Goal: Task Accomplishment & Management: Manage account settings

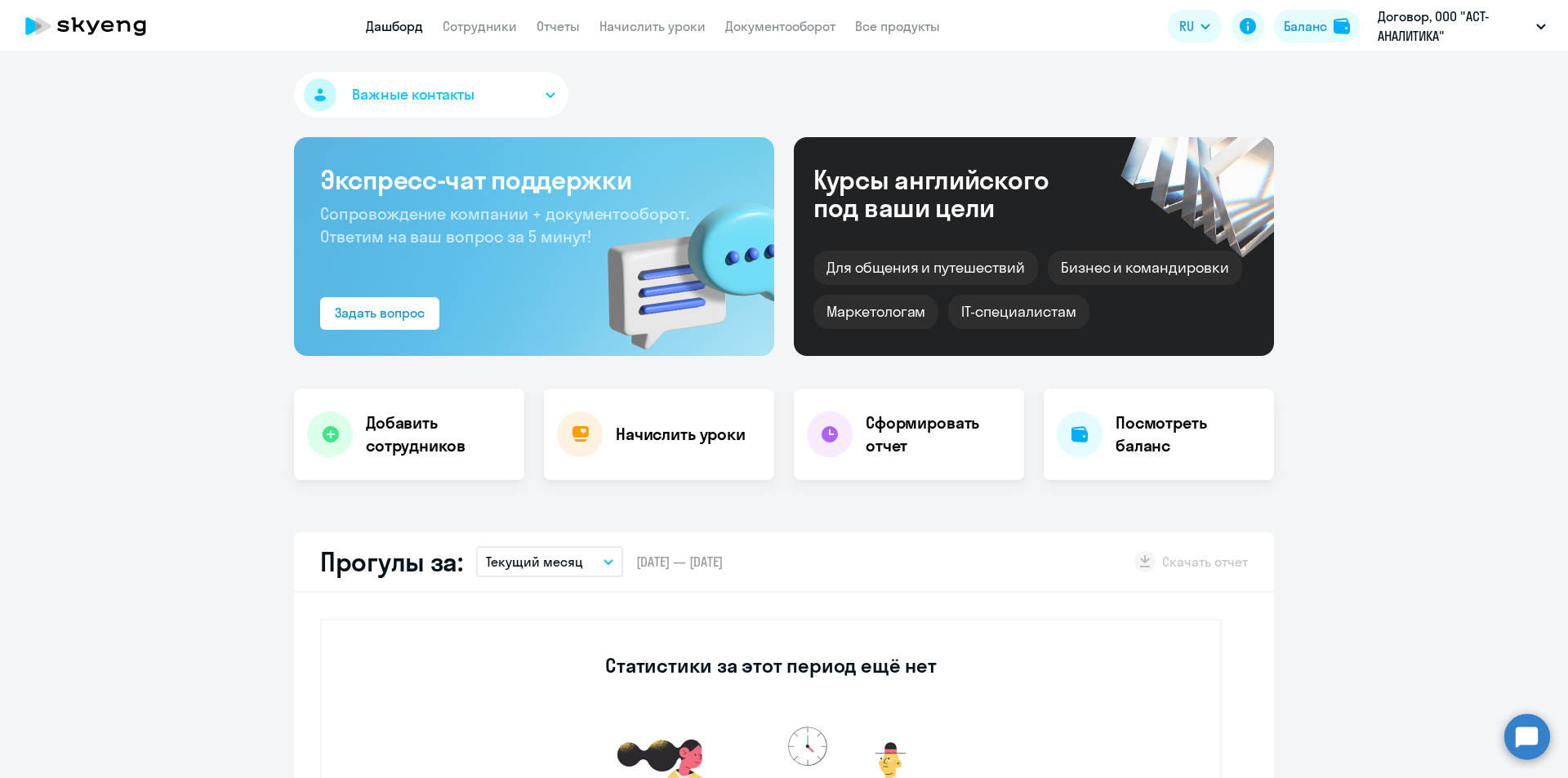
select select "30"
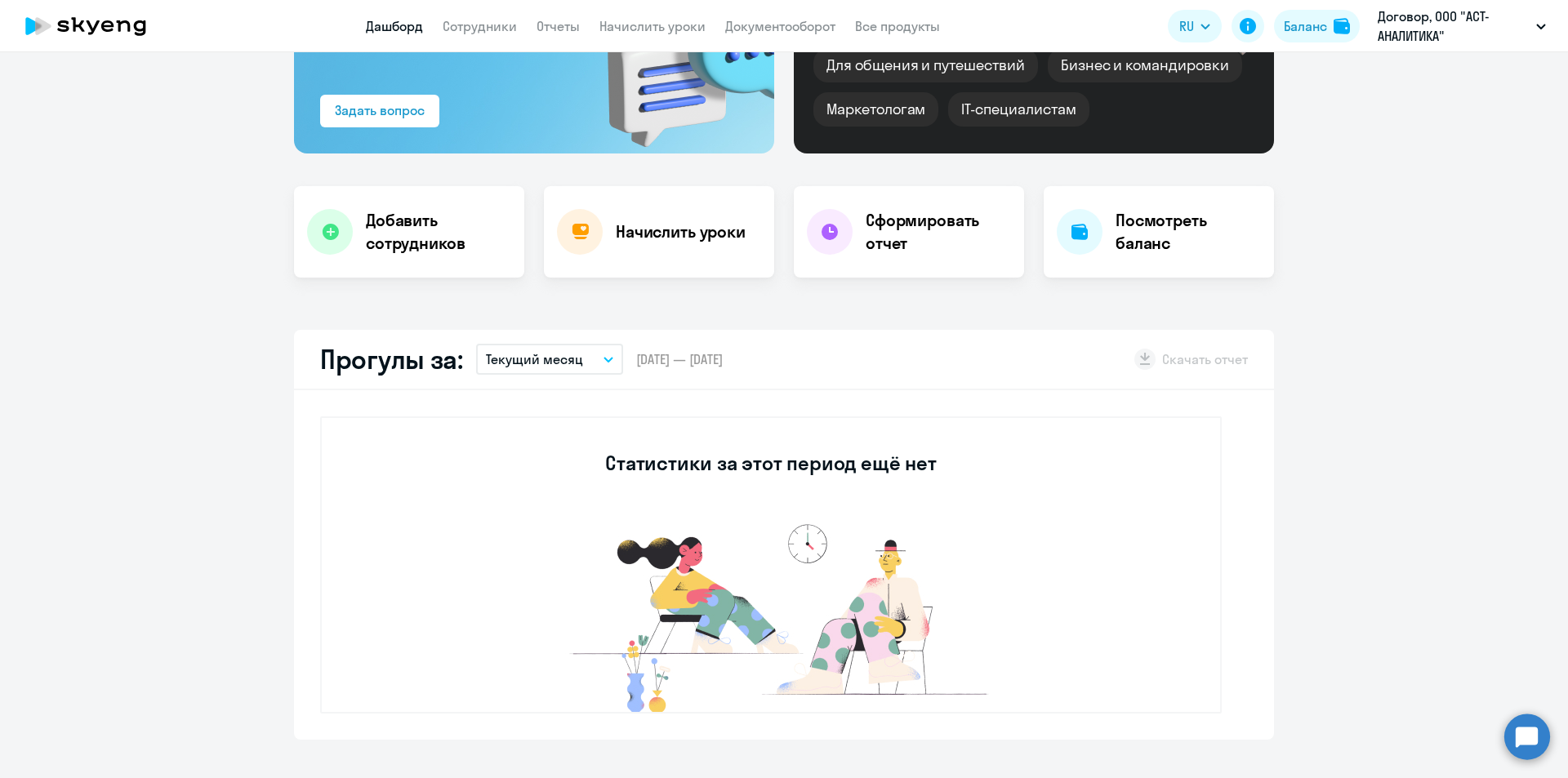
scroll to position [163, 0]
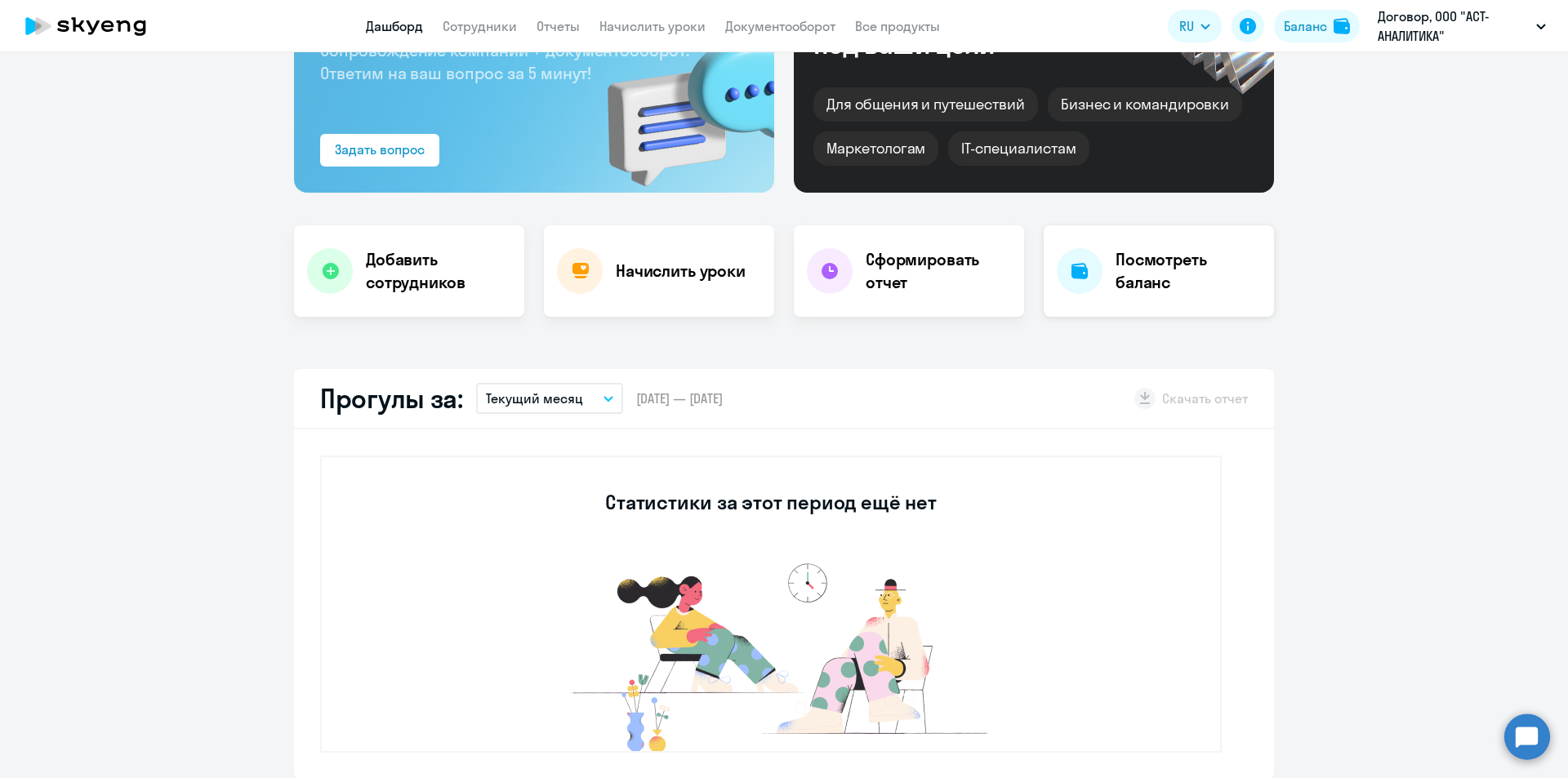
click at [1164, 266] on h4 "Посмотреть баланс" at bounding box center [1188, 271] width 145 height 45
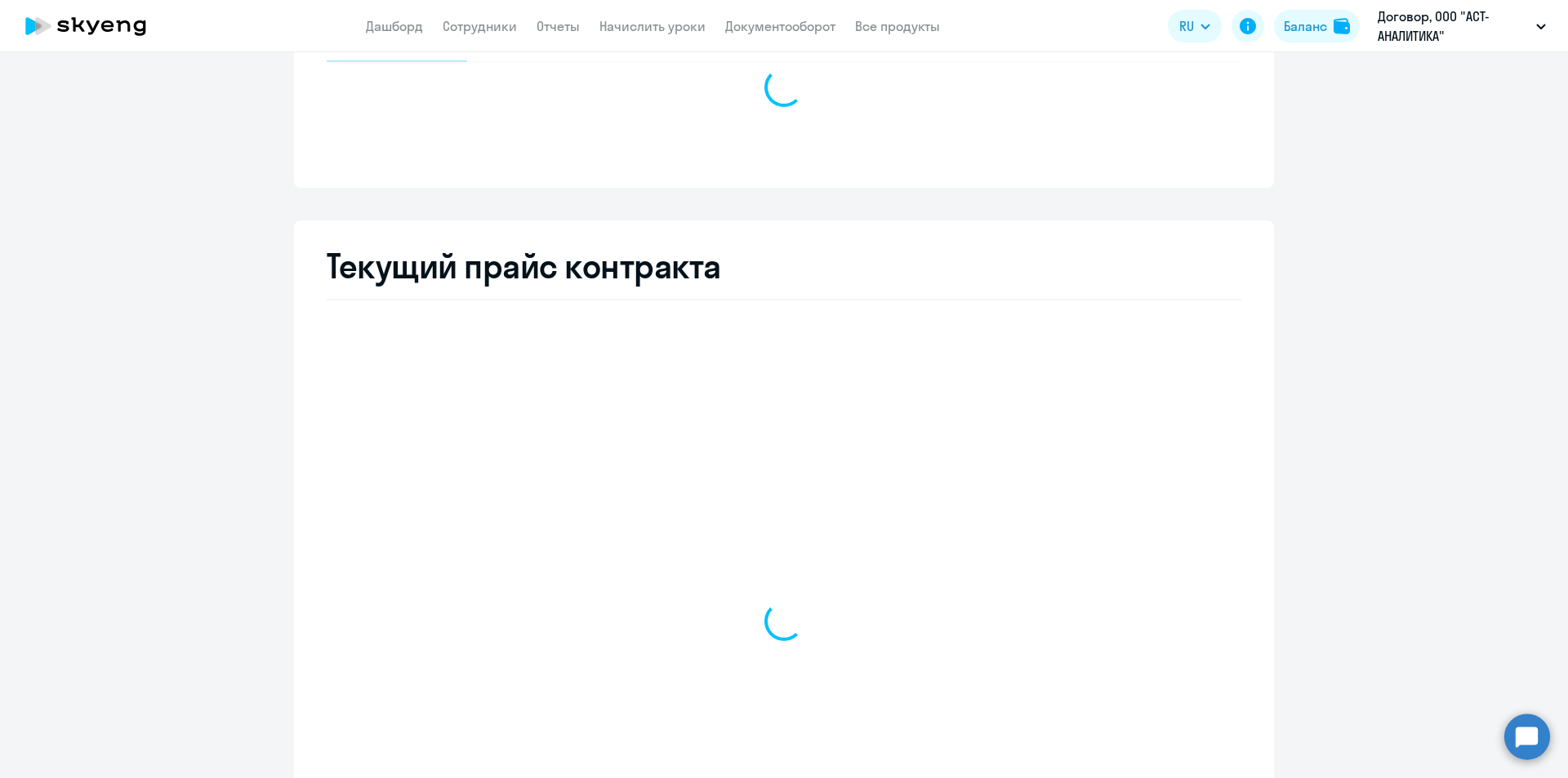
select select "english_adult_not_native_speaker"
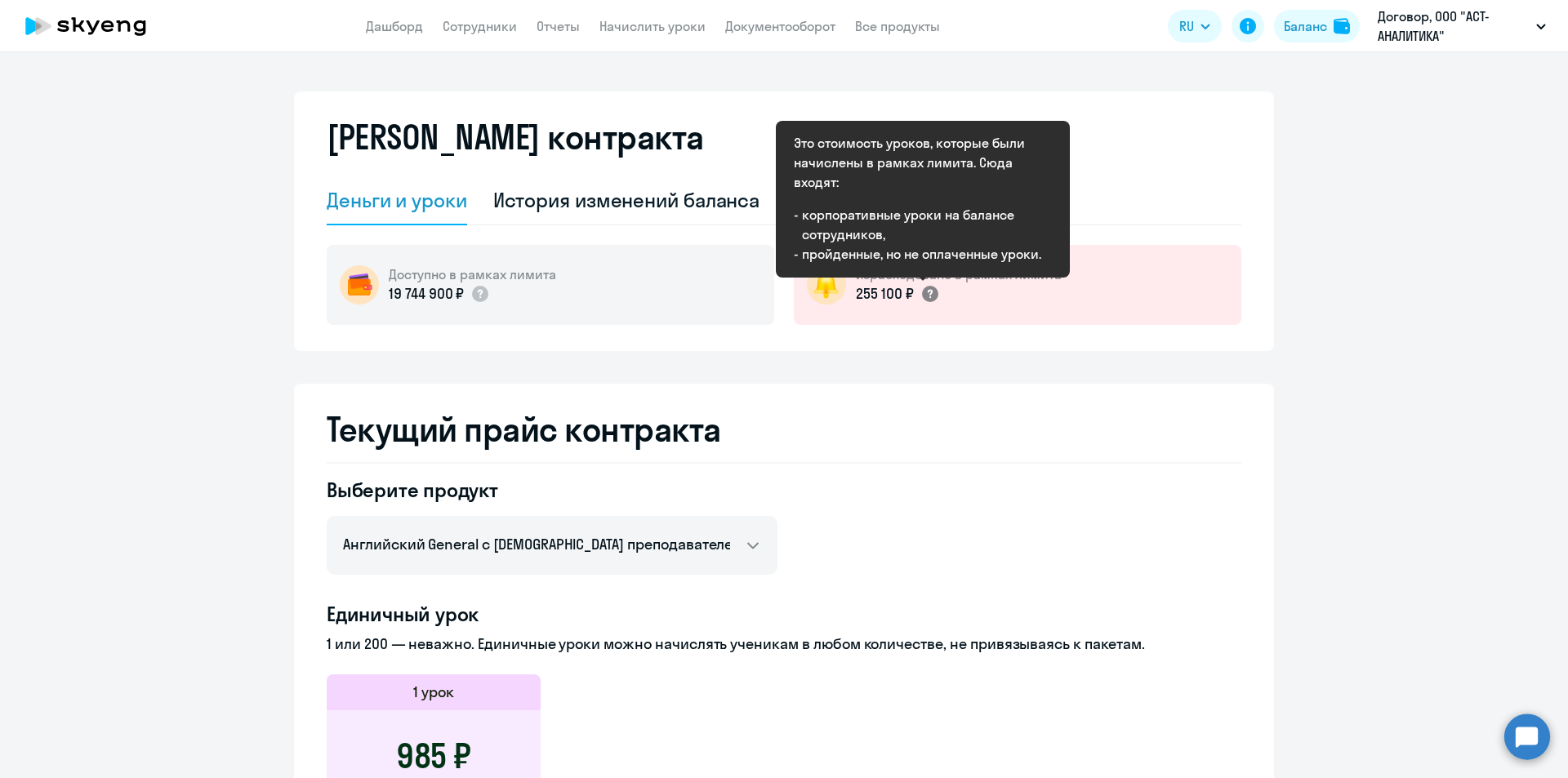
click at [922, 295] on circle at bounding box center [930, 293] width 17 height 17
click at [805, 424] on h2 "Текущий прайс контракта" at bounding box center [784, 429] width 915 height 39
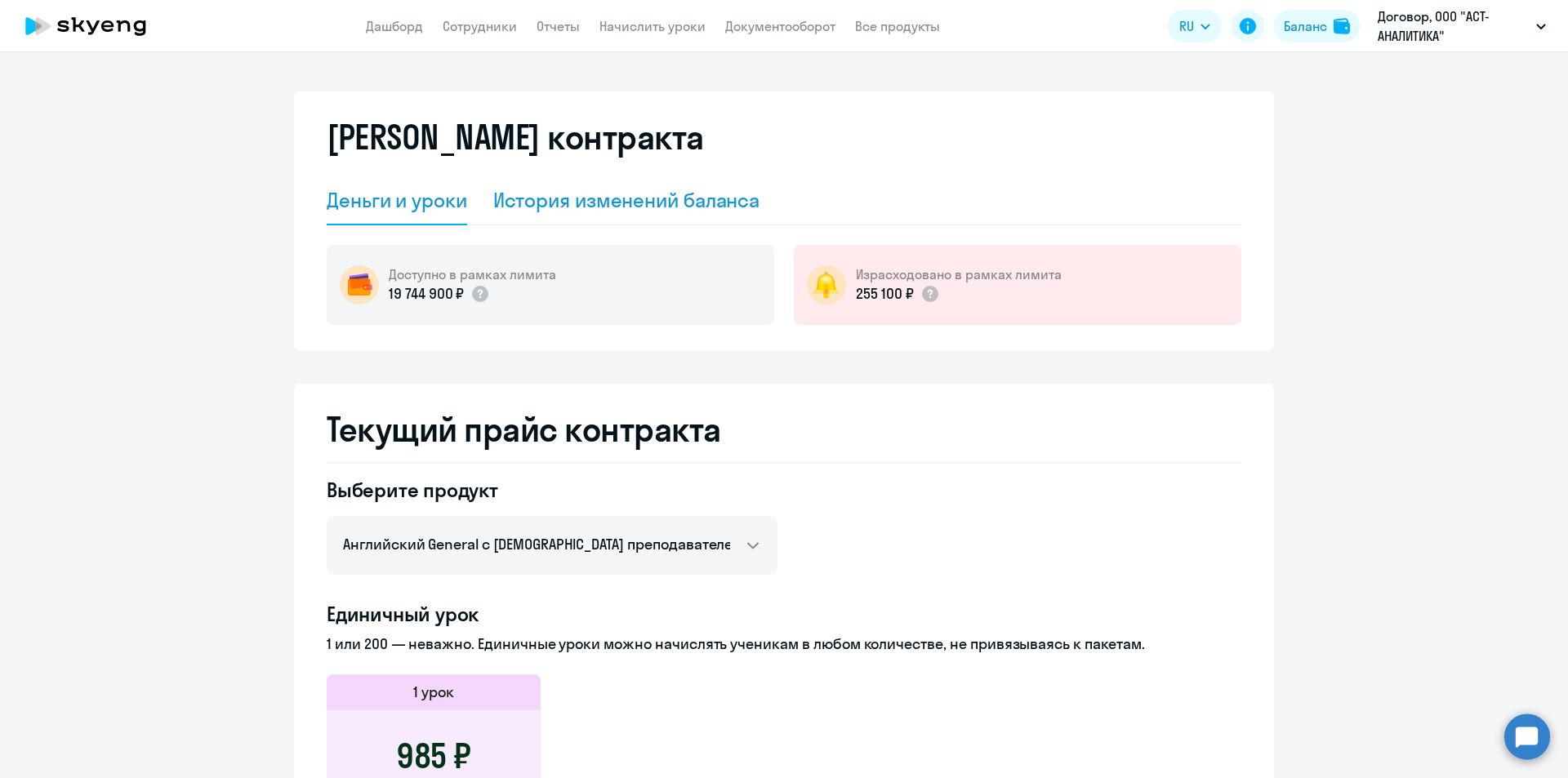
click at [632, 195] on div "История изменений баланса" at bounding box center [627, 200] width 267 height 26
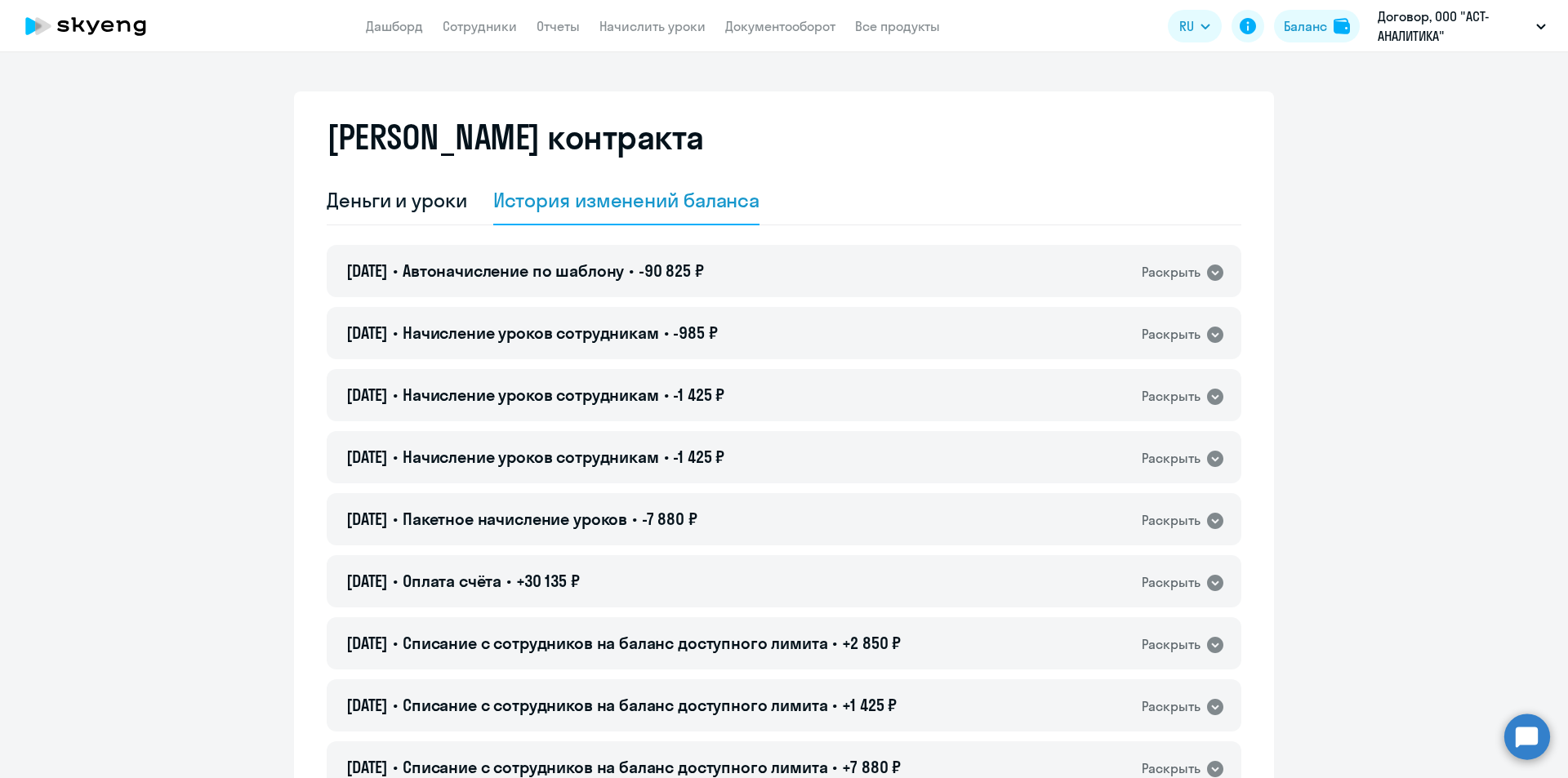
click at [466, 17] on app-menu-item-link "Сотрудники" at bounding box center [480, 26] width 74 height 20
click at [471, 25] on link "Сотрудники" at bounding box center [480, 26] width 74 height 17
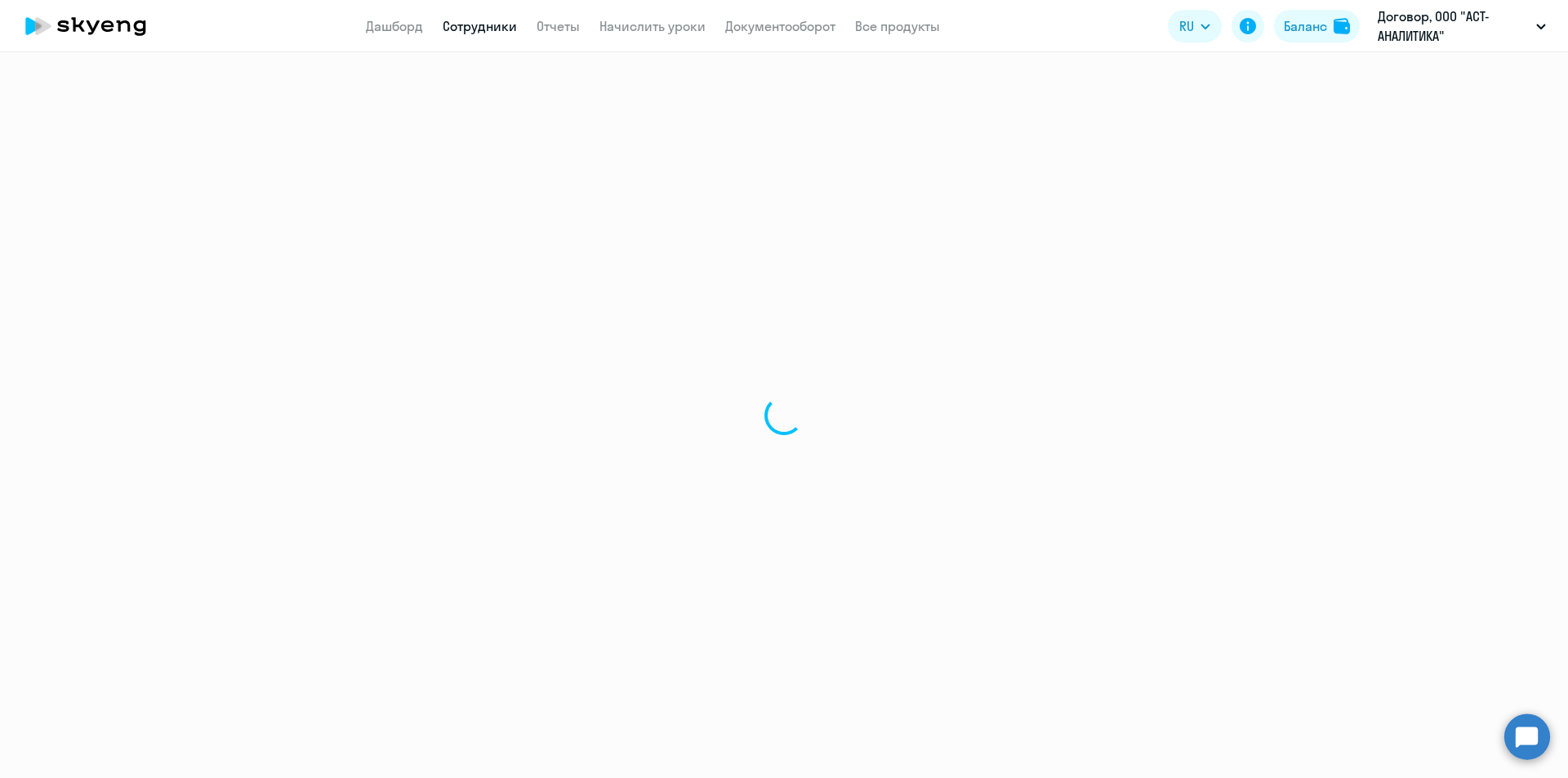
select select "30"
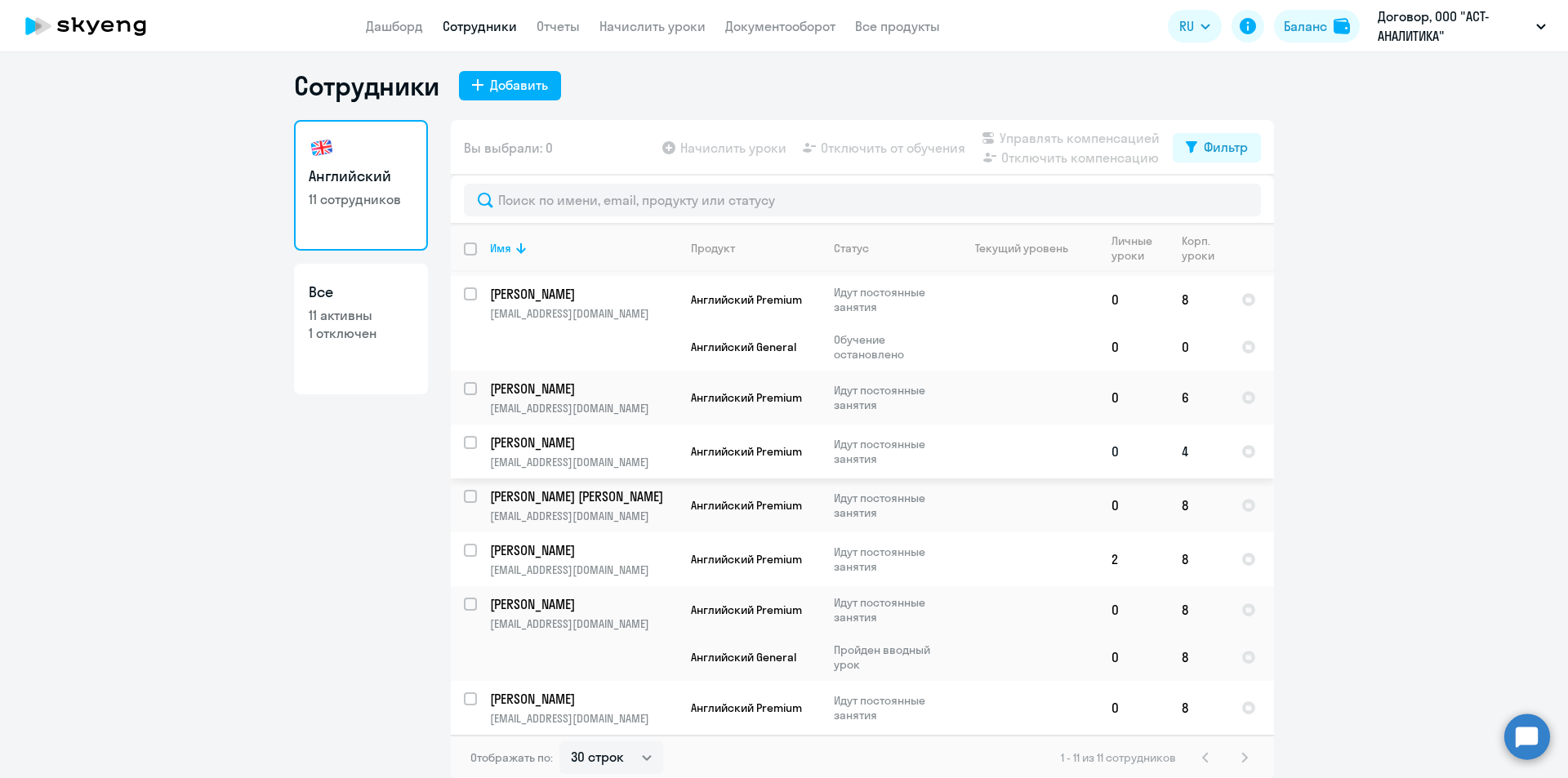
scroll to position [10, 0]
click at [668, 24] on link "Начислить уроки" at bounding box center [653, 26] width 107 height 17
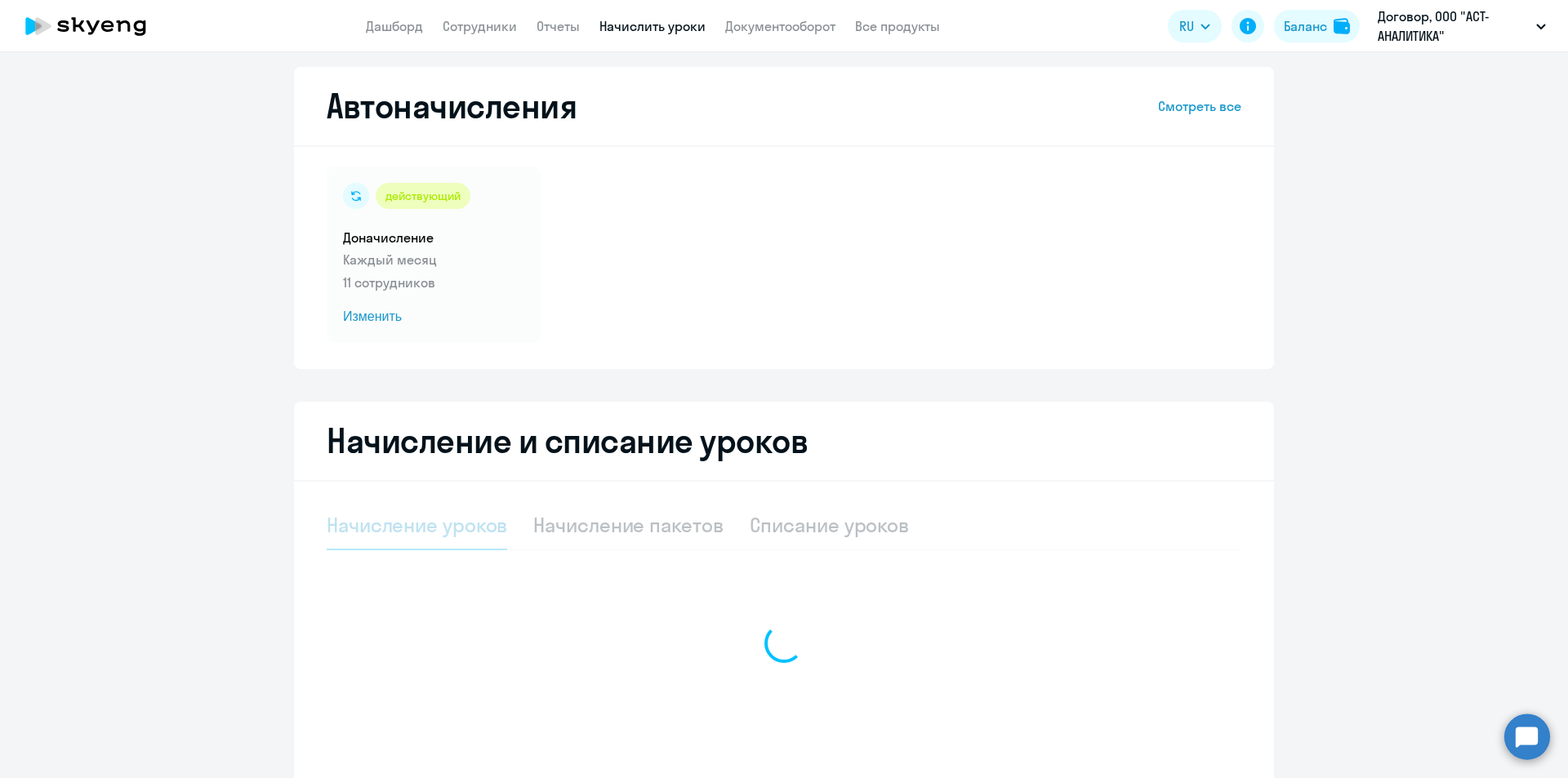
select select "10"
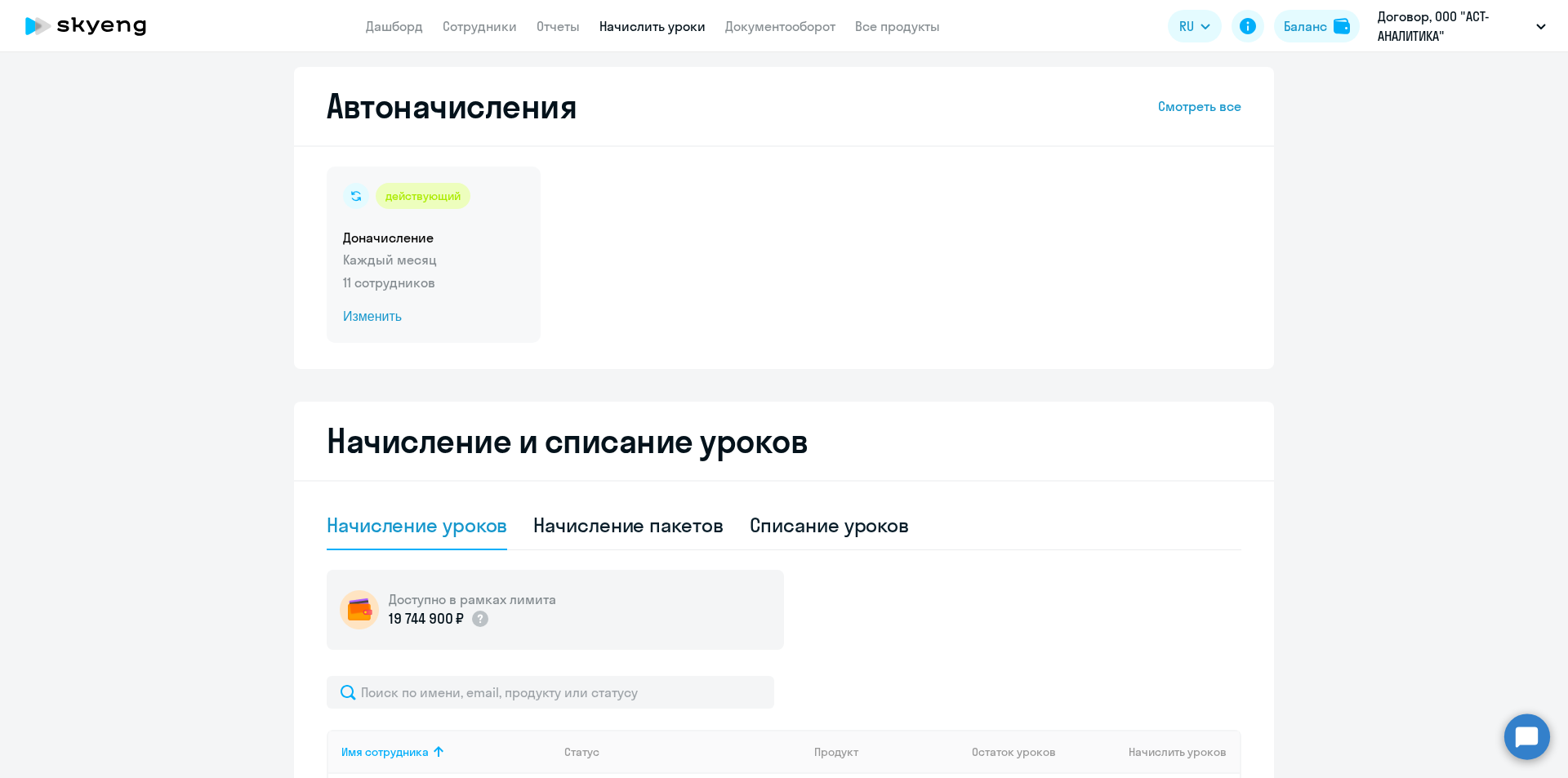
click at [383, 313] on span "Изменить" at bounding box center [434, 317] width 182 height 19
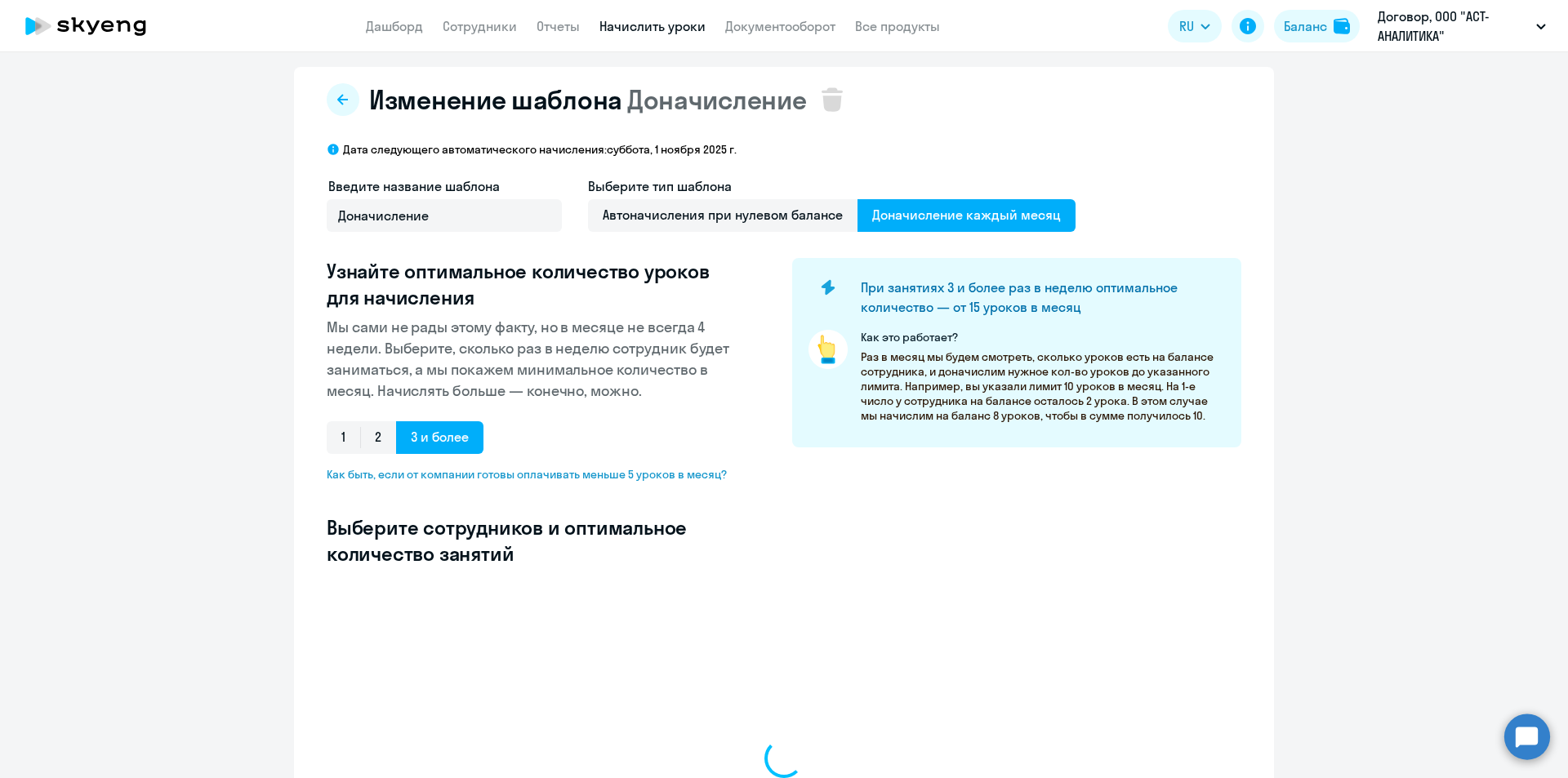
select select "10"
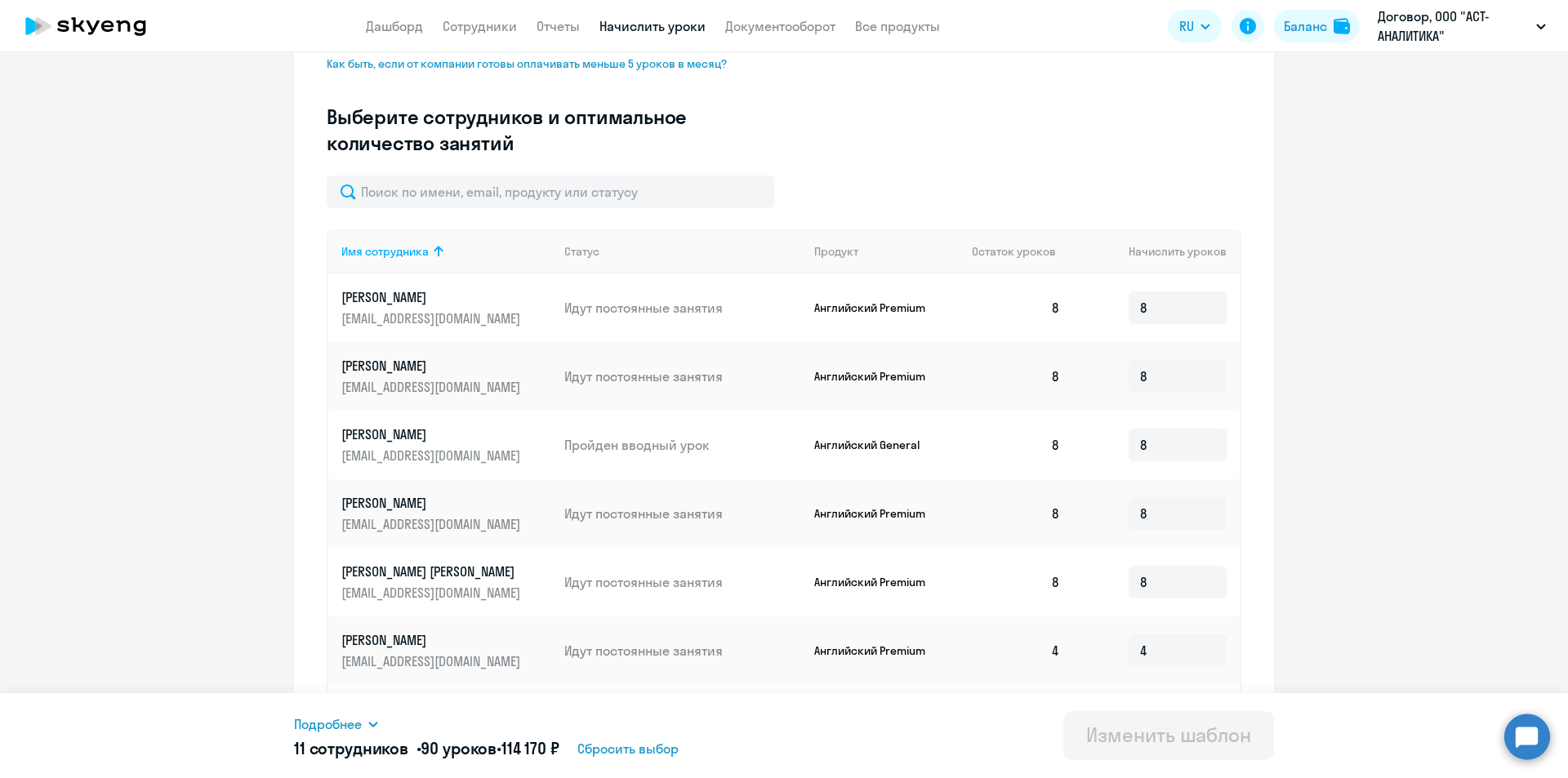
scroll to position [412, 0]
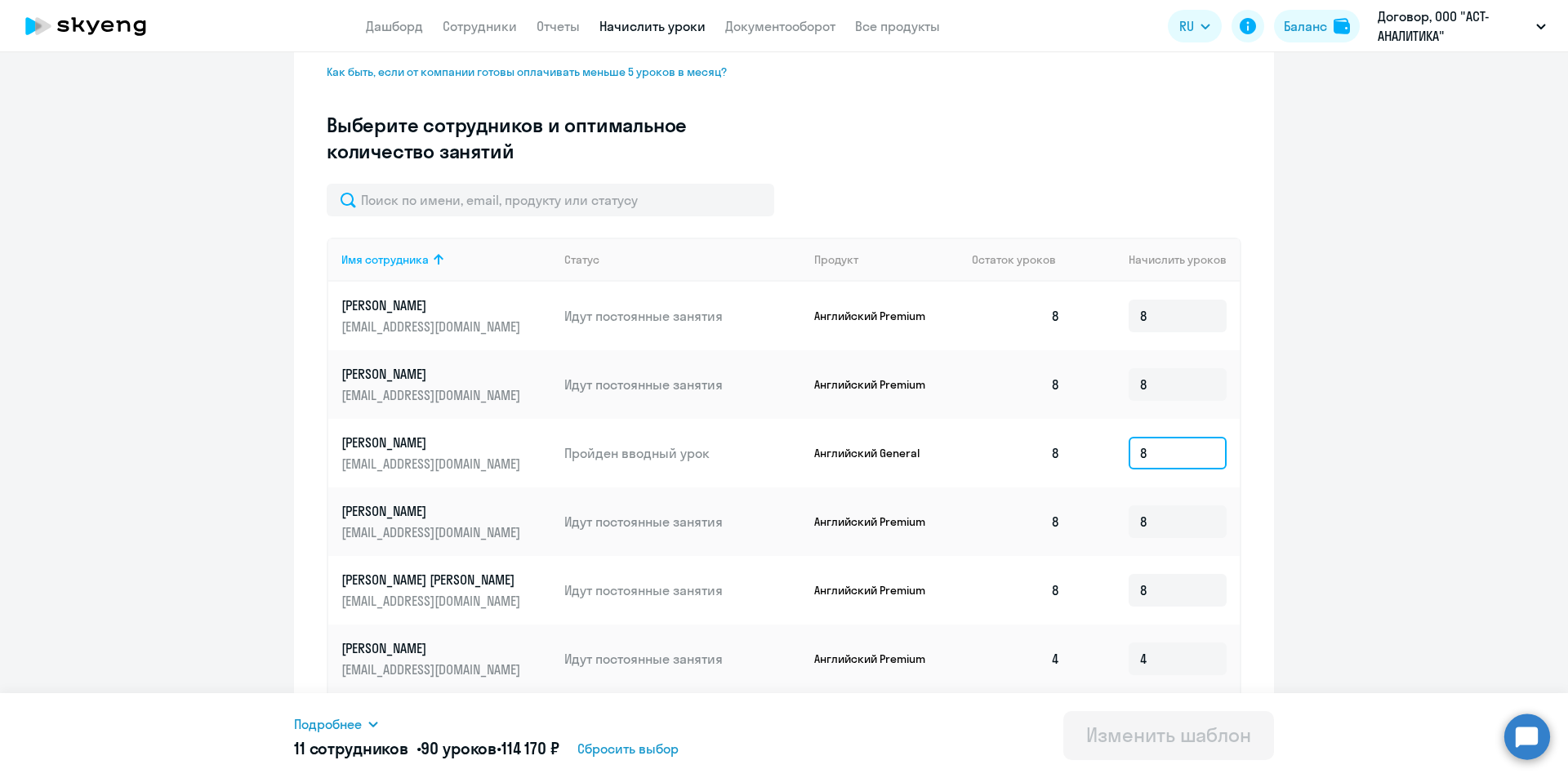
drag, startPoint x: 1192, startPoint y: 451, endPoint x: 944, endPoint y: 437, distance: 248.4
click at [944, 437] on tr "Валерьевна Екатерина [EMAIL_ADDRESS][DOMAIN_NAME] Пройден вводный урок Английск…" at bounding box center [784, 453] width 911 height 69
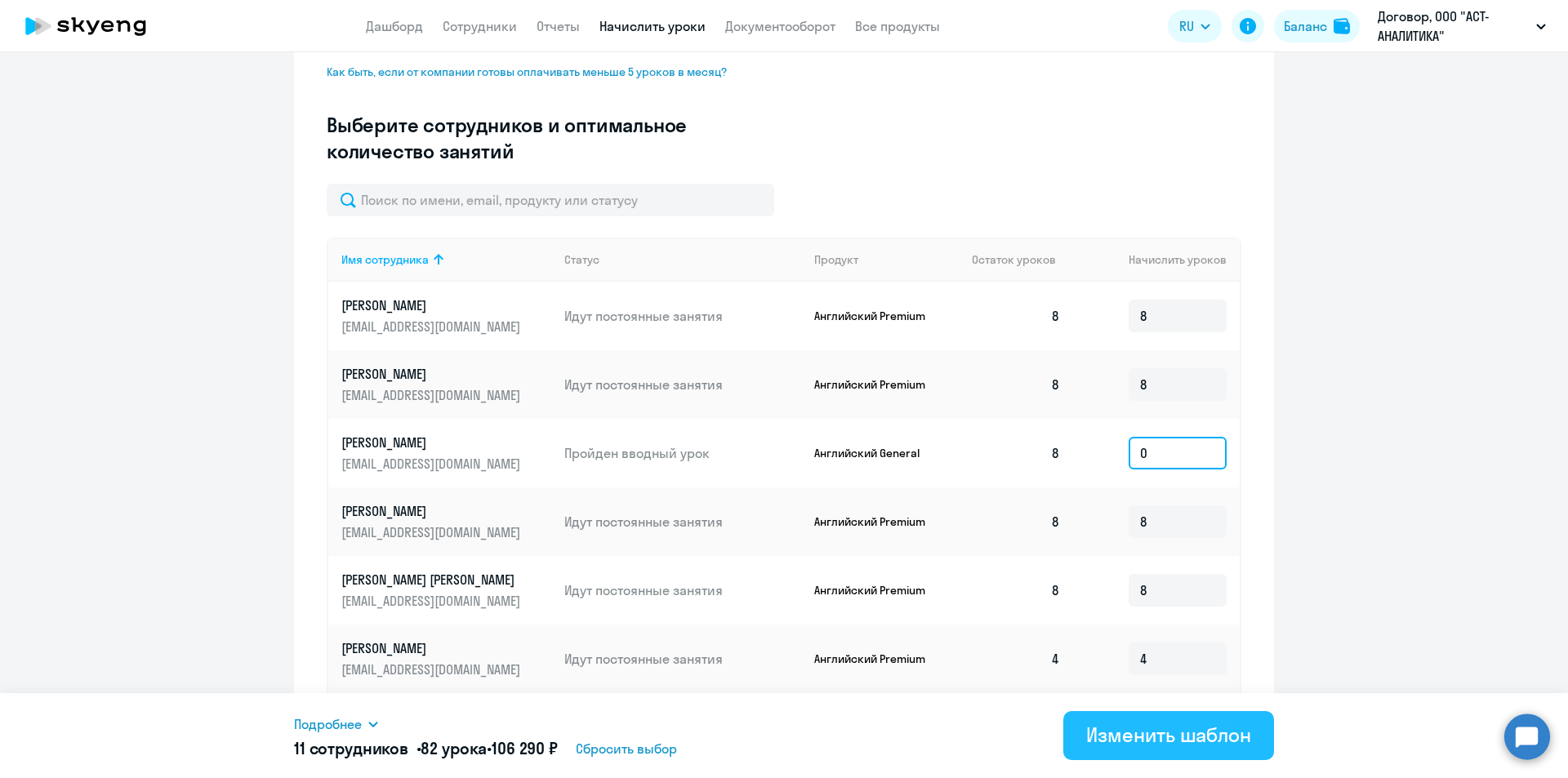
type input "0"
click at [1178, 730] on div "Изменить шаблон" at bounding box center [1168, 734] width 165 height 26
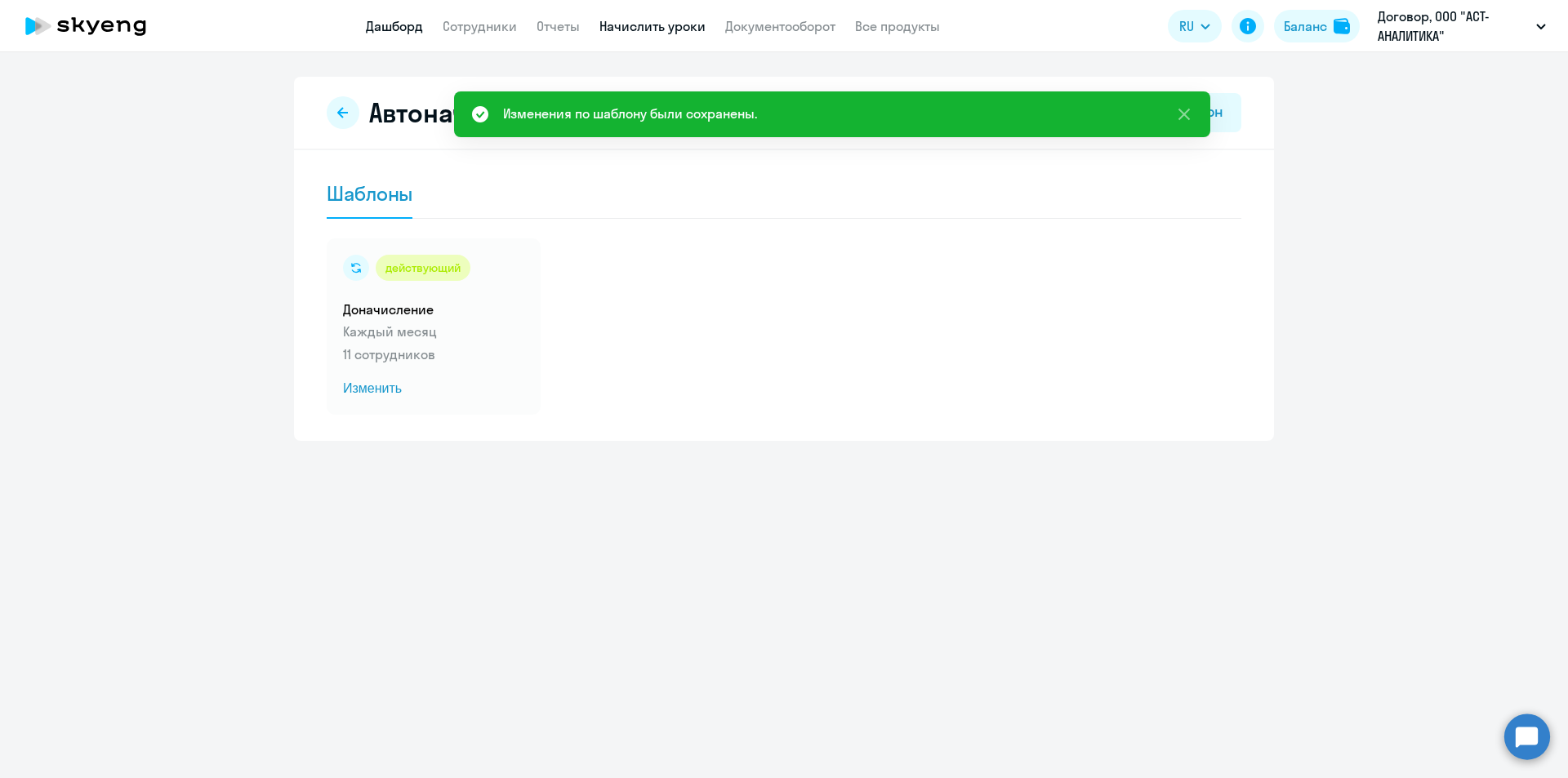
click at [411, 26] on link "Дашборд" at bounding box center [394, 26] width 57 height 17
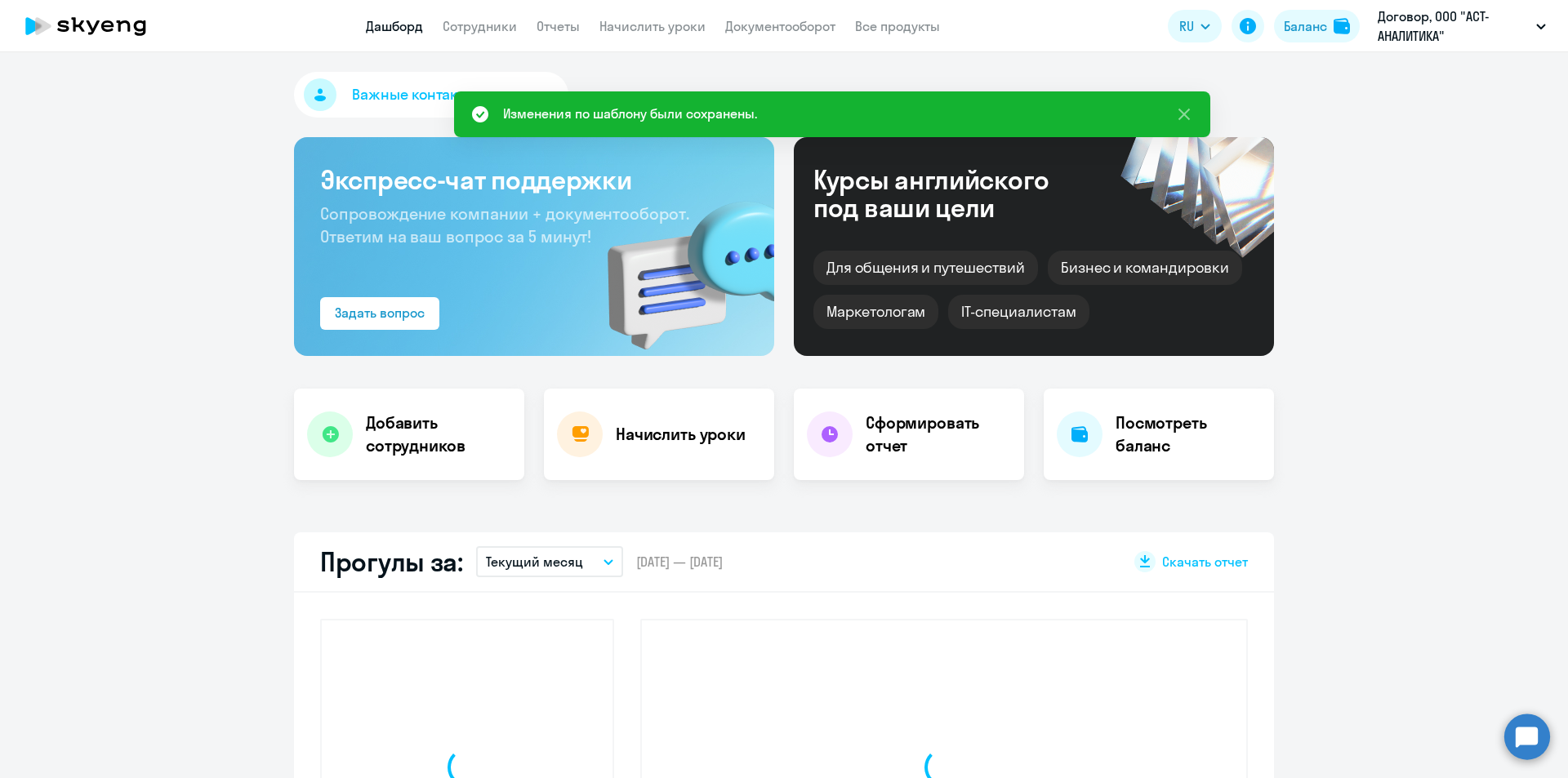
select select "30"
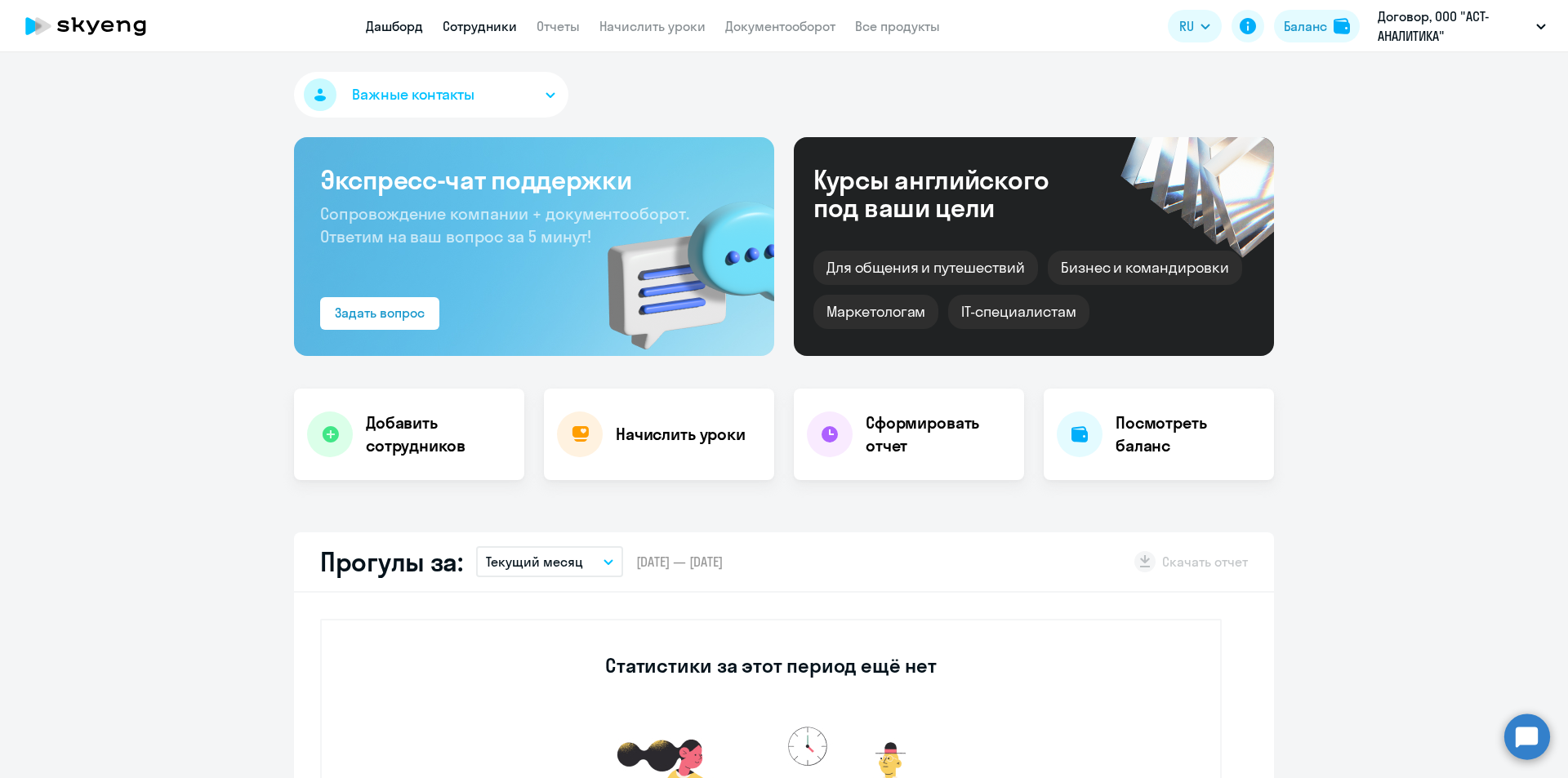
click at [487, 18] on link "Сотрудники" at bounding box center [480, 26] width 74 height 17
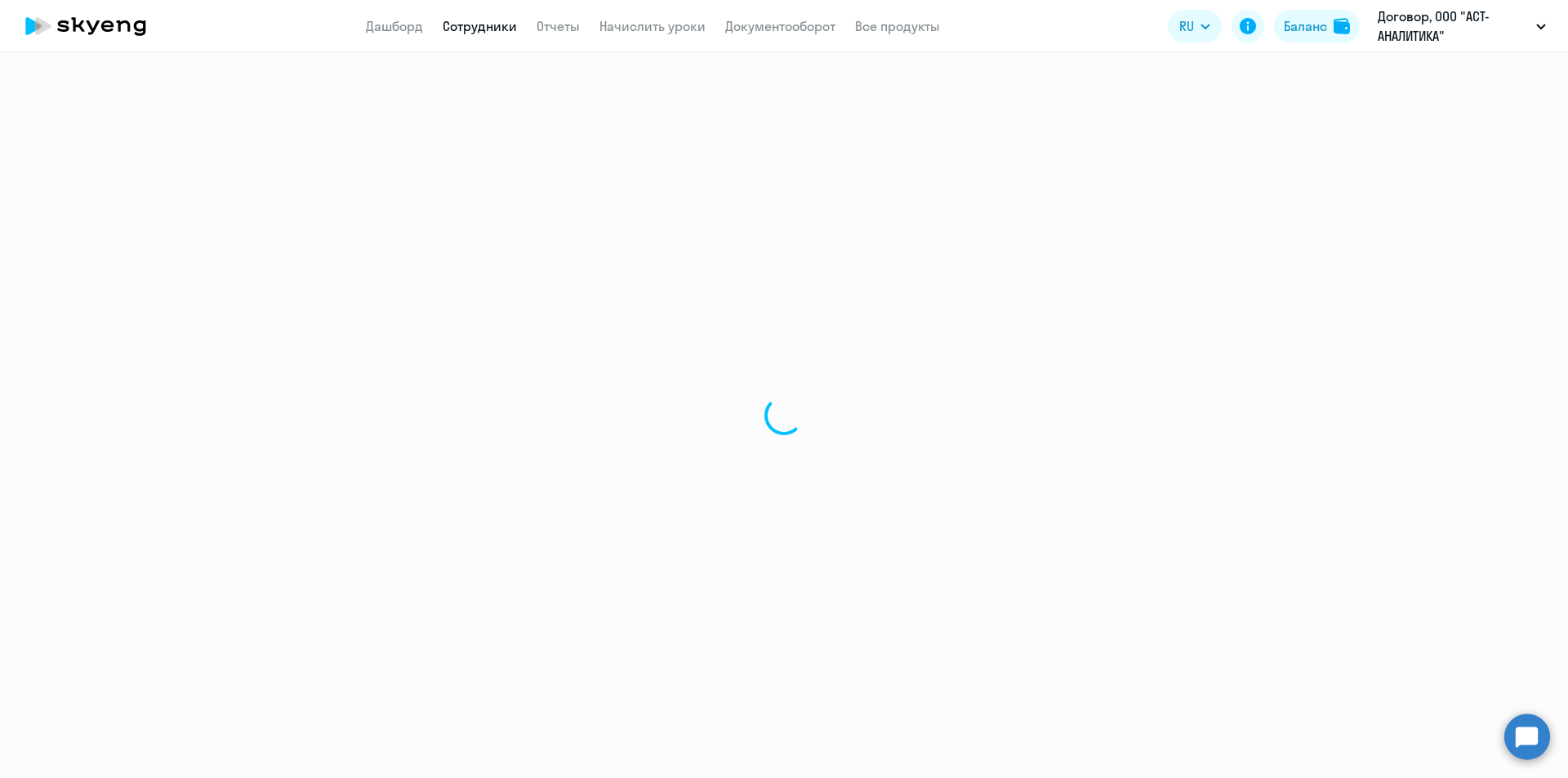
select select "30"
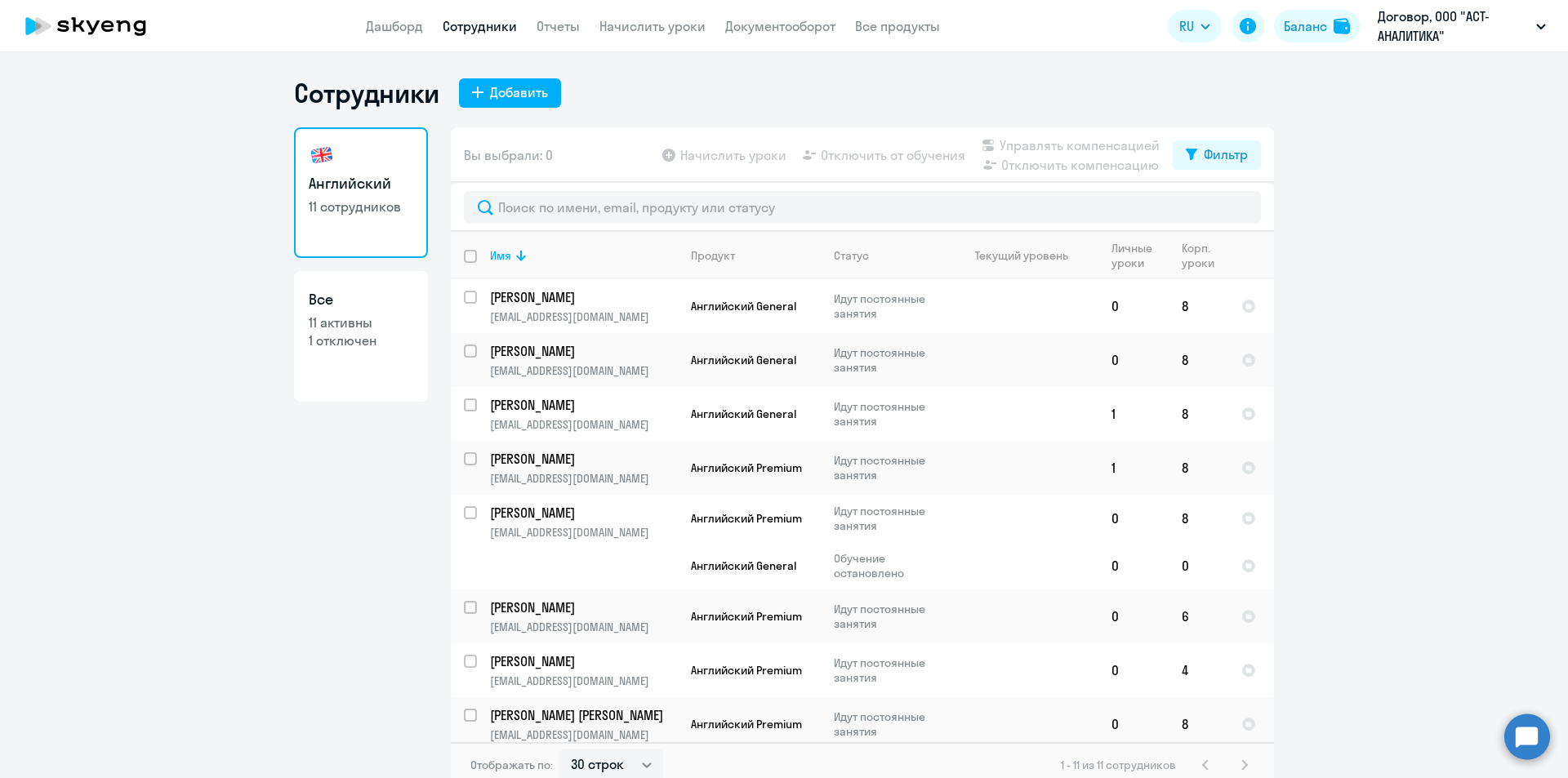
click at [643, 41] on app-header "Дашборд Сотрудники Отчеты Начислить уроки Документооборот Все продукты Дашборд …" at bounding box center [784, 26] width 1568 height 52
click at [643, 28] on link "Начислить уроки" at bounding box center [653, 26] width 107 height 17
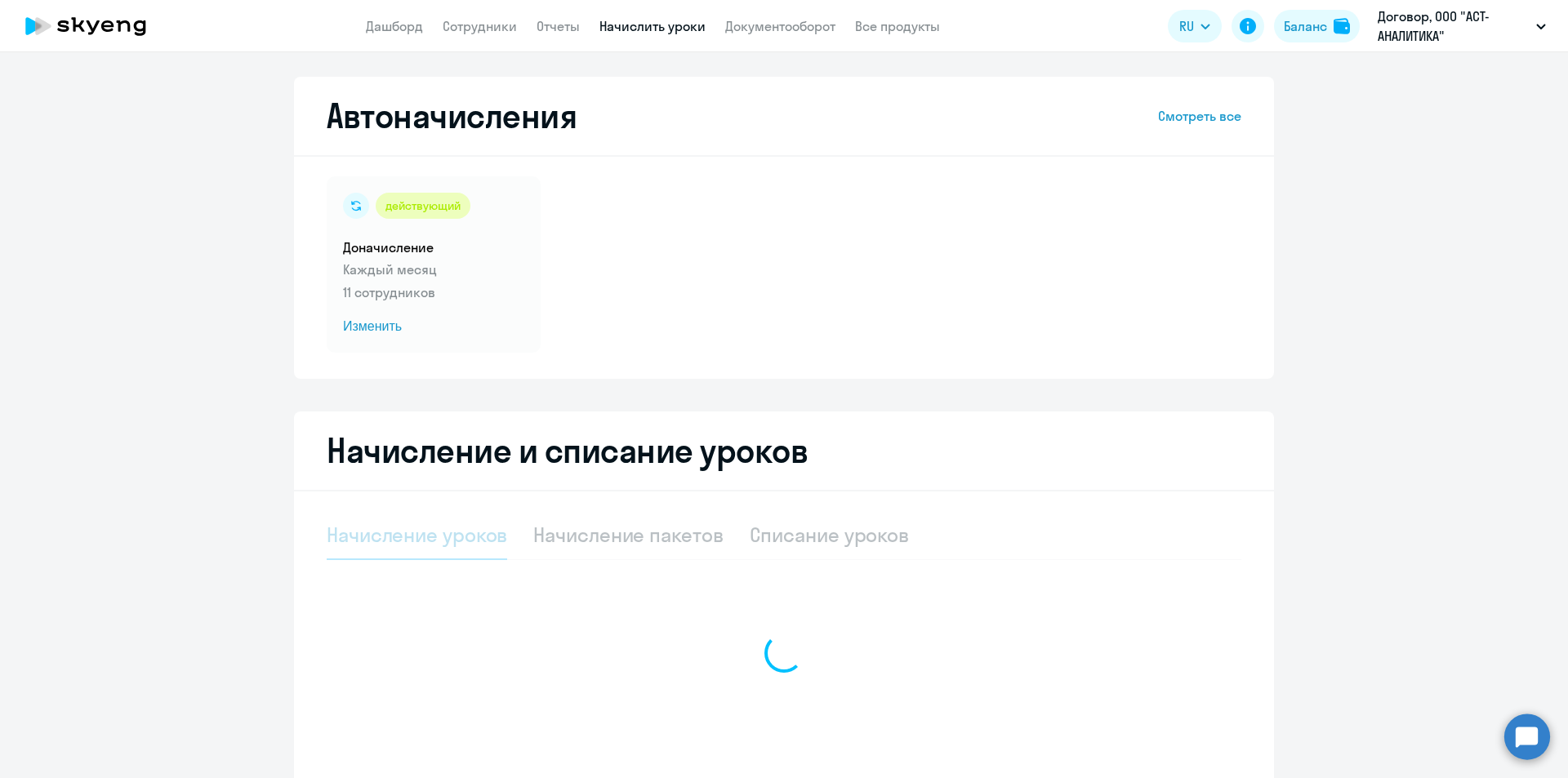
select select "10"
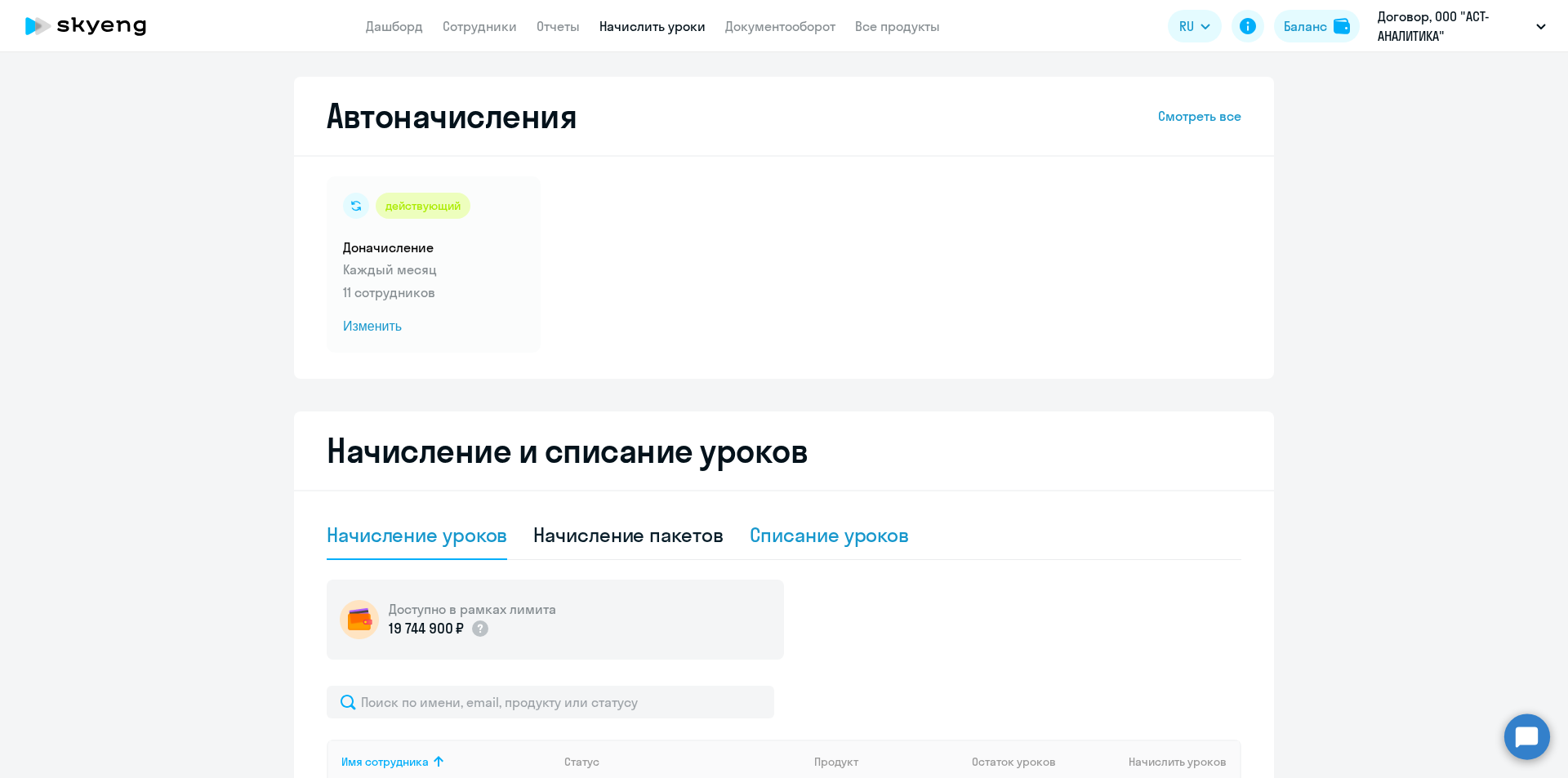
click at [821, 546] on div "Списание уроков" at bounding box center [829, 534] width 160 height 26
select select "10"
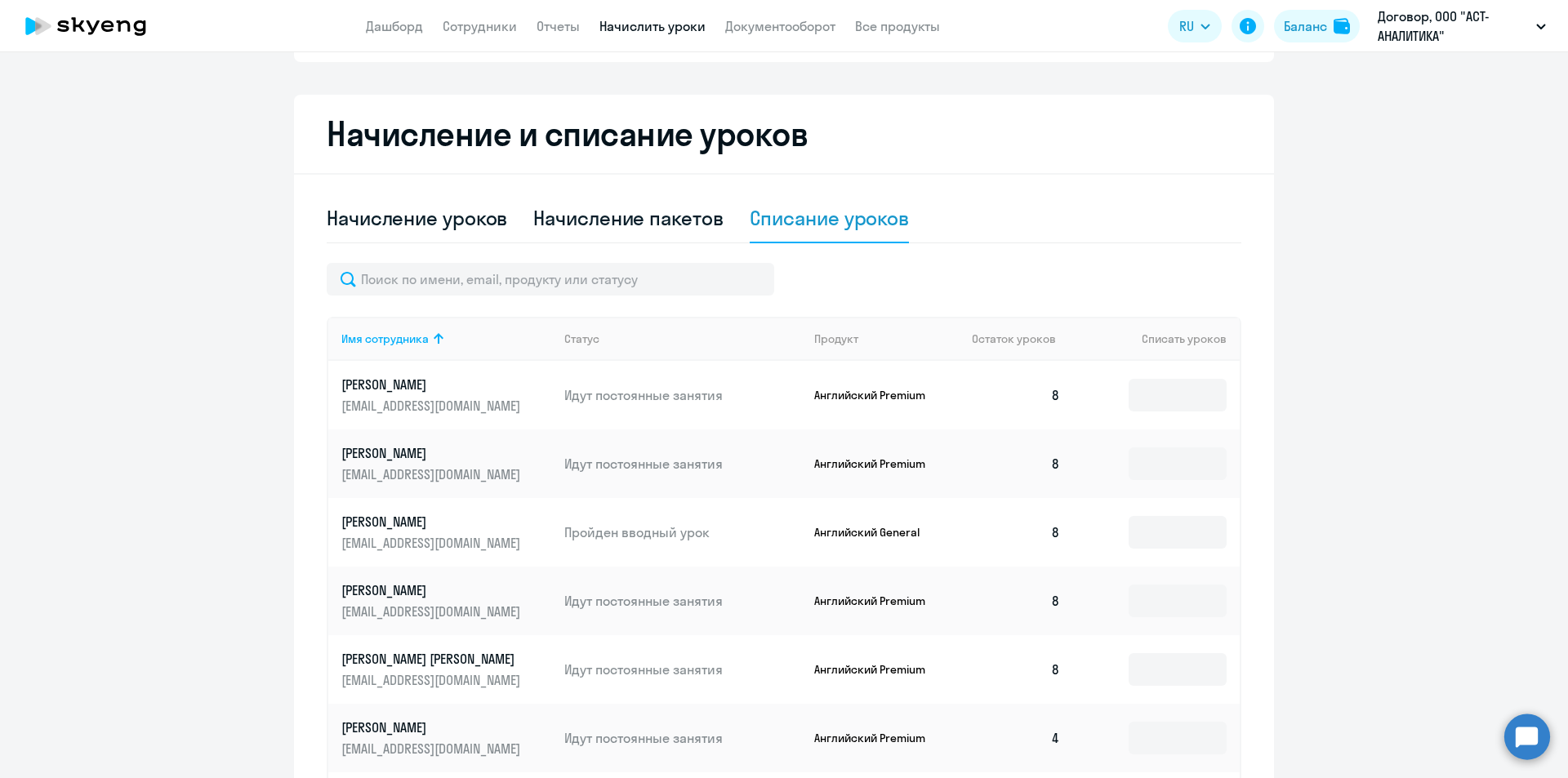
scroll to position [653, 0]
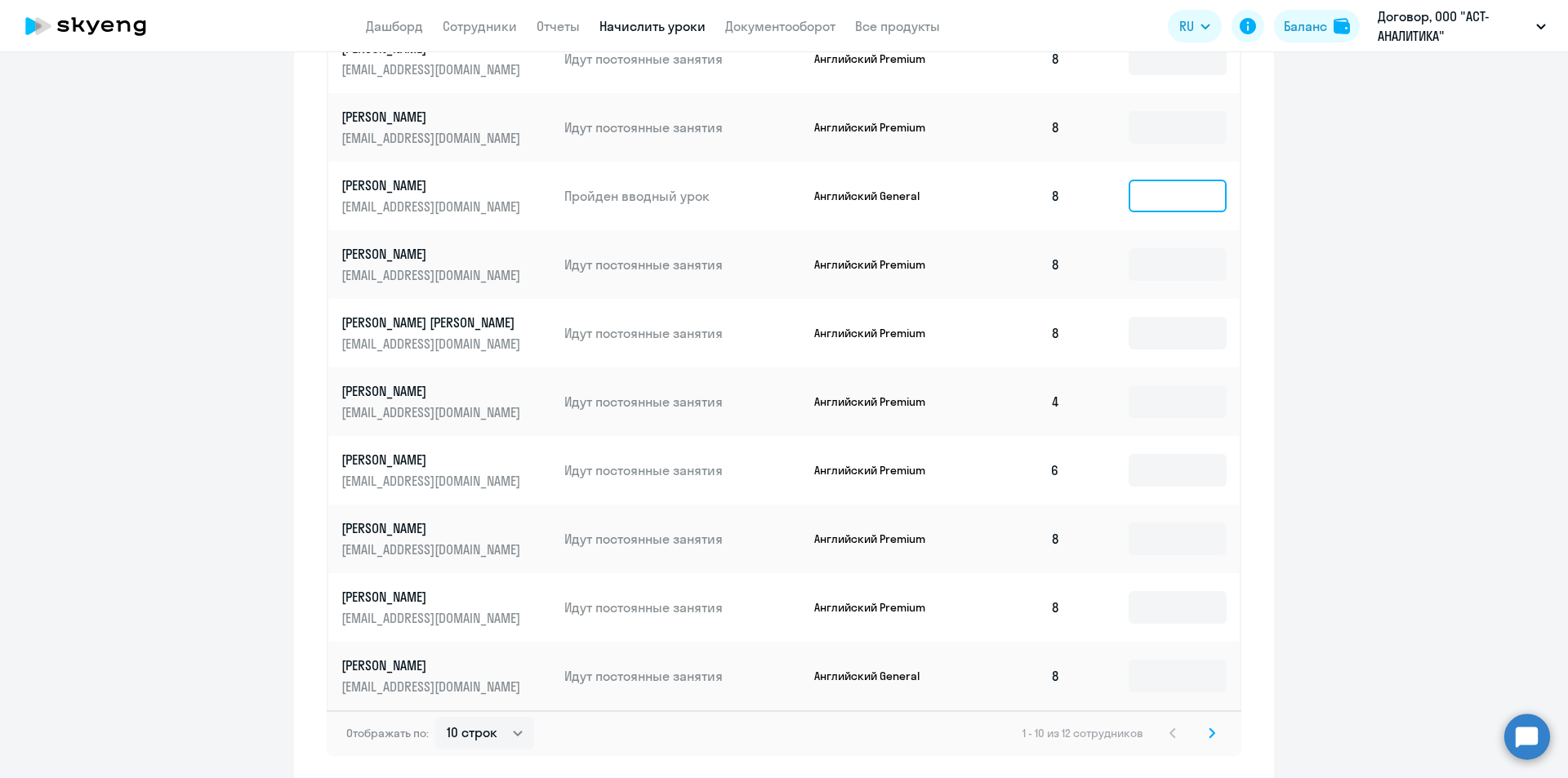
click at [1132, 195] on input at bounding box center [1178, 196] width 98 height 32
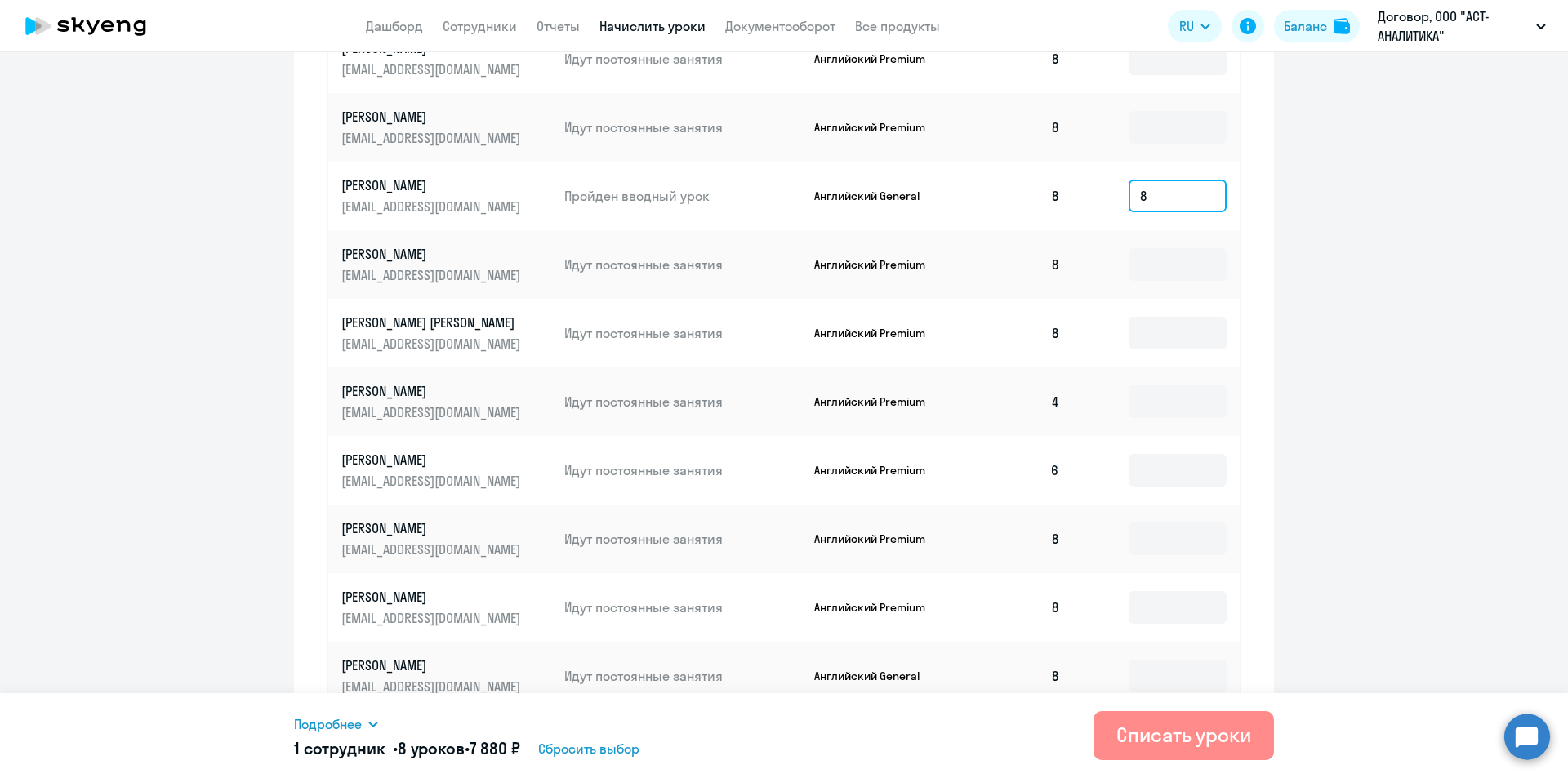
type input "8"
click at [1237, 733] on div "Списать уроки" at bounding box center [1184, 734] width 135 height 26
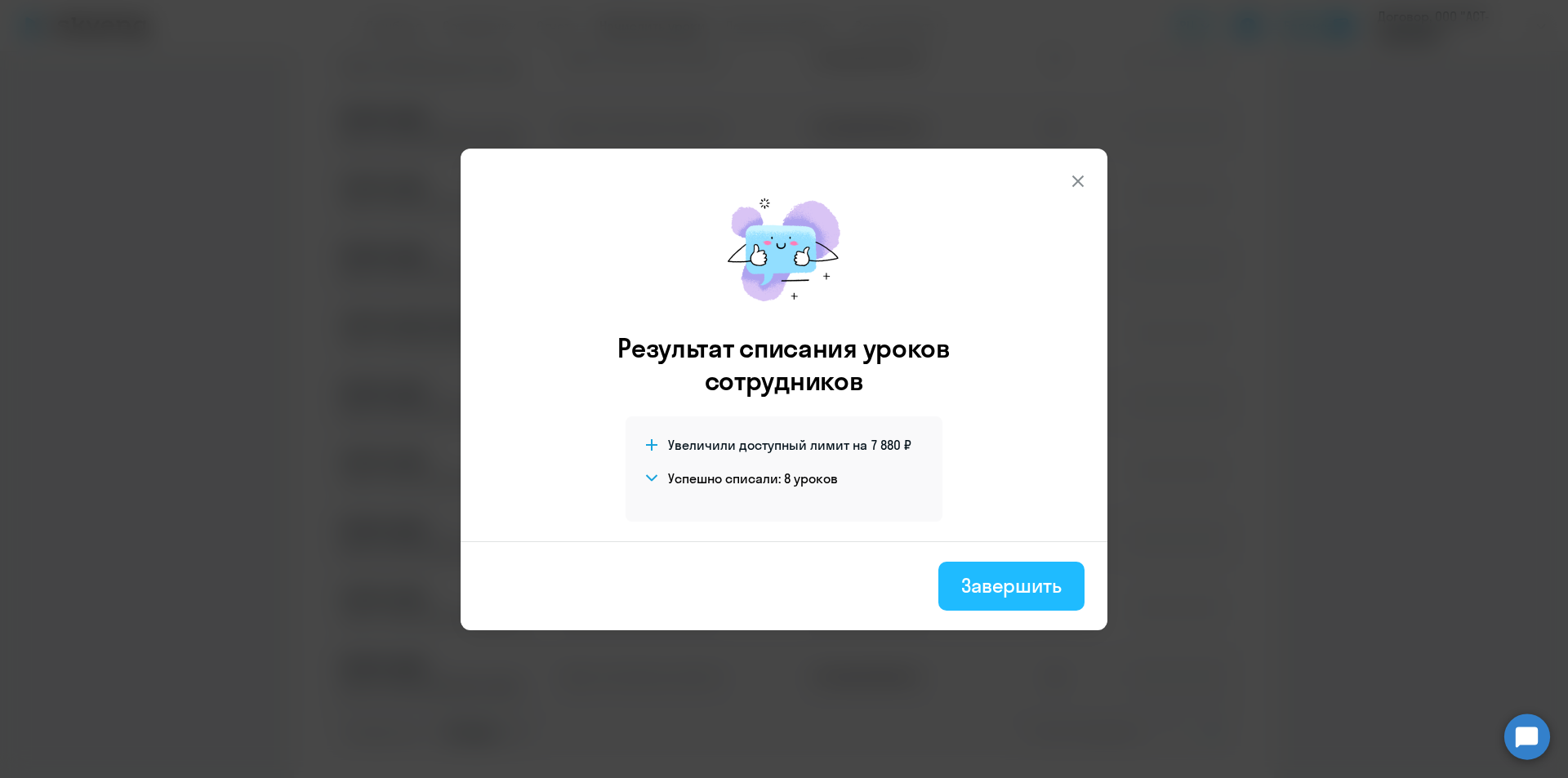
click at [991, 582] on div "Завершить" at bounding box center [1011, 585] width 100 height 26
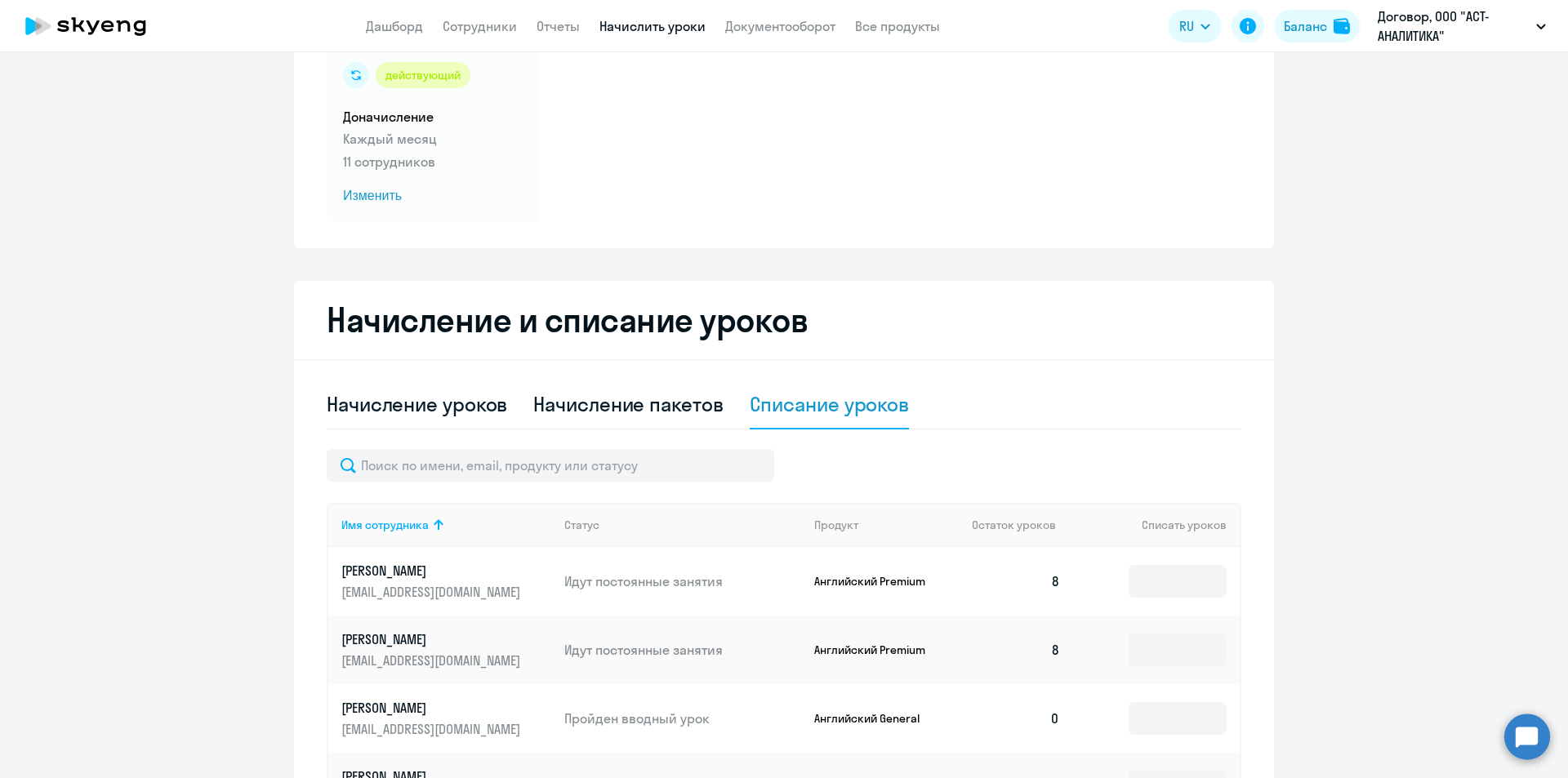
scroll to position [0, 0]
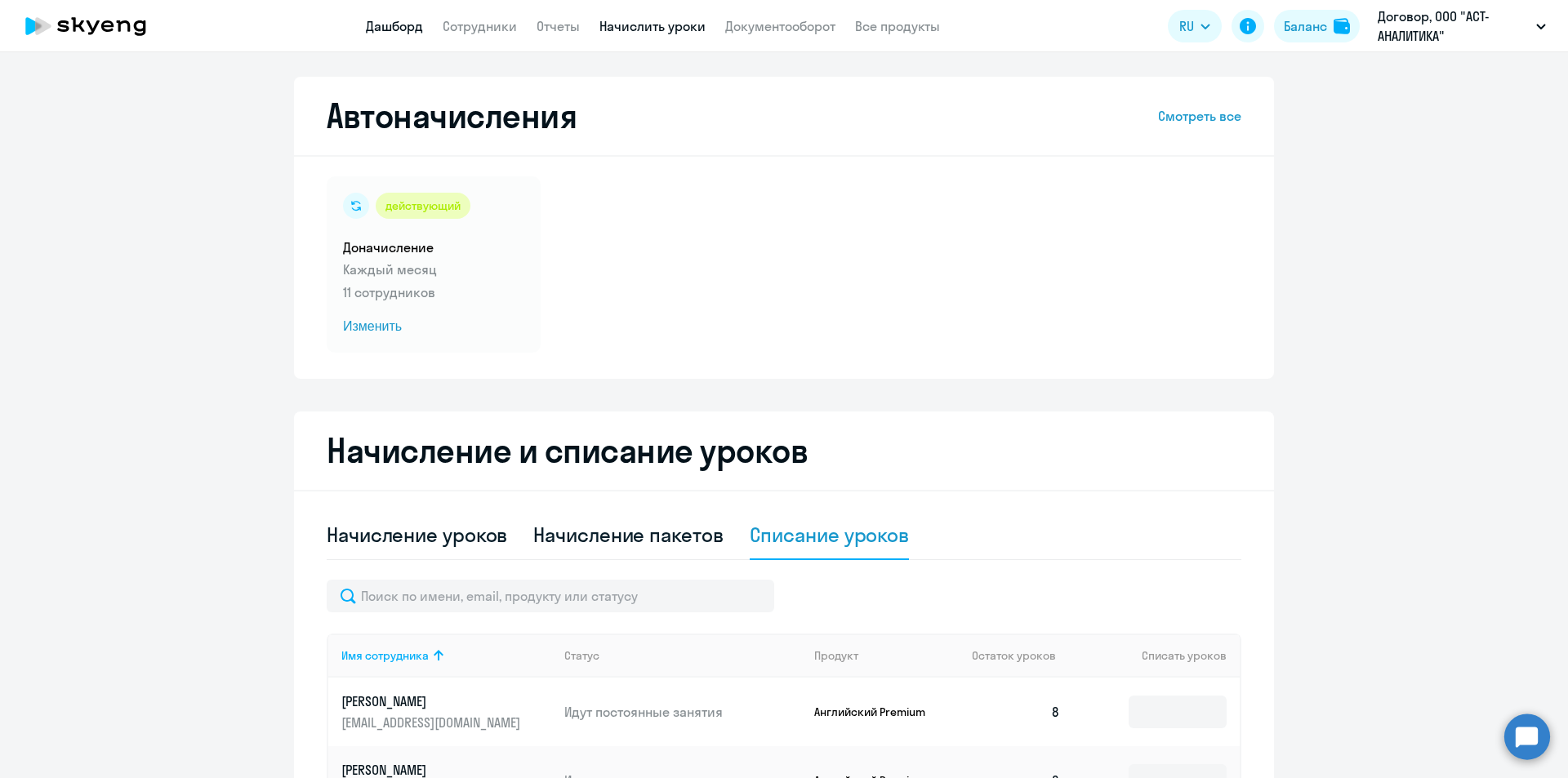
click at [409, 31] on link "Дашборд" at bounding box center [394, 26] width 57 height 17
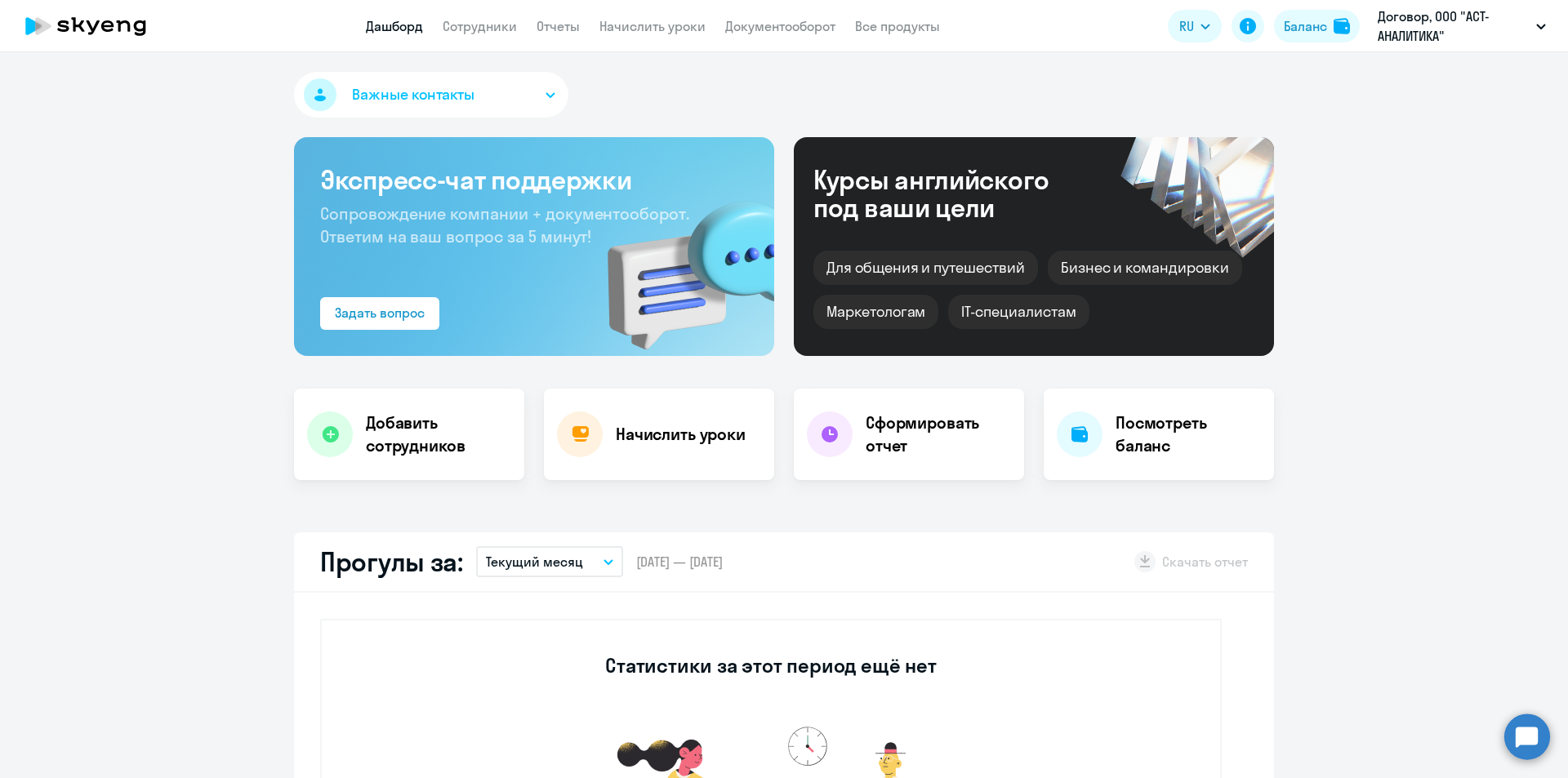
select select "30"
click at [1175, 442] on h4 "Посмотреть баланс" at bounding box center [1188, 434] width 145 height 45
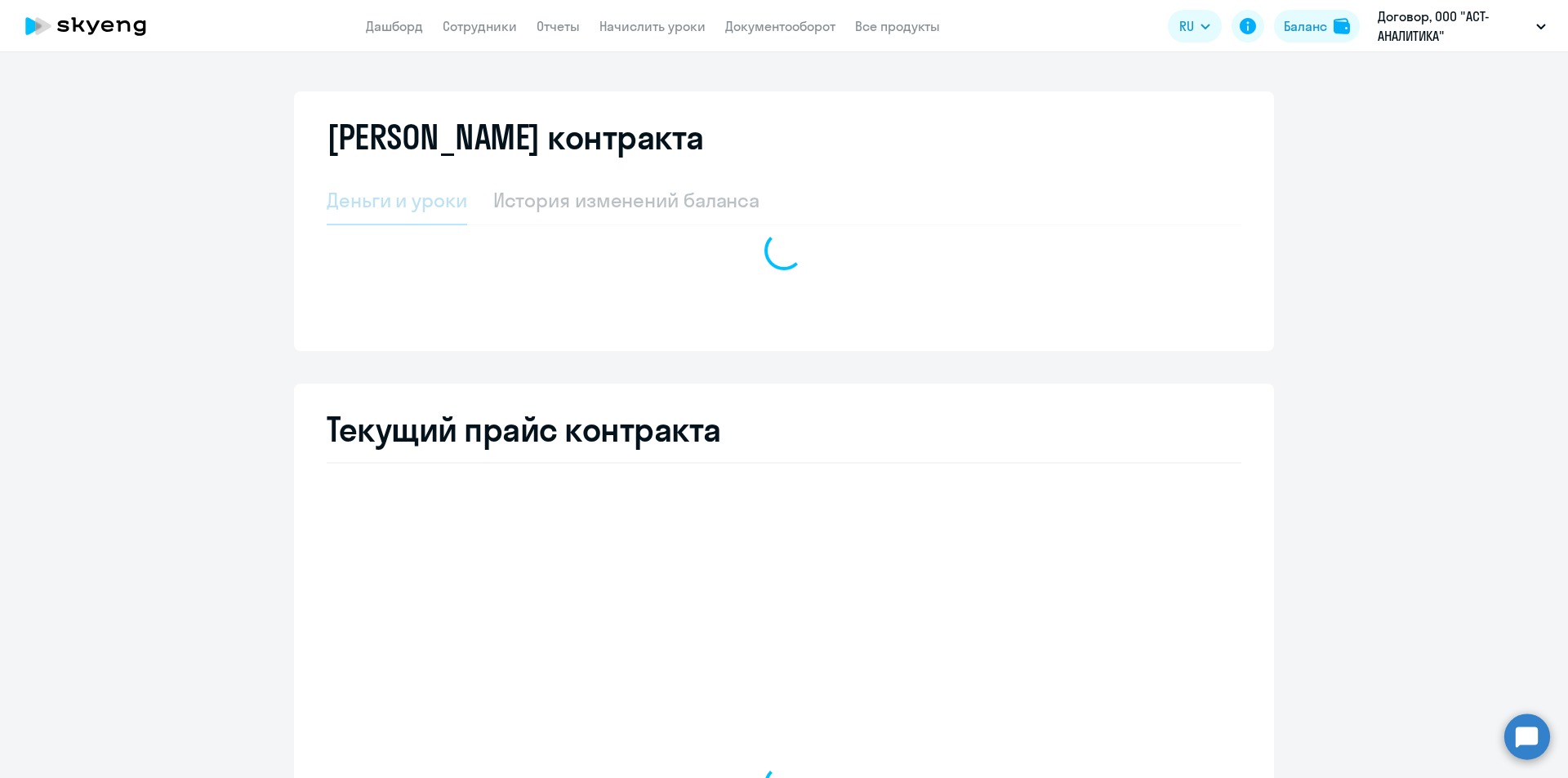
select select "english_adult_not_native_speaker"
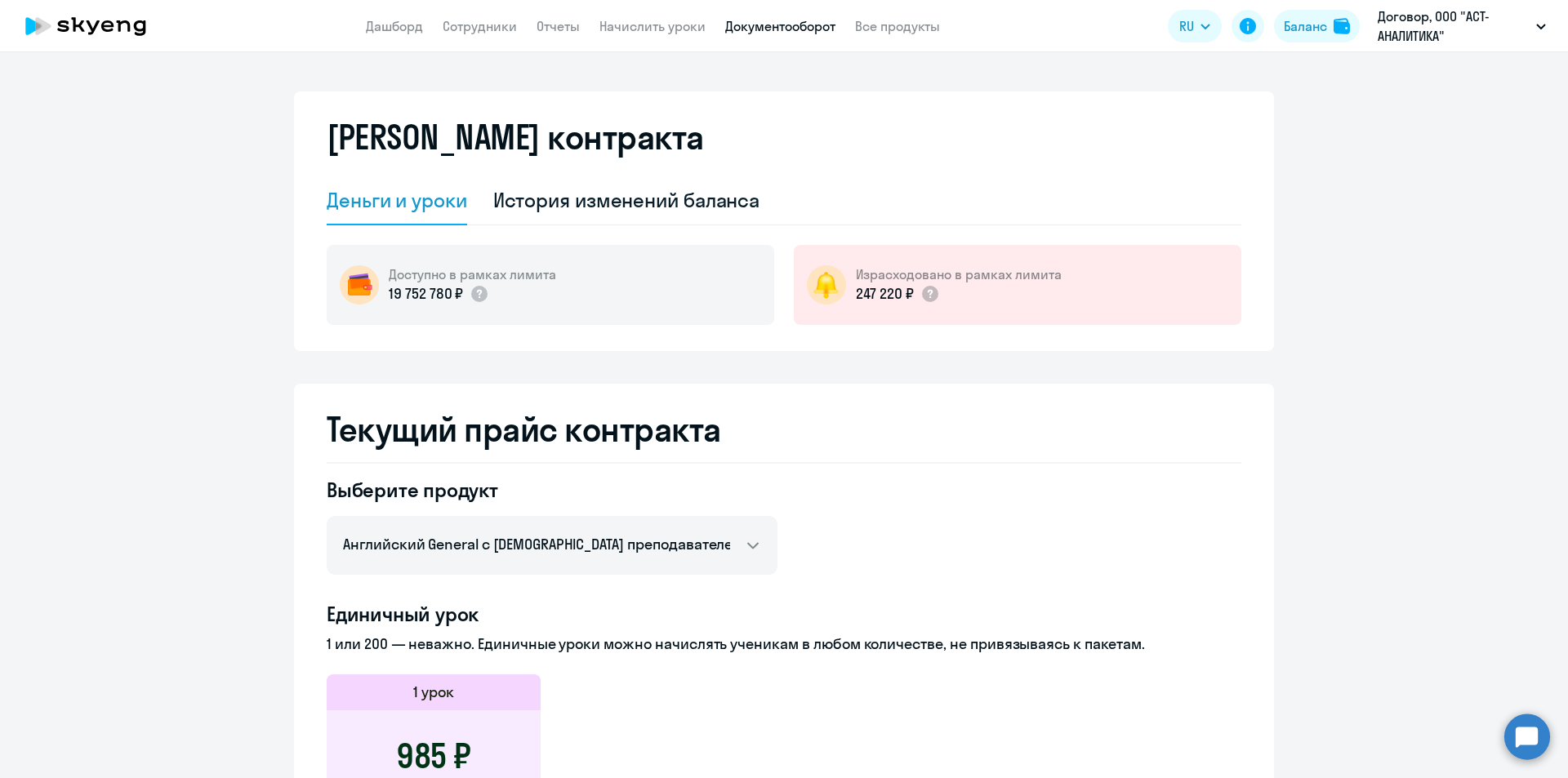
click at [760, 25] on link "Документооборот" at bounding box center [780, 26] width 110 height 17
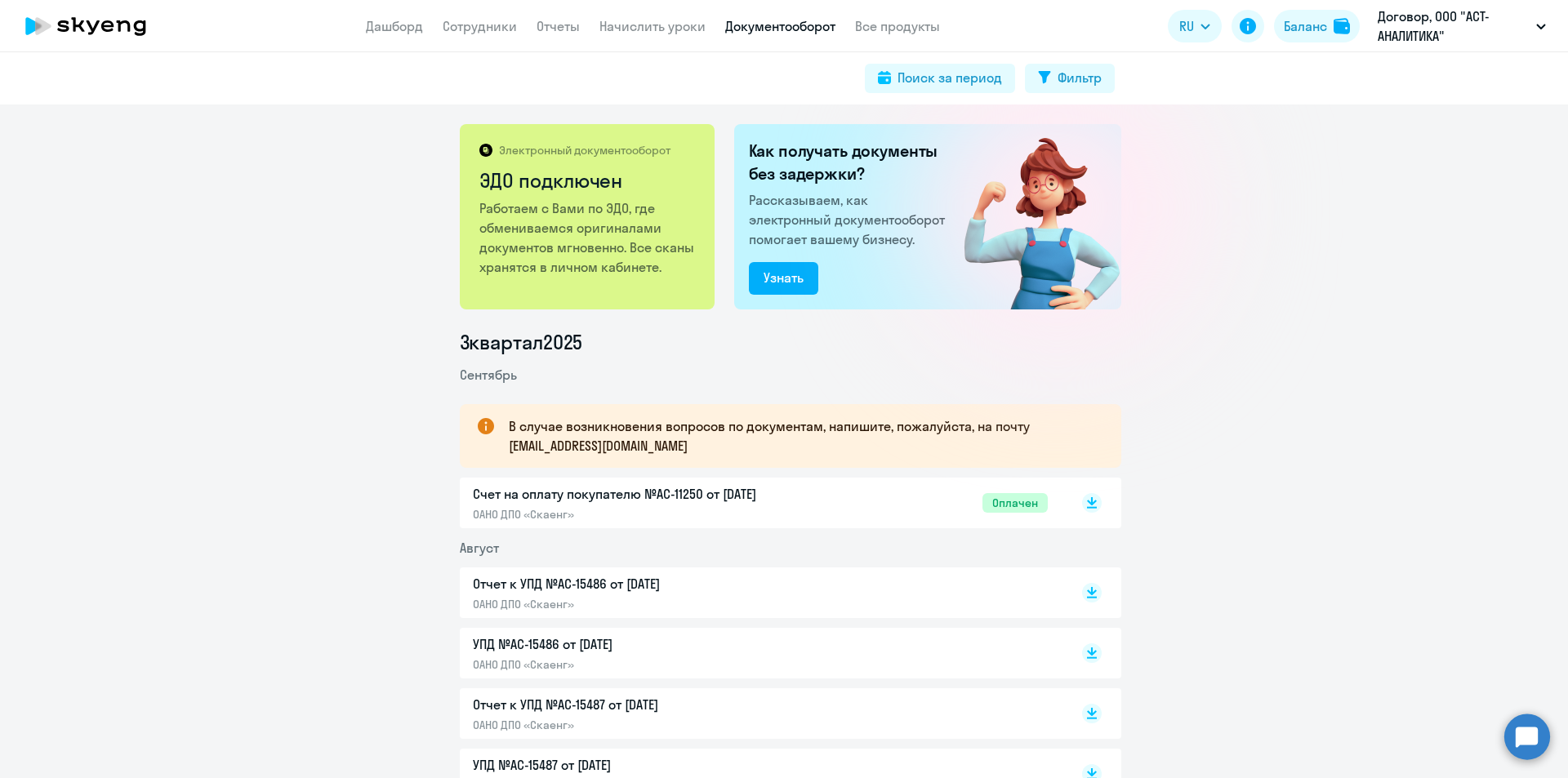
click at [972, 81] on div "Поиск за период" at bounding box center [950, 78] width 105 height 19
select select "all"
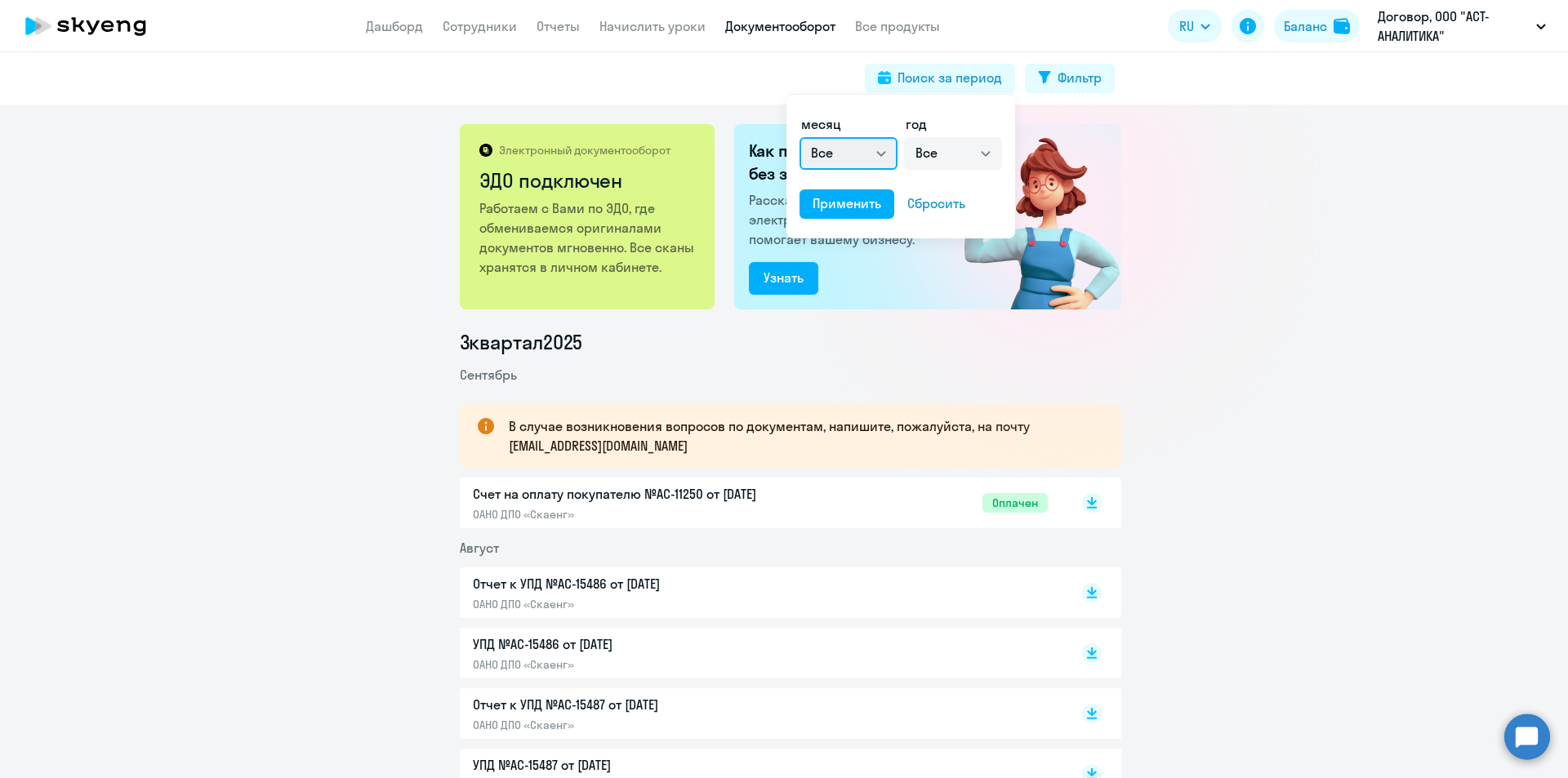
click at [830, 148] on select "Все январь февраль март апрель май июнь июль август сентябрь октябрь ноябрь дек…" at bounding box center [848, 153] width 98 height 32
click at [943, 167] on select "Все 2025 2024 2023 2022 2021 2020 2019 2018 2017 2016" at bounding box center [953, 153] width 98 height 32
click at [864, 145] on select "Все январь февраль март апрель май июнь июль август сентябрь октябрь ноябрь дек…" at bounding box center [848, 153] width 98 height 32
click at [977, 162] on select "Все 2025 2024 2023 2022 2021 2020 2019 2018 2017 2016" at bounding box center [953, 153] width 98 height 32
select select "2025"
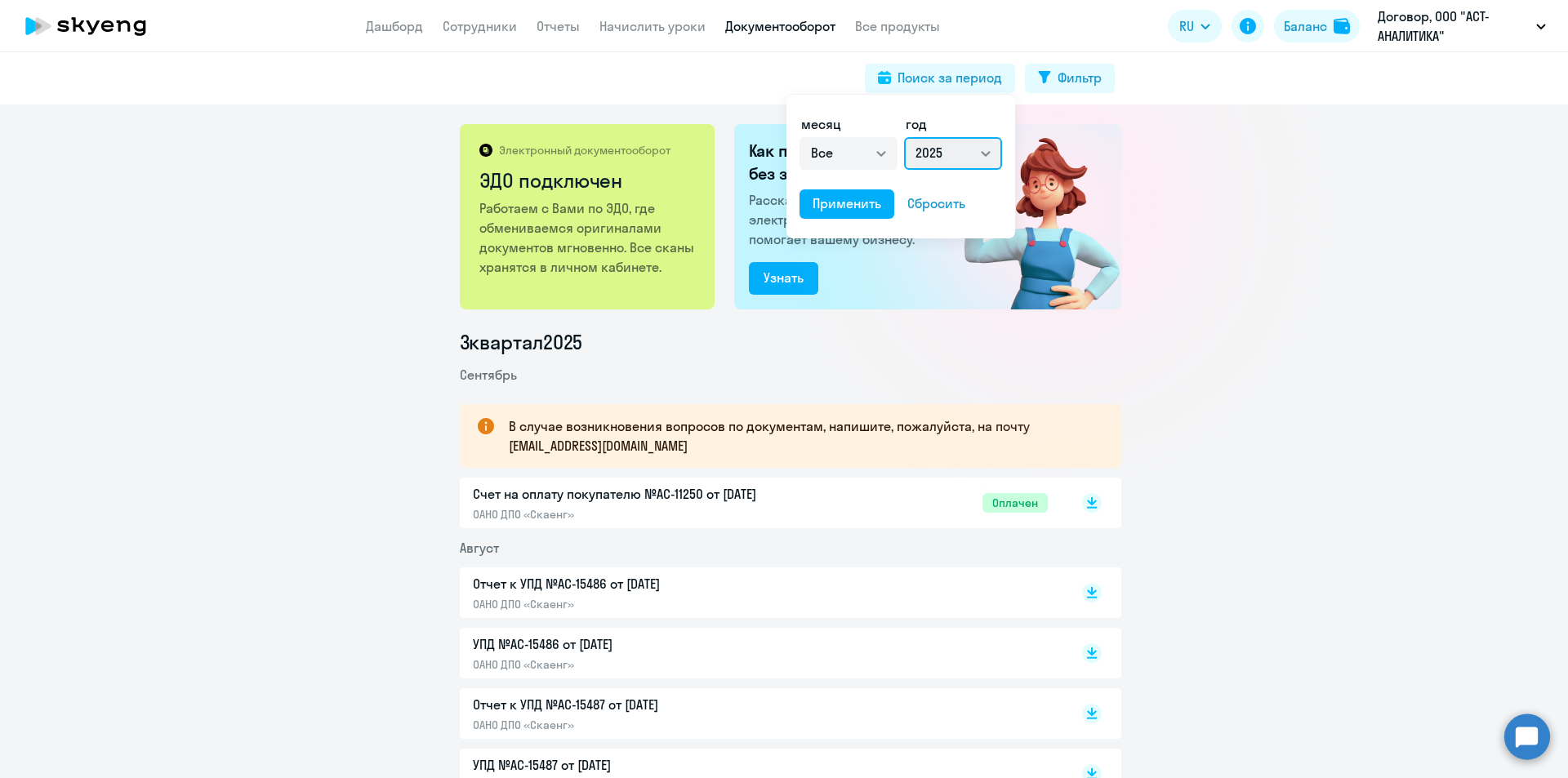
click at [904, 137] on select "Все 2025 2024 2023 2022 2021 2020 2019 2018 2017 2016" at bounding box center [953, 153] width 98 height 32
click at [839, 145] on select "Все январь февраль март апрель май июнь июль август сентябрь октябрь ноябрь дек…" at bounding box center [848, 153] width 98 height 32
select select "8"
click at [799, 137] on select "Все январь февраль март апрель май июнь июль август сентябрь октябрь ноябрь дек…" at bounding box center [848, 153] width 98 height 32
click at [867, 203] on div "Применить" at bounding box center [846, 203] width 69 height 19
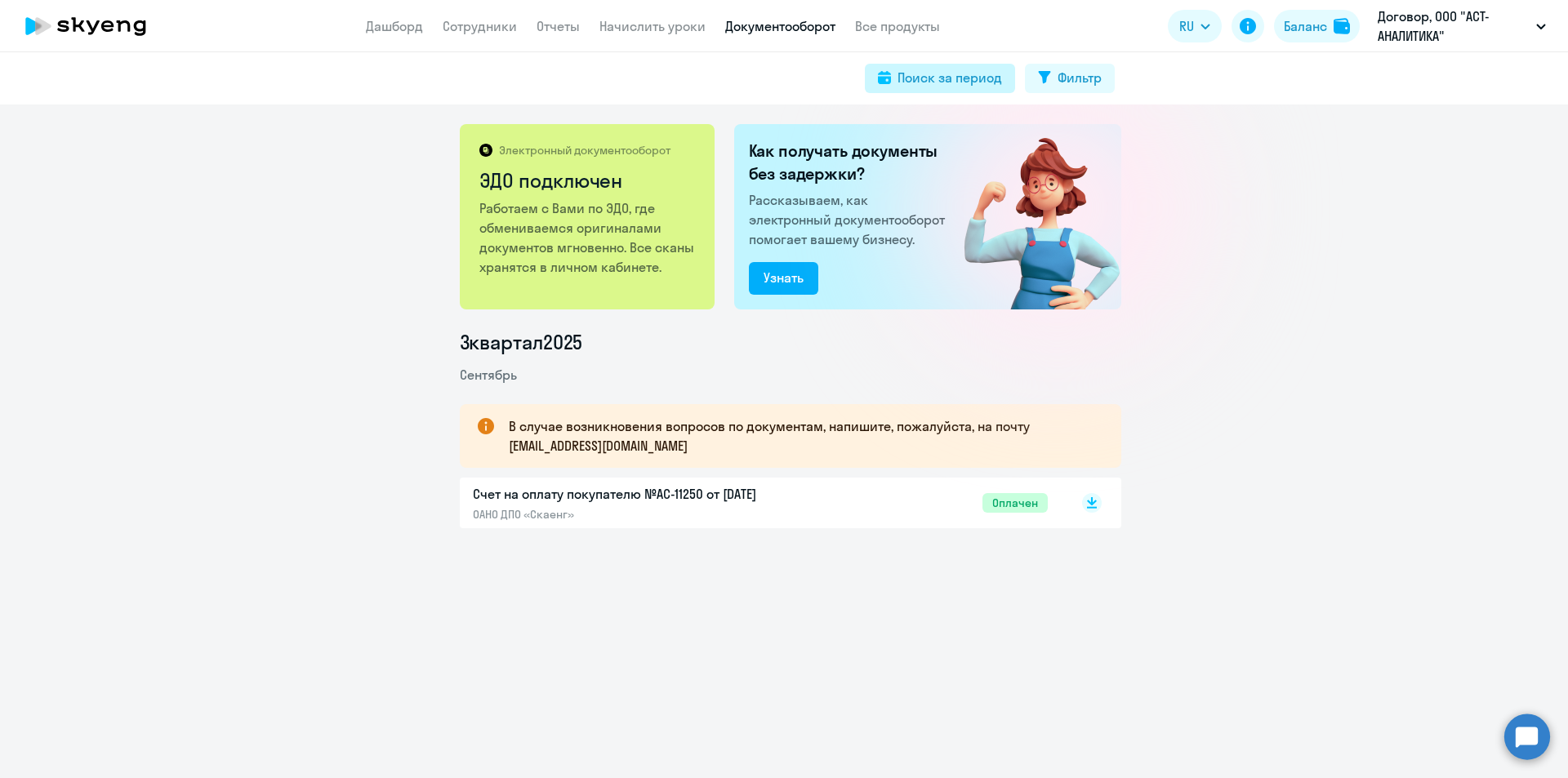
click at [950, 72] on div "Поиск за период" at bounding box center [950, 78] width 105 height 19
select select "8"
select select "2025"
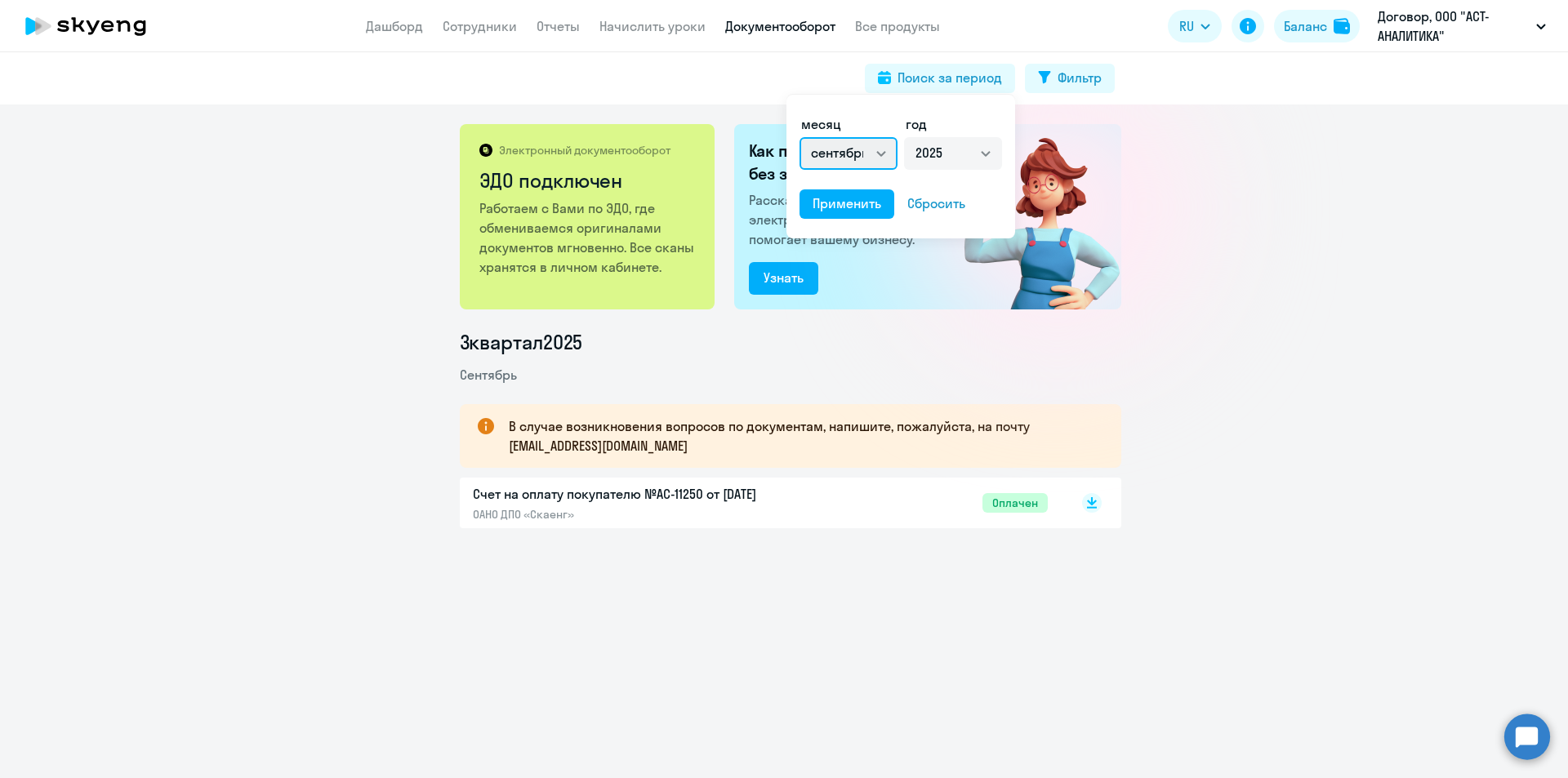
click at [855, 153] on select "Все январь февраль март апрель май июнь июль август сентябрь октябрь ноябрь дек…" at bounding box center [848, 153] width 98 height 32
select select "9"
click at [799, 137] on select "Все январь февраль март апрель май июнь июль август сентябрь октябрь ноябрь дек…" at bounding box center [848, 153] width 98 height 32
click at [847, 207] on div "Применить" at bounding box center [846, 203] width 69 height 19
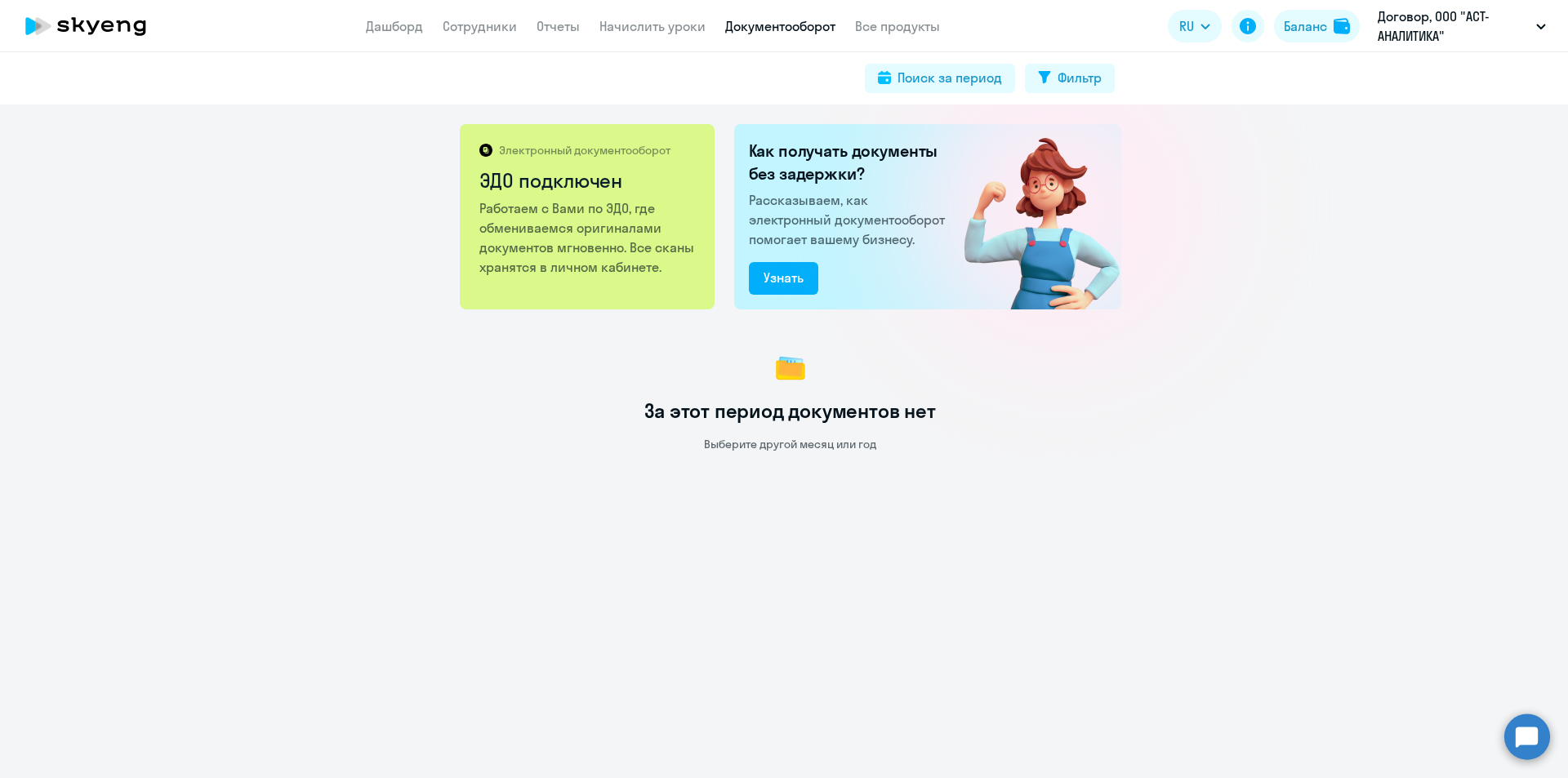
click at [1212, 327] on div "Электронный документооборот ЭДО подключен Работаем с Вами по ЭДО, где обменивае…" at bounding box center [784, 441] width 1568 height 673
click at [878, 21] on link "Все продукты" at bounding box center [897, 26] width 85 height 17
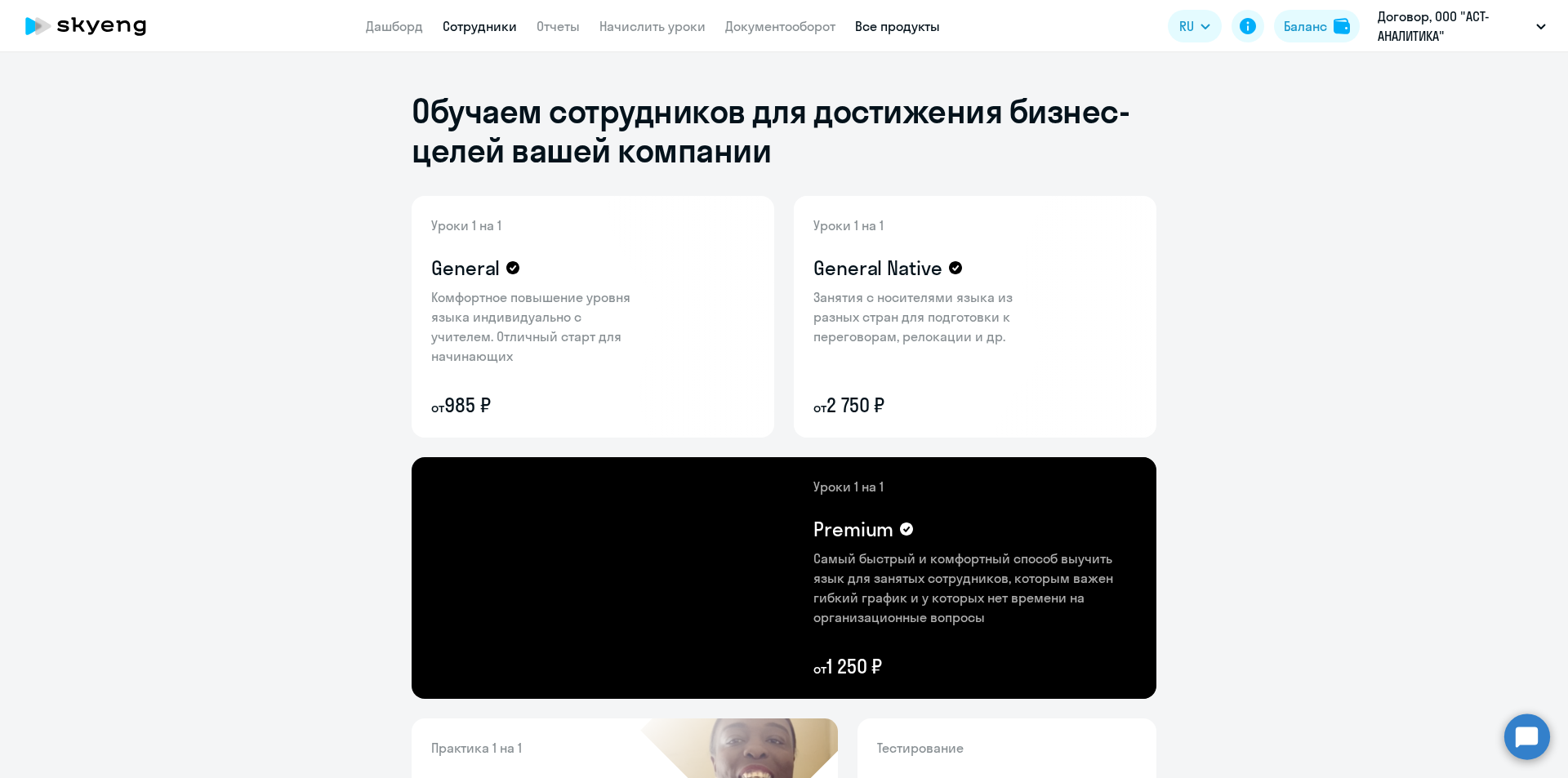
click at [501, 22] on link "Сотрудники" at bounding box center [480, 26] width 74 height 17
select select "30"
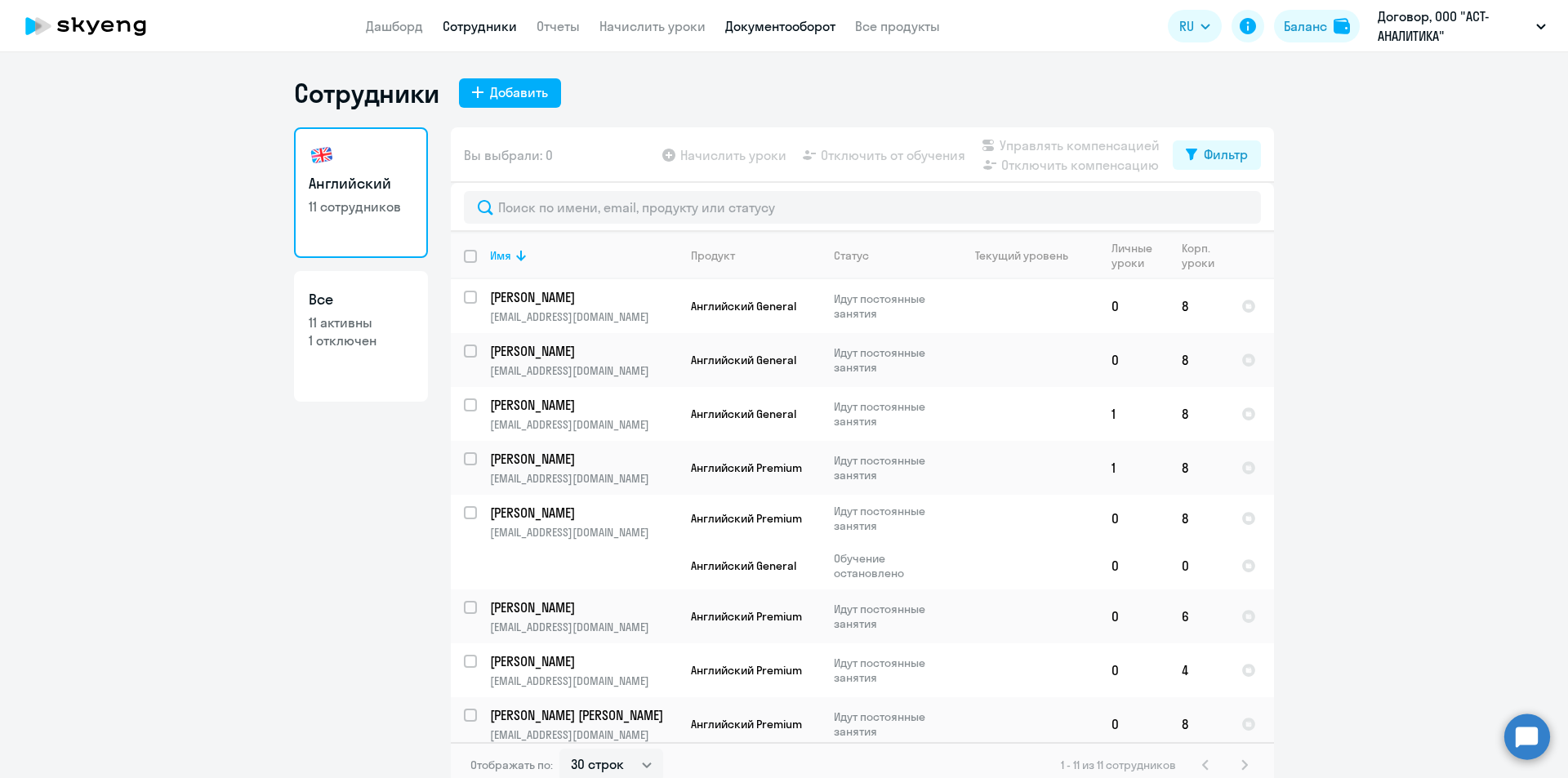
click at [826, 24] on link "Документооборот" at bounding box center [780, 26] width 110 height 17
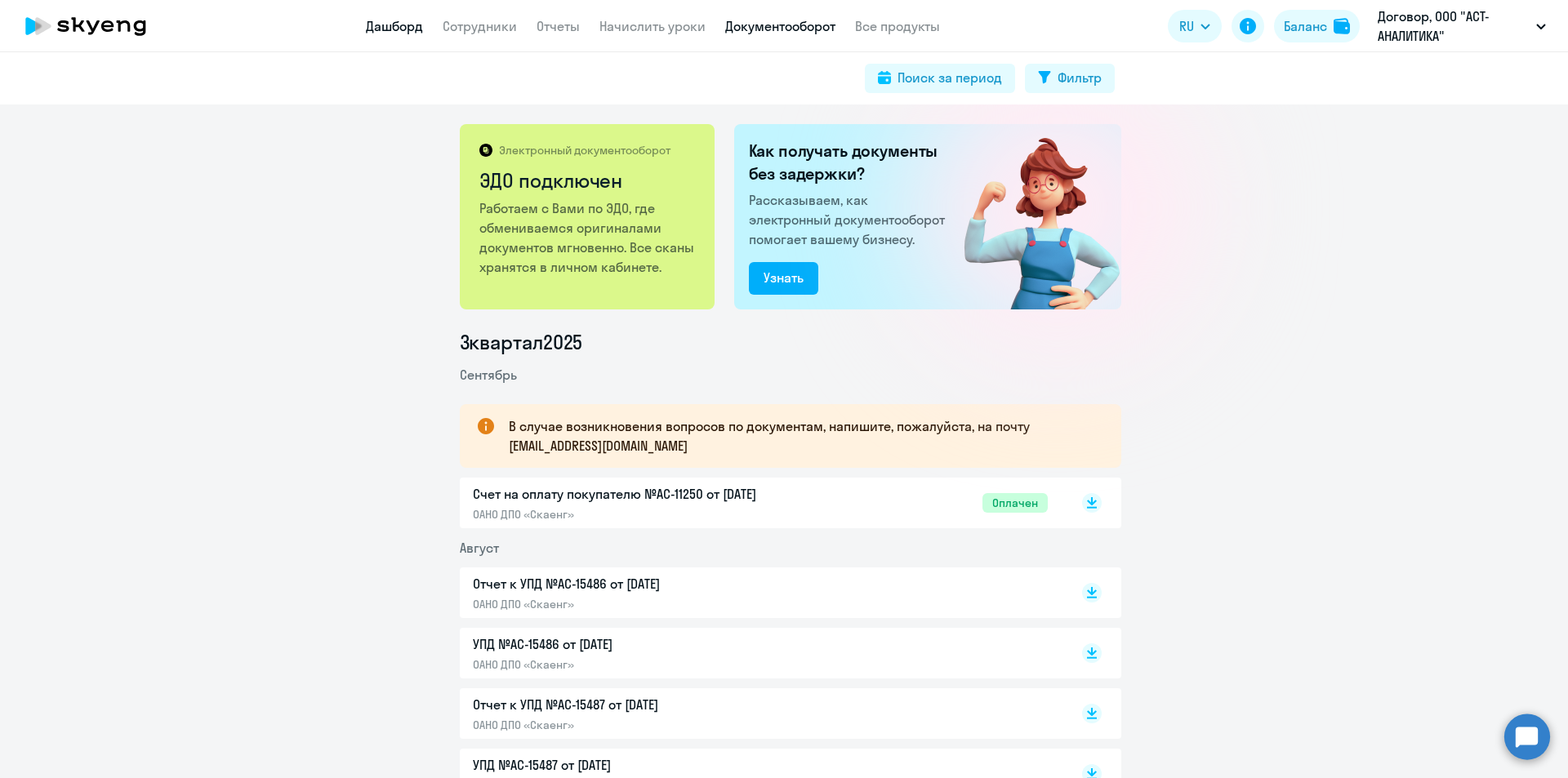
click at [411, 30] on link "Дашборд" at bounding box center [394, 26] width 57 height 17
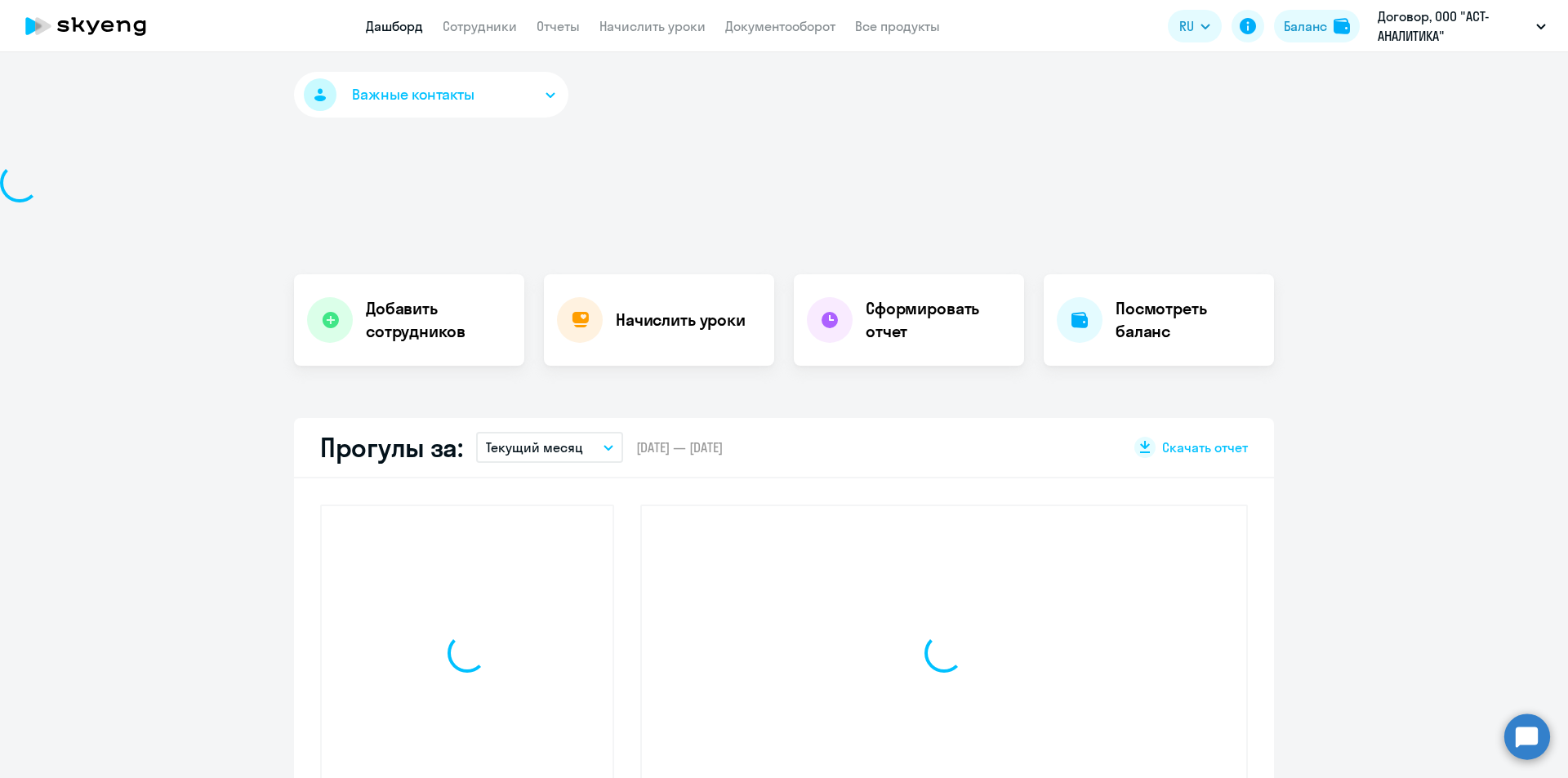
select select "30"
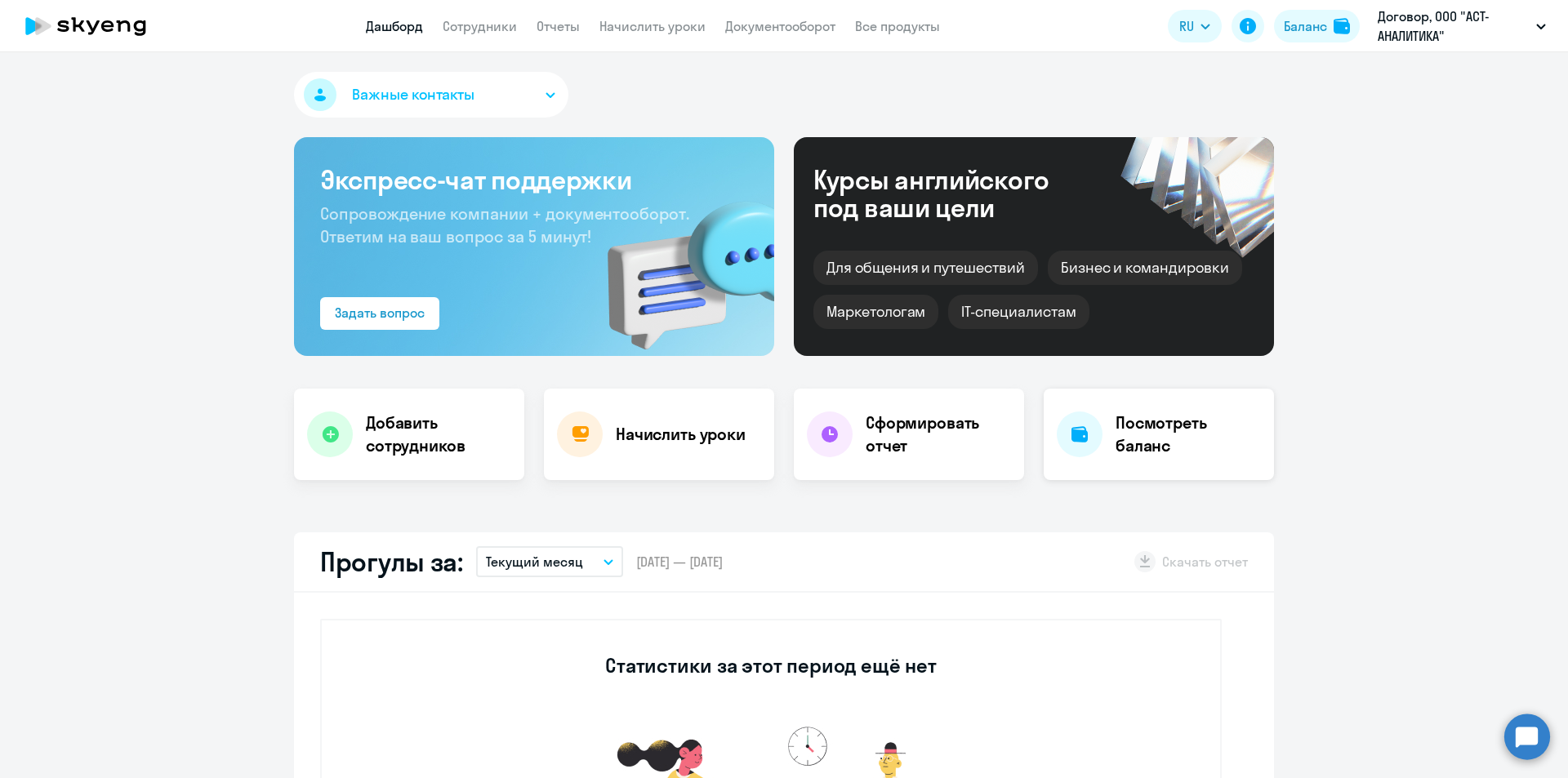
click at [1120, 433] on h4 "Посмотреть баланс" at bounding box center [1188, 434] width 145 height 45
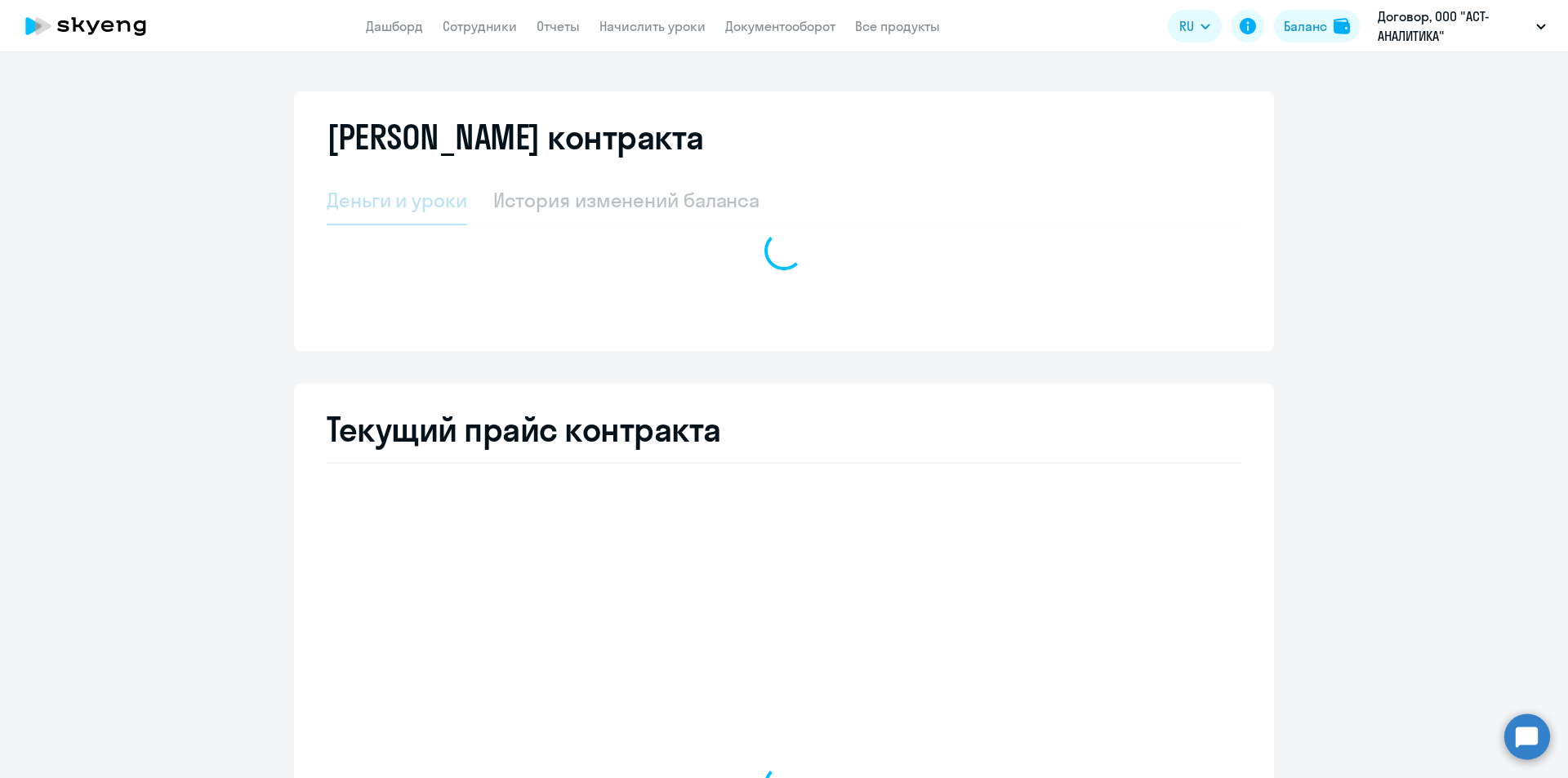
select select "english_adult_not_native_speaker"
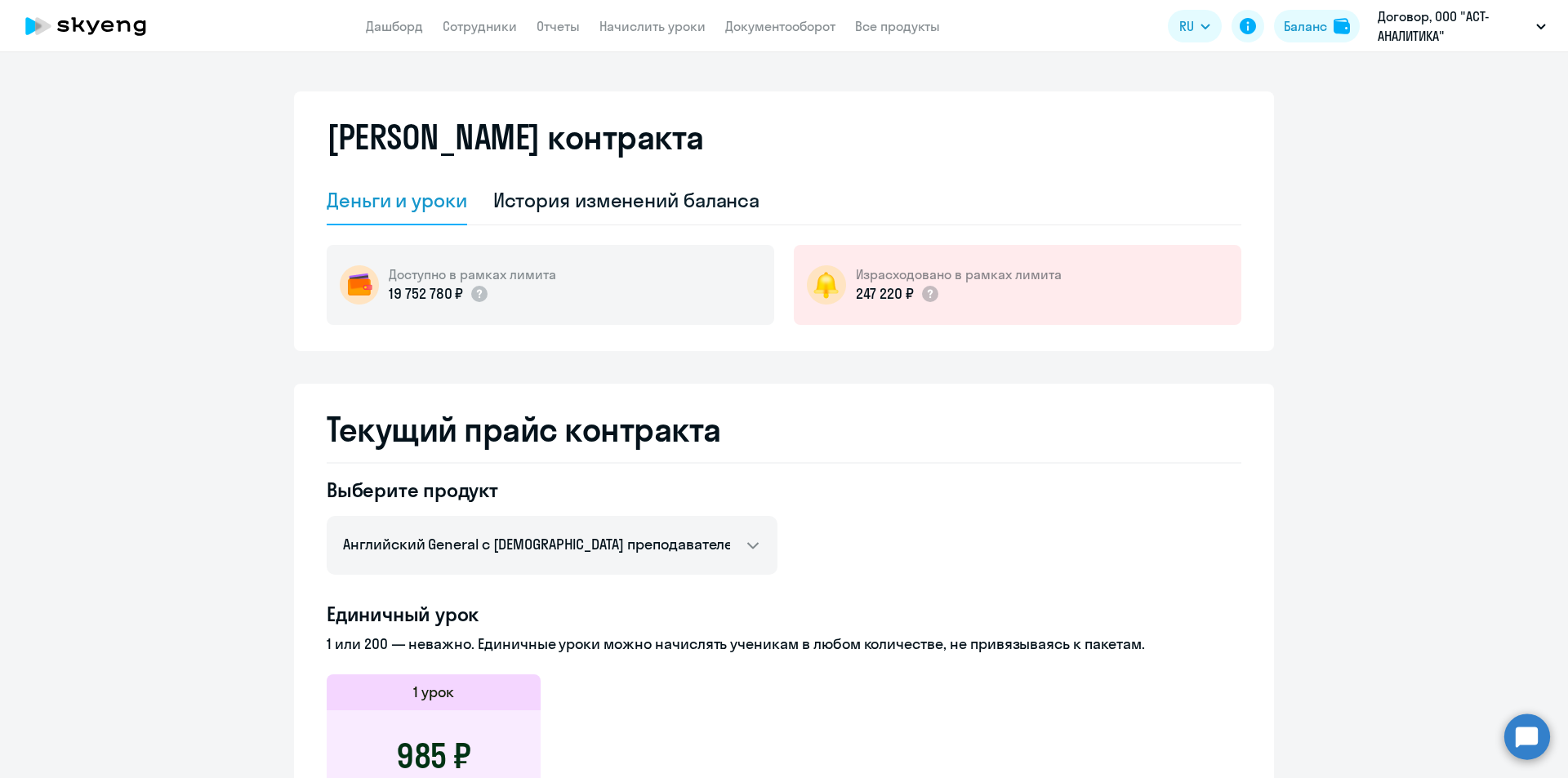
click at [547, 38] on app-header "Дашборд Сотрудники Отчеты Начислить уроки Документооборот Все продукты Дашборд …" at bounding box center [784, 26] width 1568 height 52
click at [559, 31] on link "Отчеты" at bounding box center [558, 26] width 44 height 17
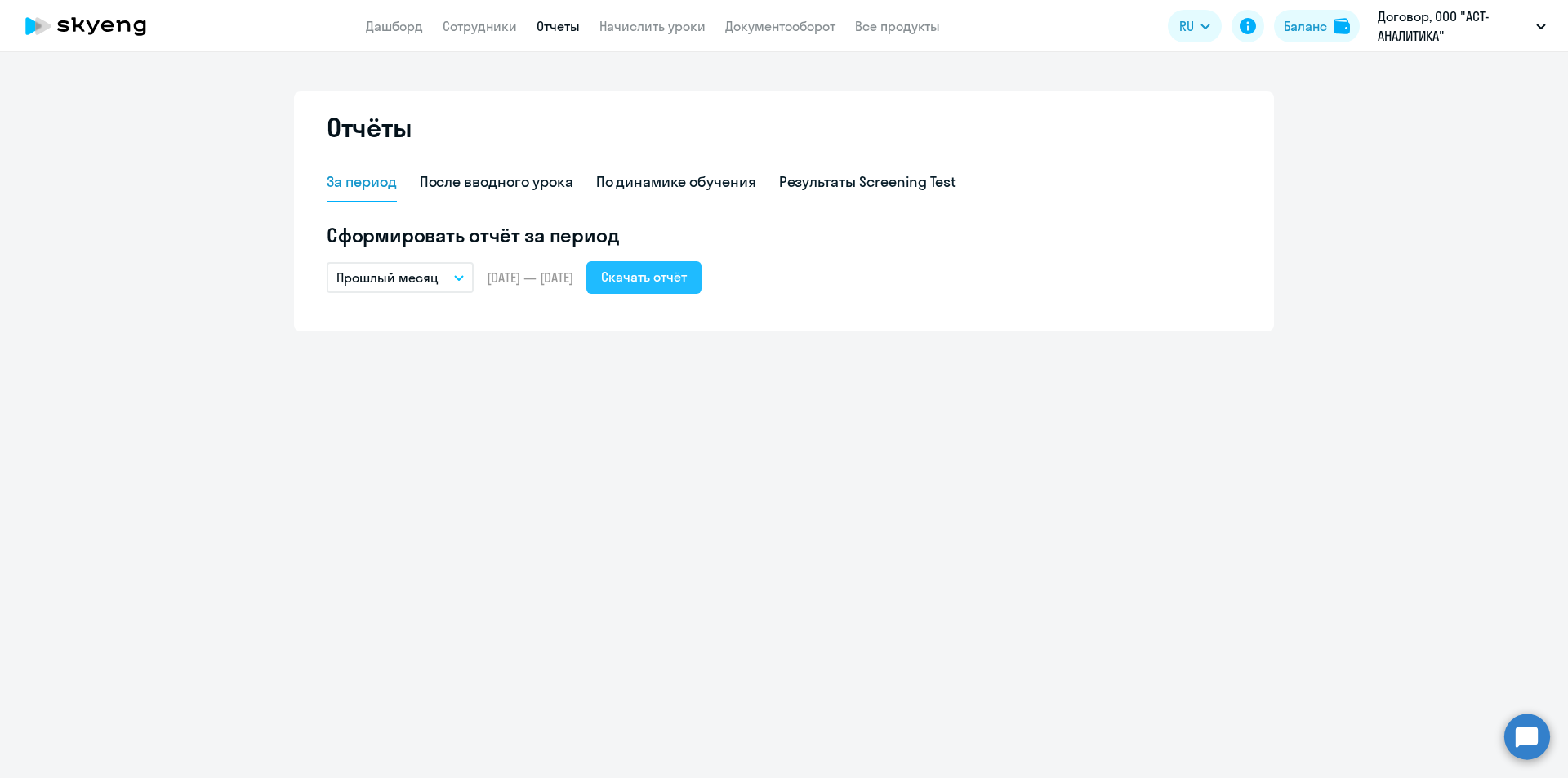
click at [683, 280] on div "Скачать отчёт" at bounding box center [644, 277] width 86 height 19
click at [474, 22] on link "Сотрудники" at bounding box center [480, 26] width 74 height 17
select select "30"
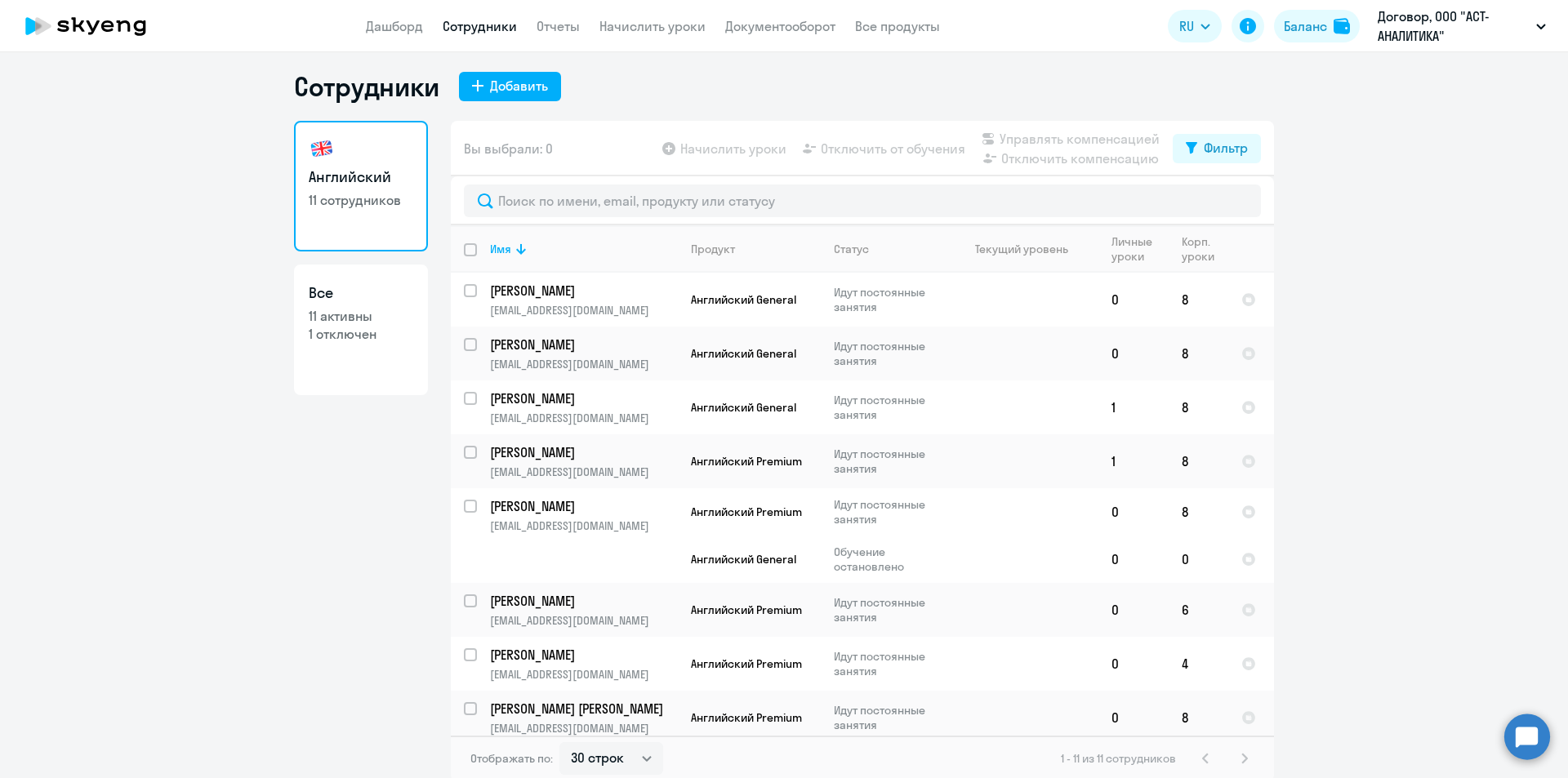
scroll to position [10, 0]
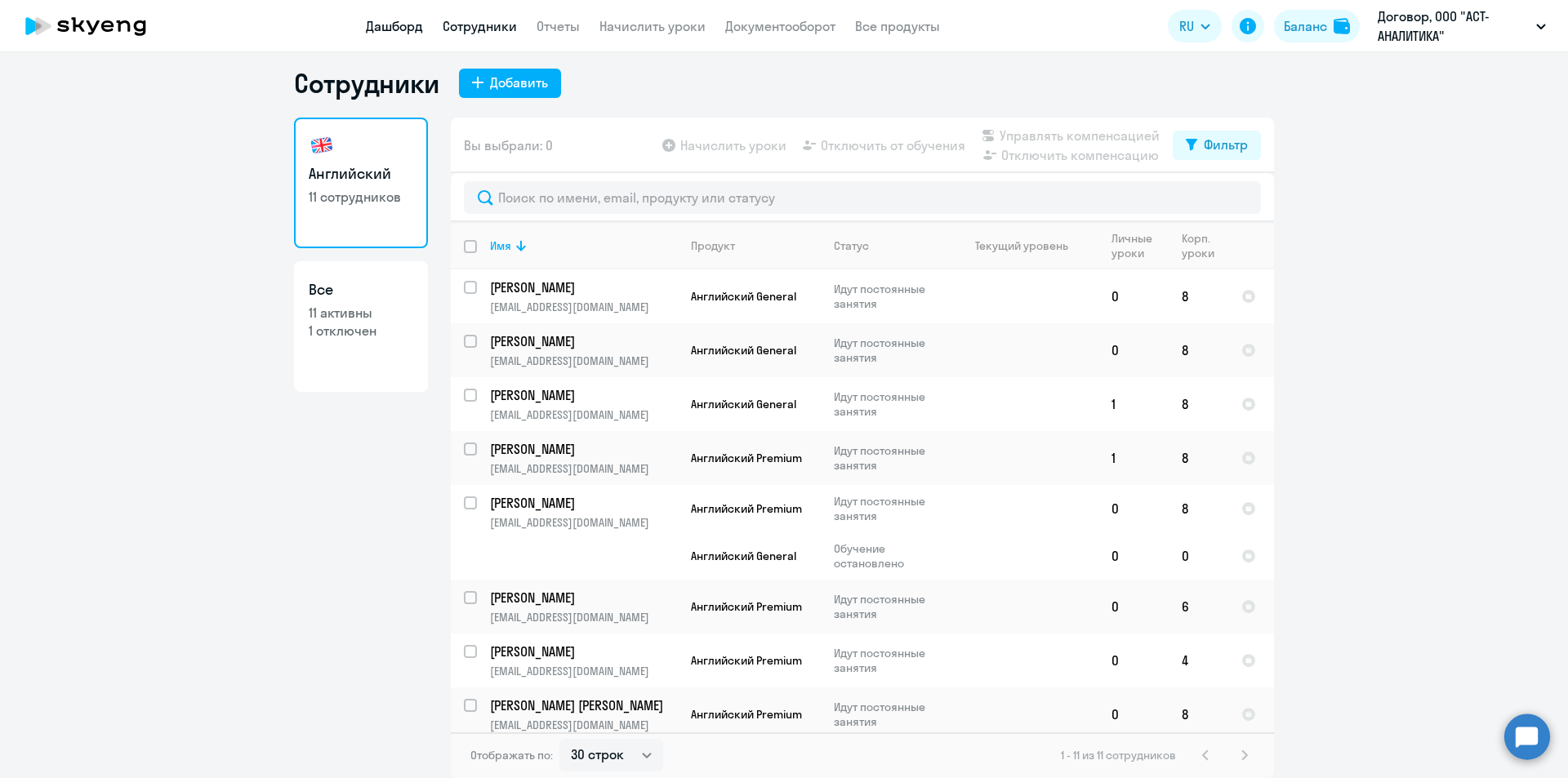
click at [399, 19] on link "Дашборд" at bounding box center [394, 26] width 57 height 17
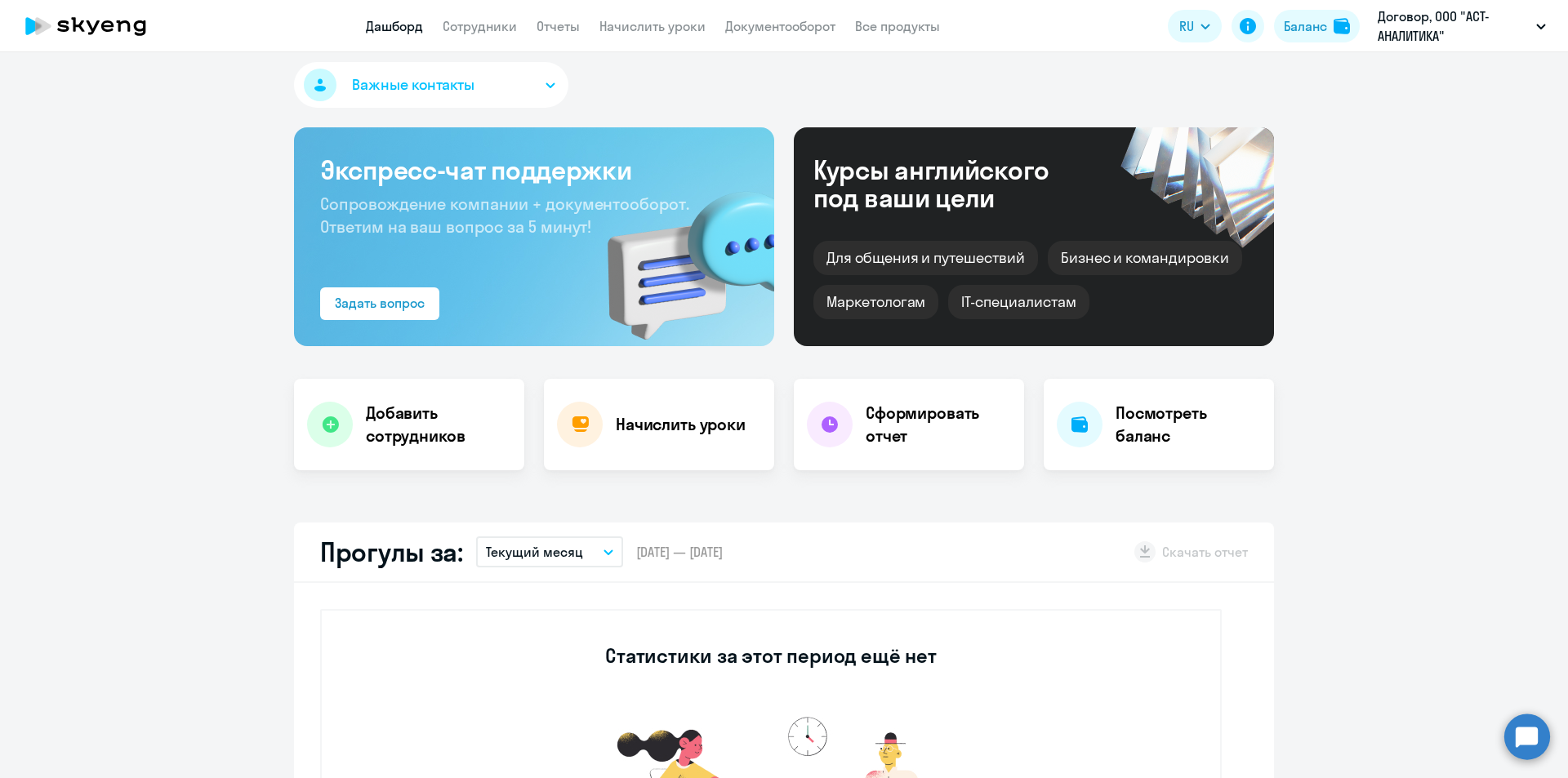
select select "30"
click at [528, 550] on p "Текущий месяц" at bounding box center [534, 552] width 97 height 19
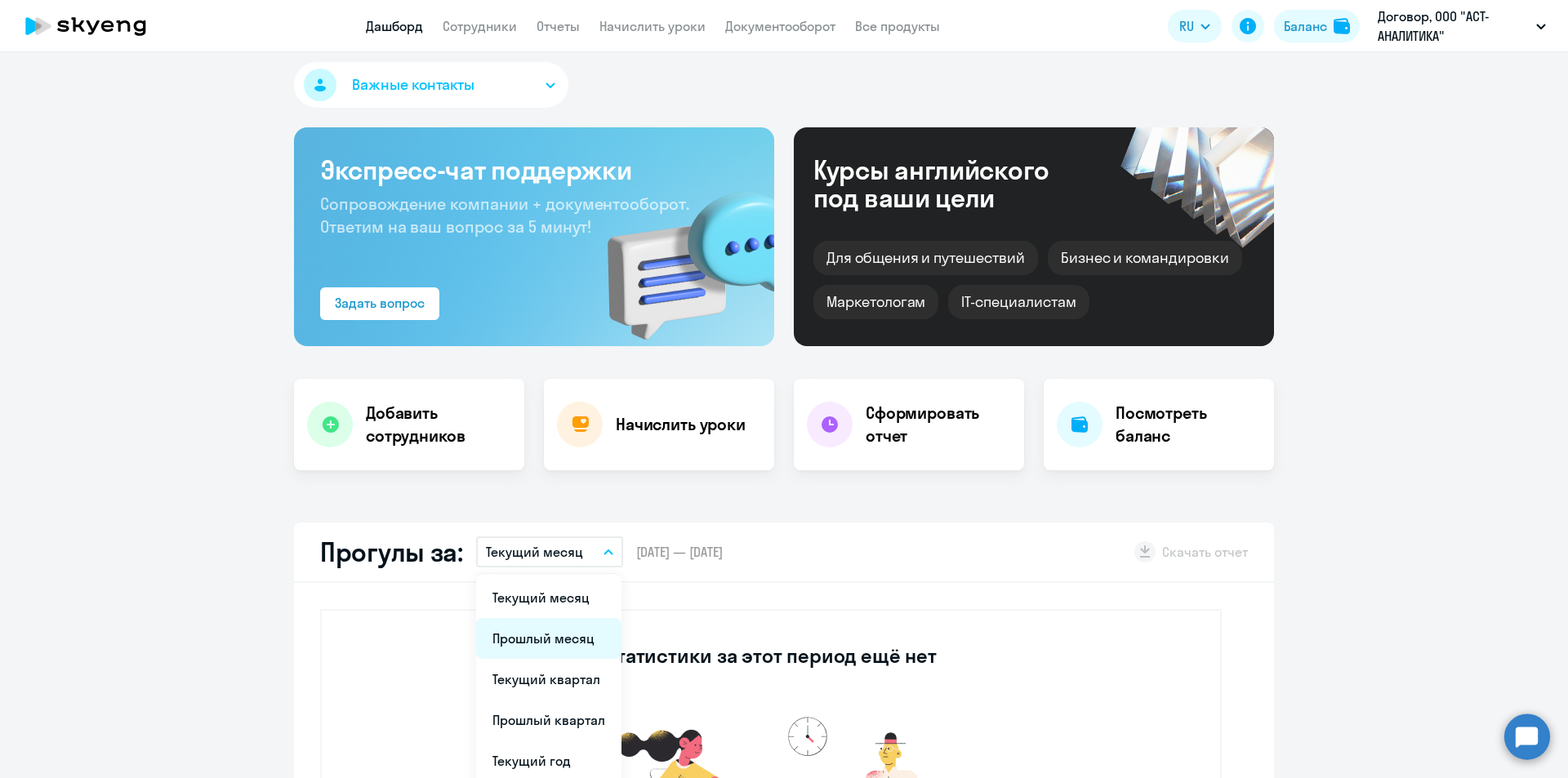
click at [534, 634] on li "Прошлый месяц" at bounding box center [549, 638] width 145 height 41
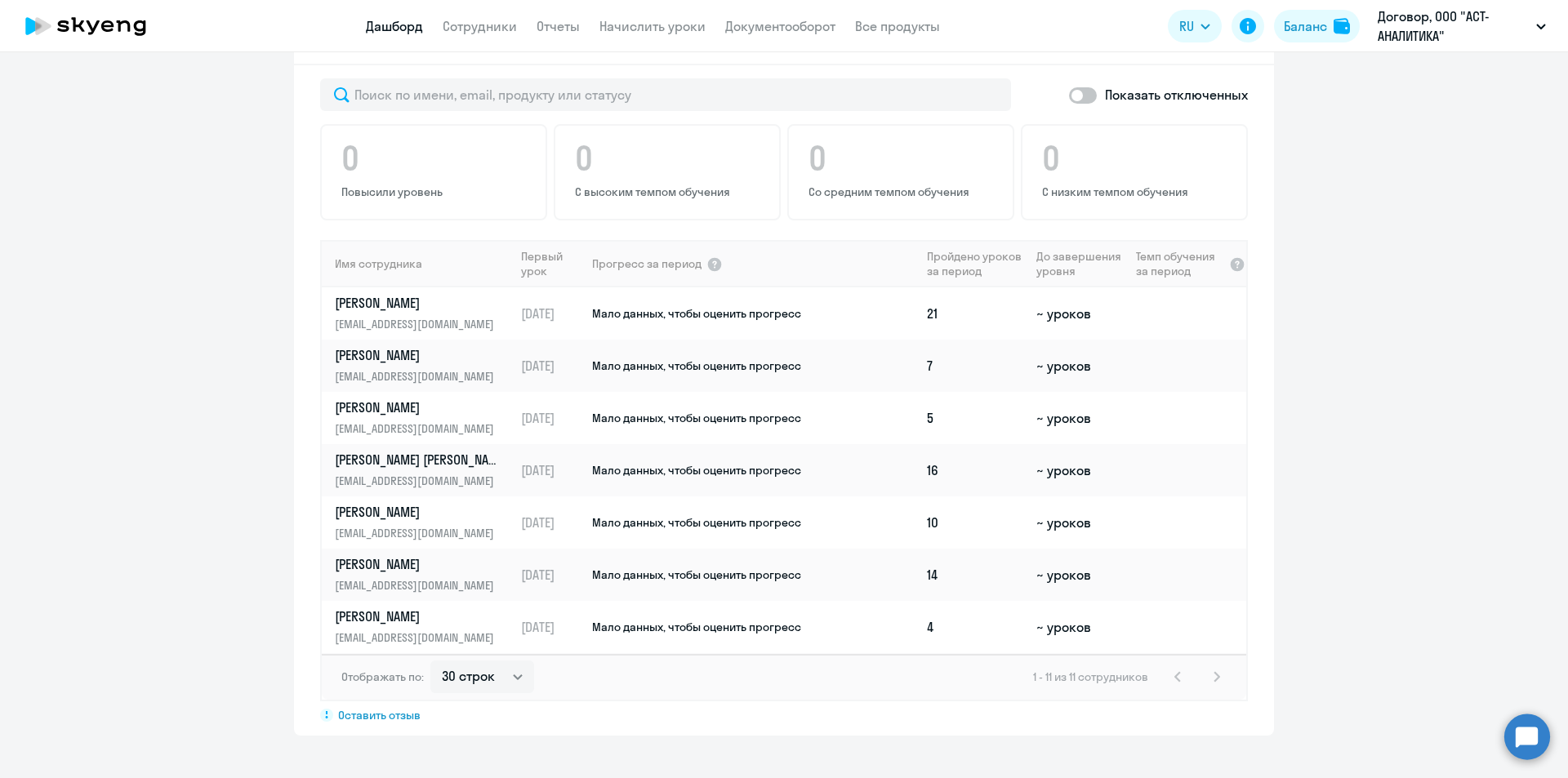
scroll to position [826, 0]
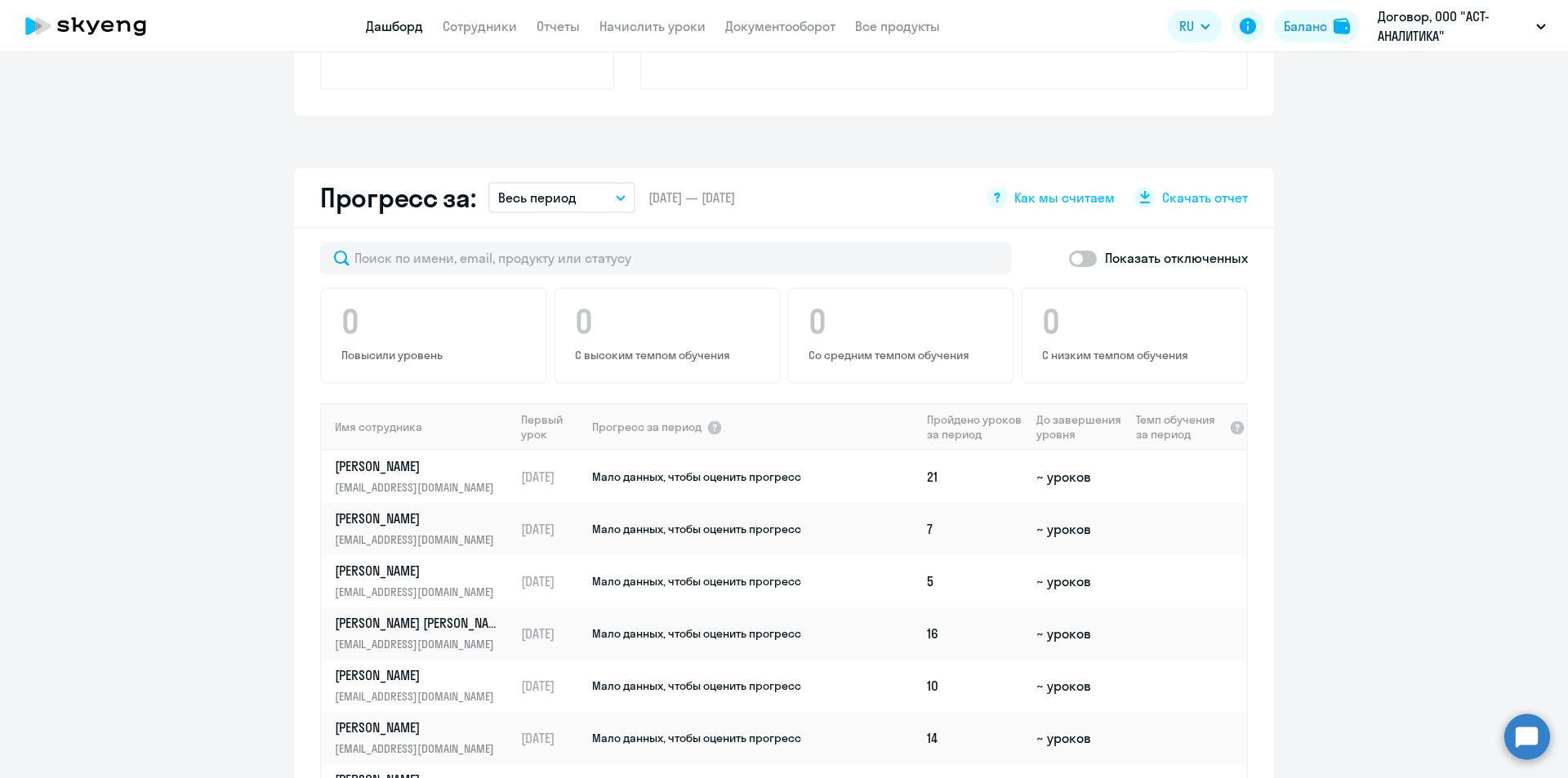
click at [586, 203] on button "Весь период" at bounding box center [562, 197] width 147 height 31
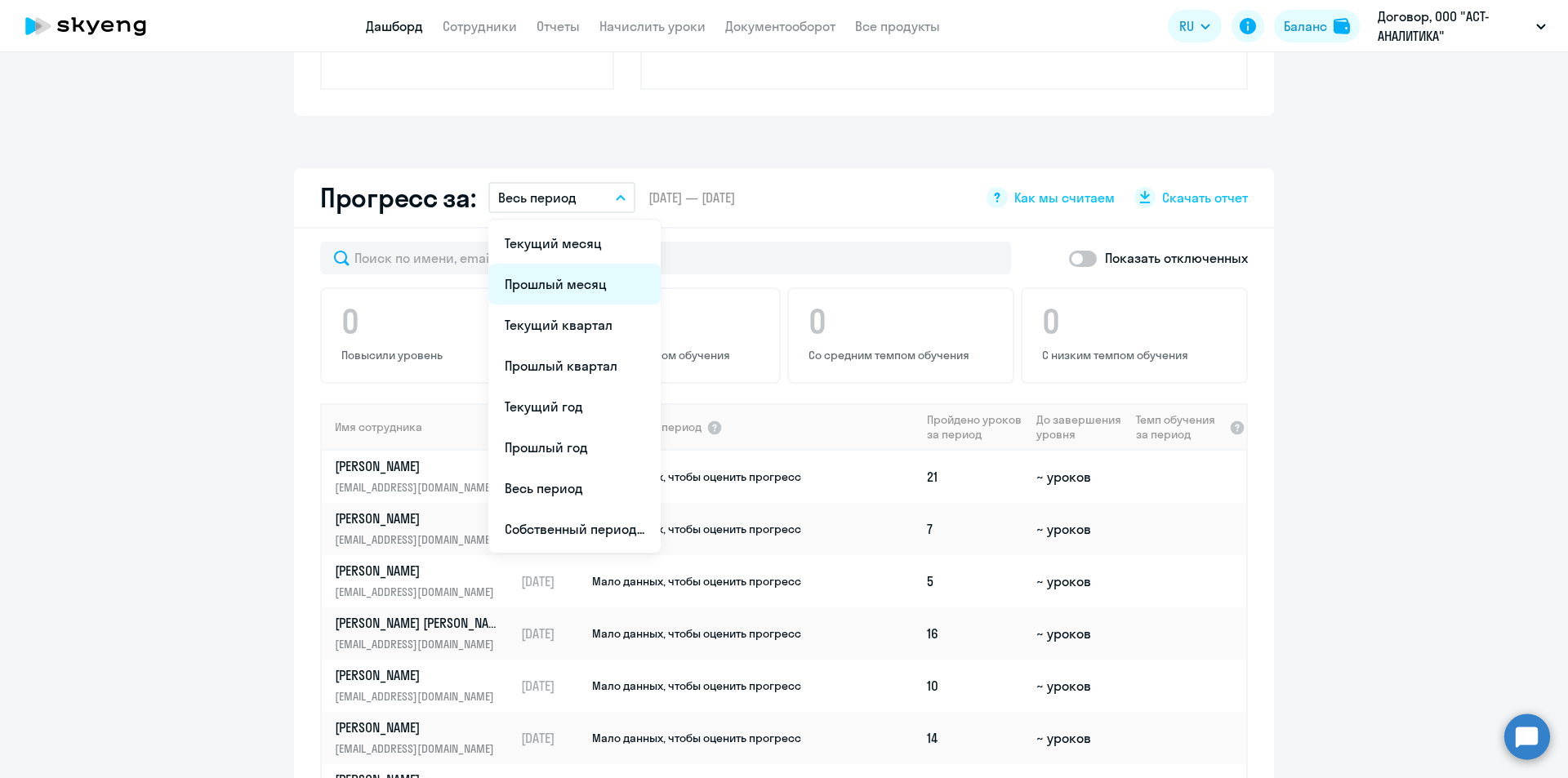
click at [580, 290] on li "Прошлый месяц" at bounding box center [574, 284] width 172 height 41
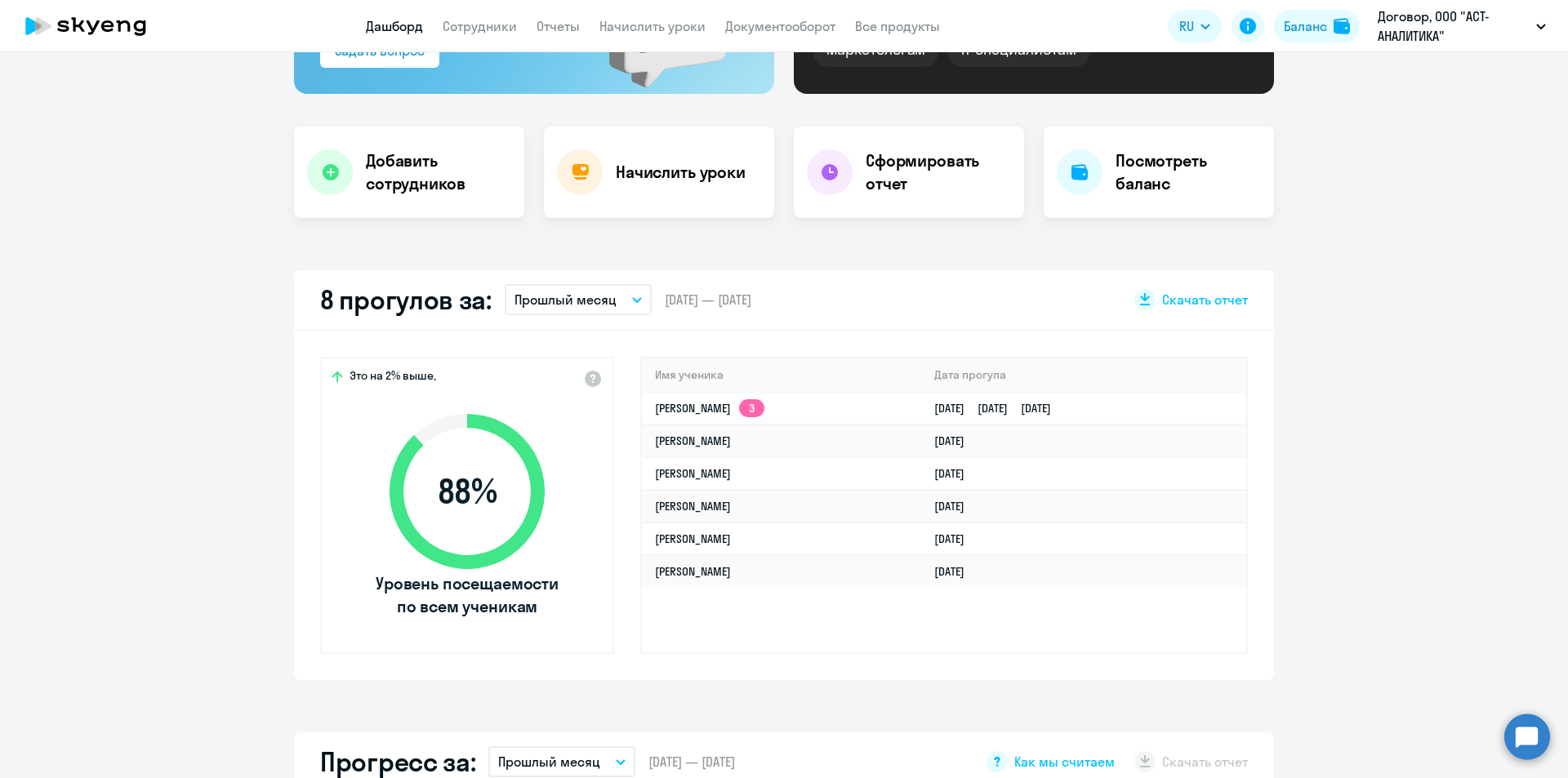
scroll to position [44, 0]
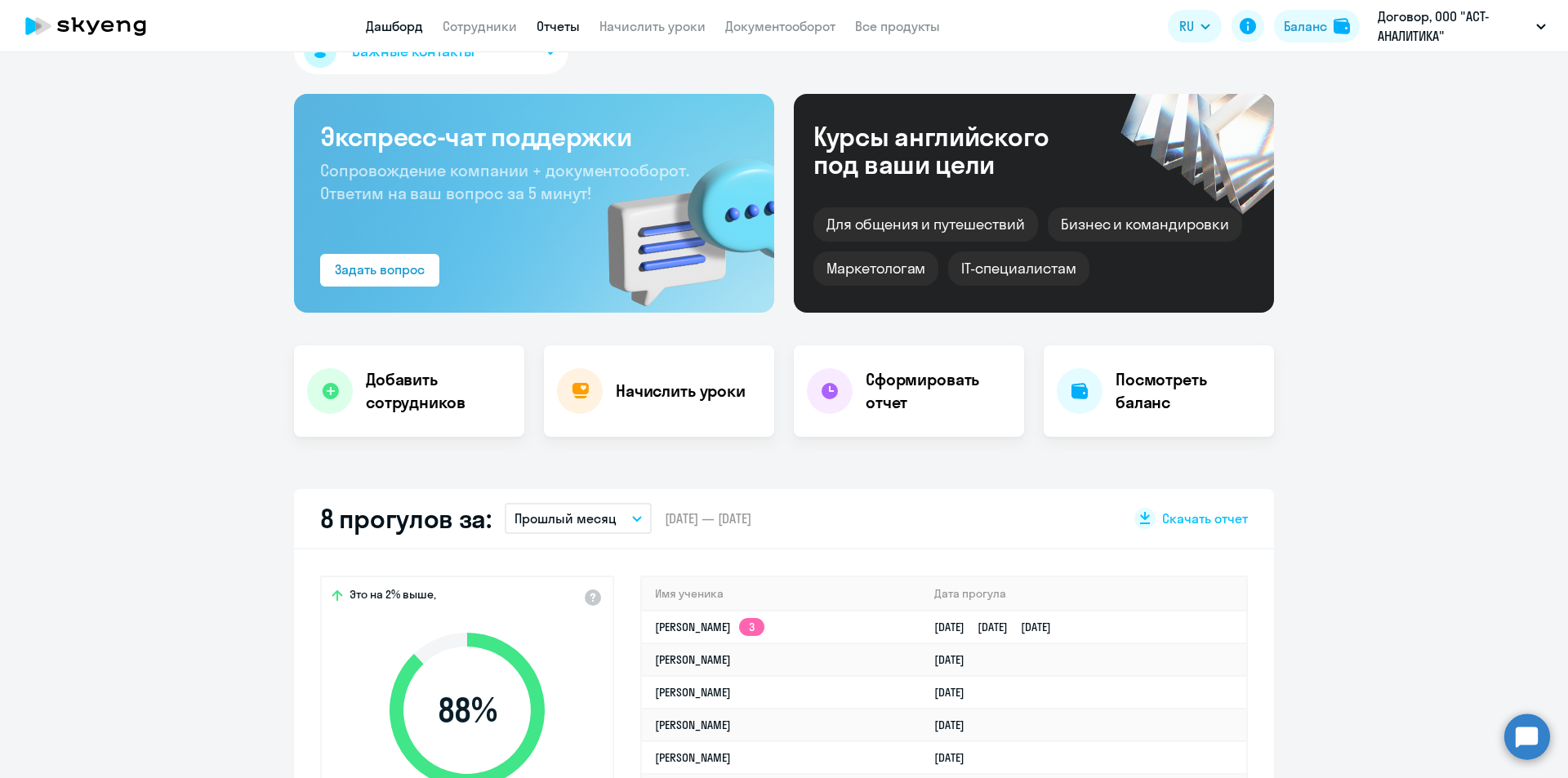
click at [563, 29] on link "Отчеты" at bounding box center [558, 26] width 44 height 17
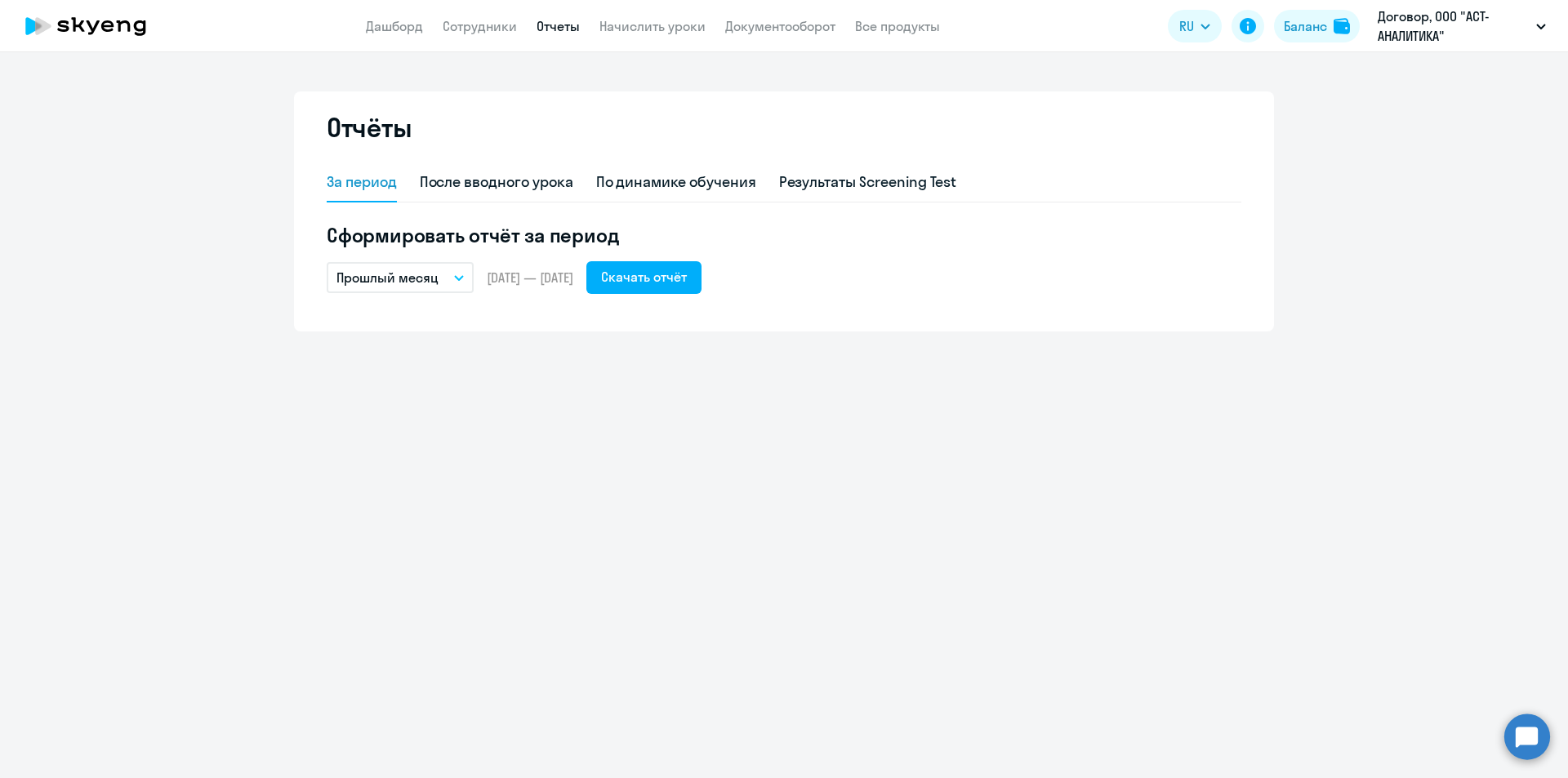
click at [458, 271] on button "Прошлый месяц" at bounding box center [400, 278] width 147 height 31
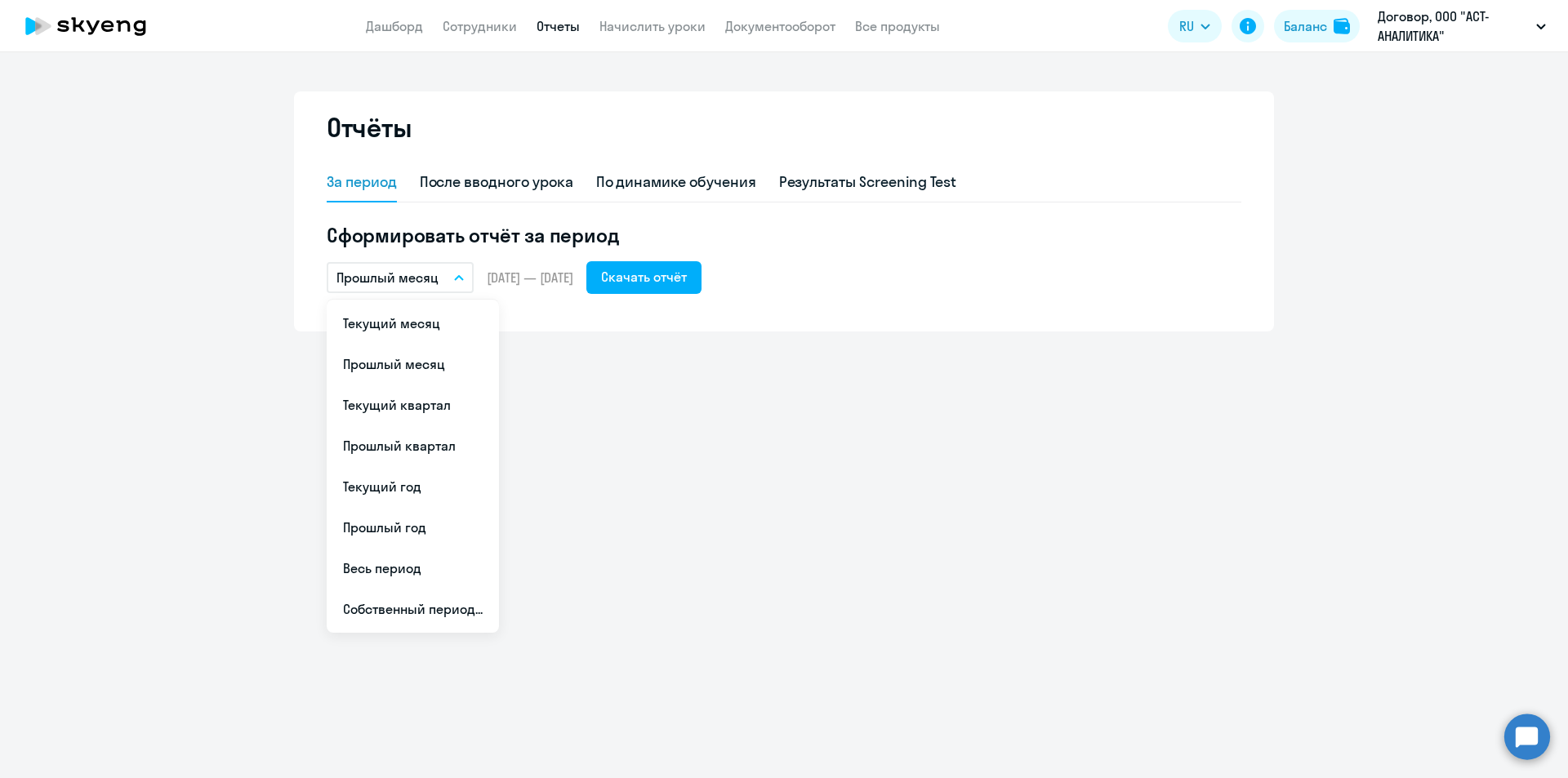
click at [458, 271] on button "Прошлый месяц" at bounding box center [400, 278] width 147 height 31
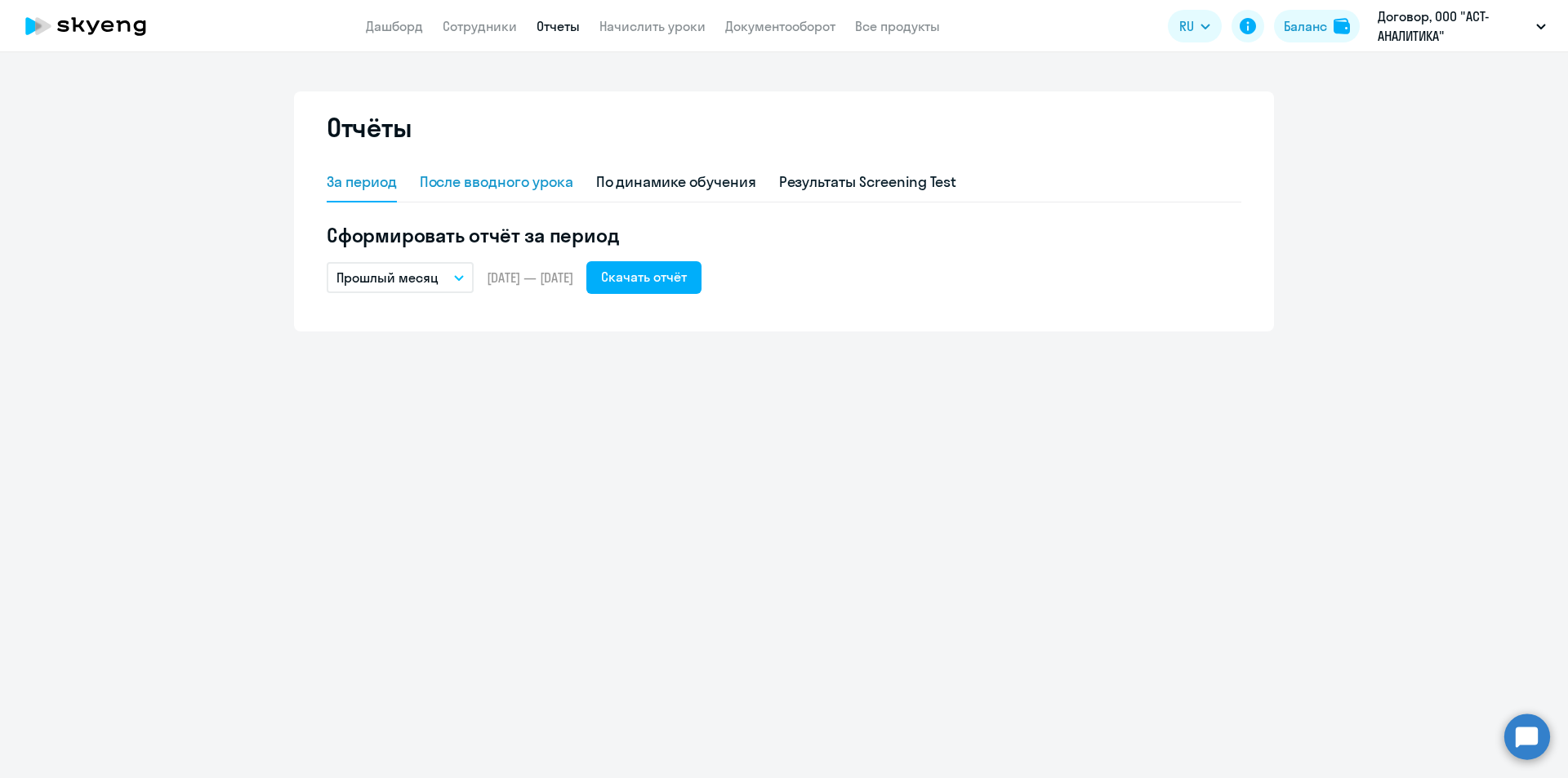
click at [465, 172] on div "После вводного урока" at bounding box center [497, 182] width 154 height 21
select select "10"
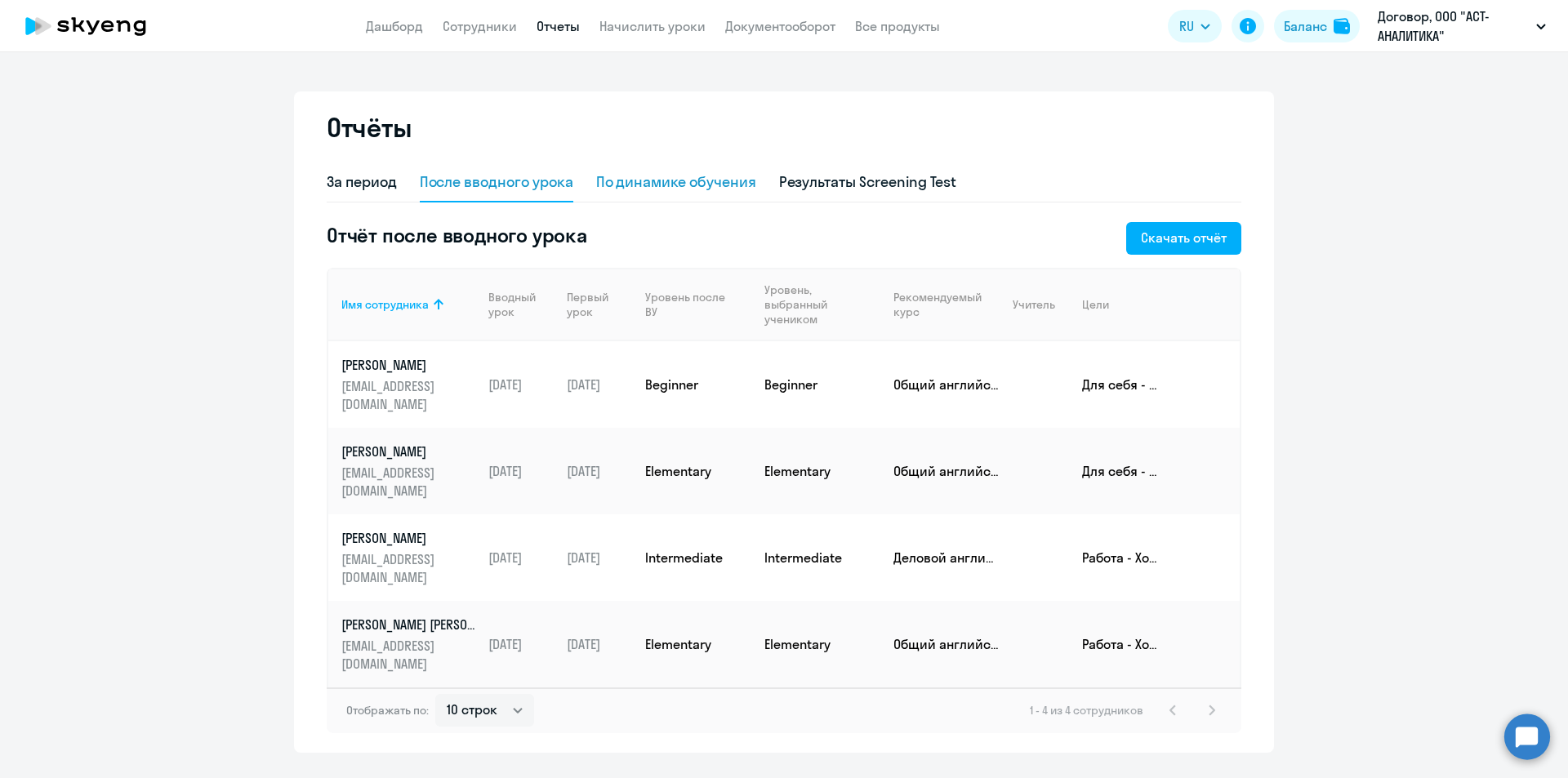
click at [722, 178] on div "По динамике обучения" at bounding box center [676, 182] width 160 height 21
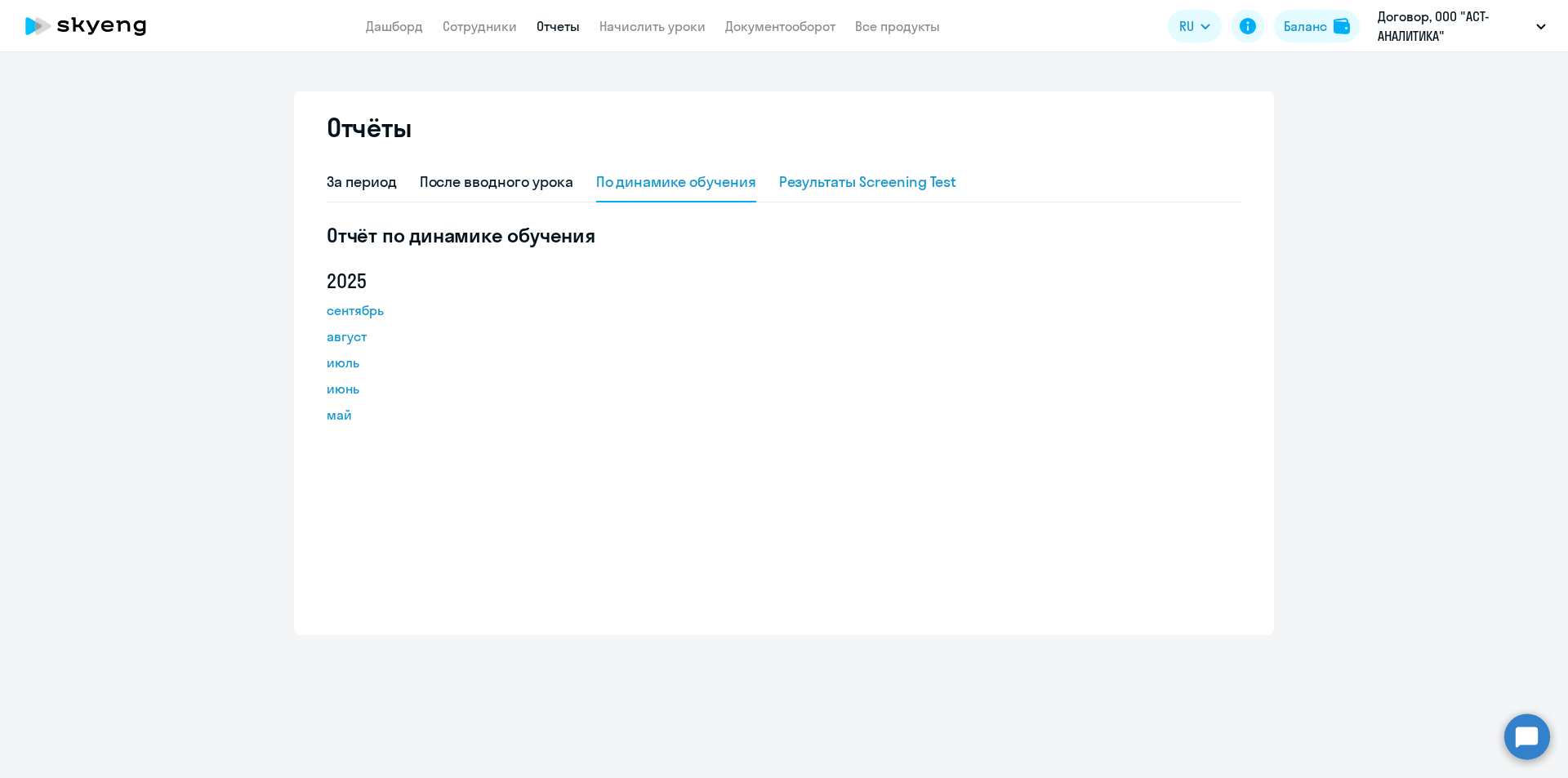
click at [881, 182] on div "Результаты Screening Test" at bounding box center [868, 182] width 178 height 21
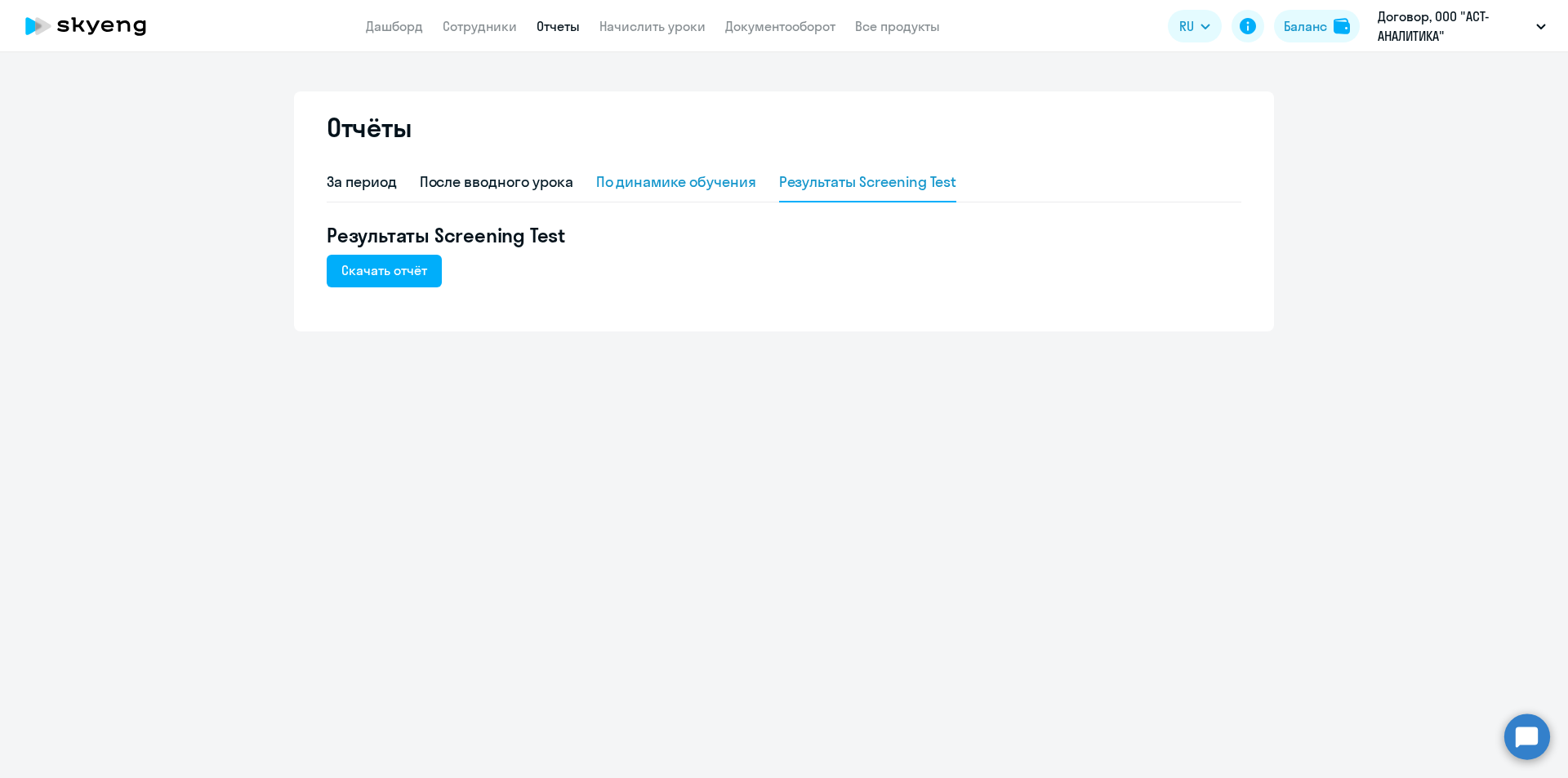
click at [729, 178] on div "По динамике обучения" at bounding box center [676, 182] width 160 height 21
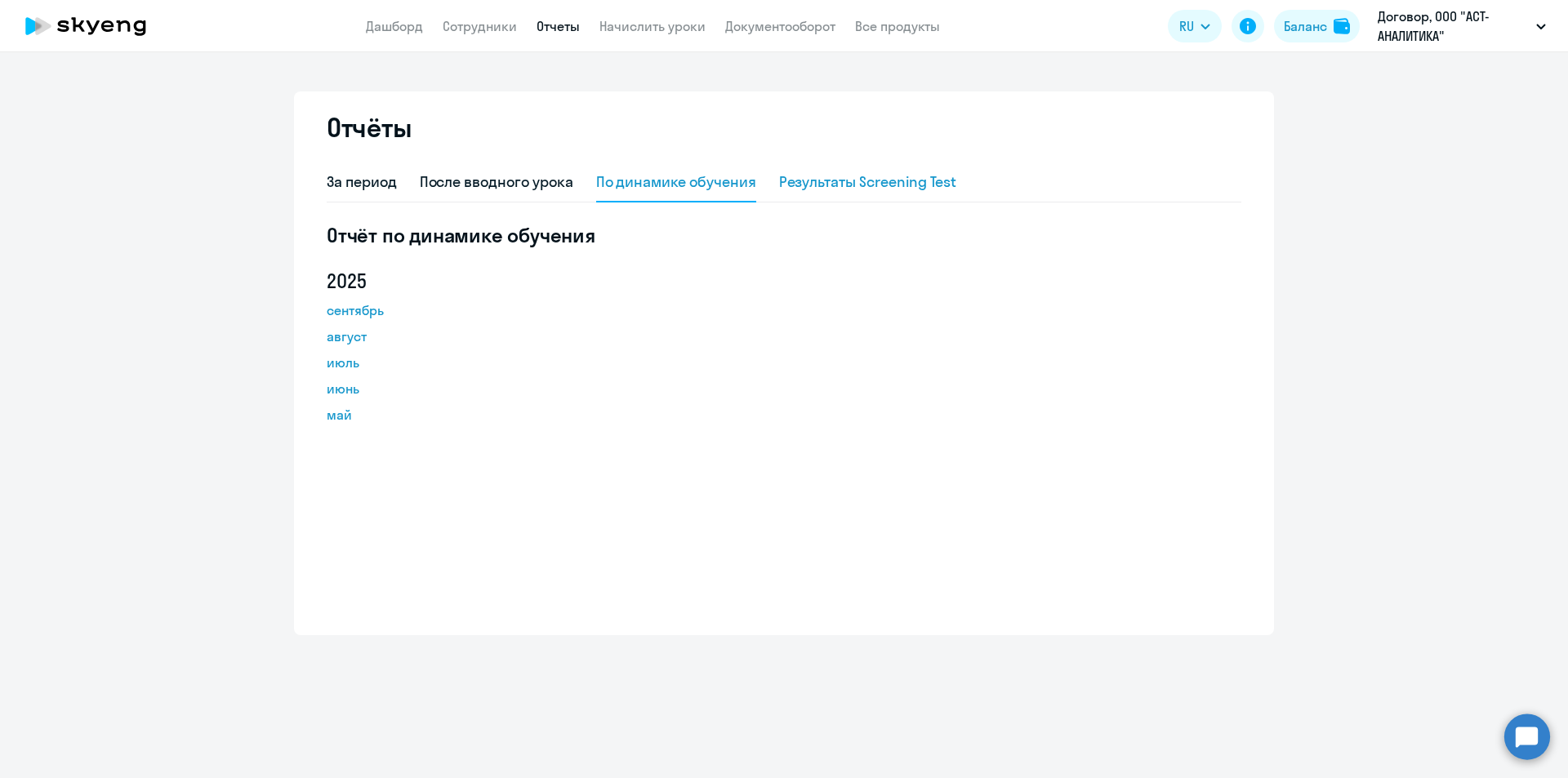
click at [860, 173] on div "Результаты Screening Test" at bounding box center [868, 182] width 178 height 21
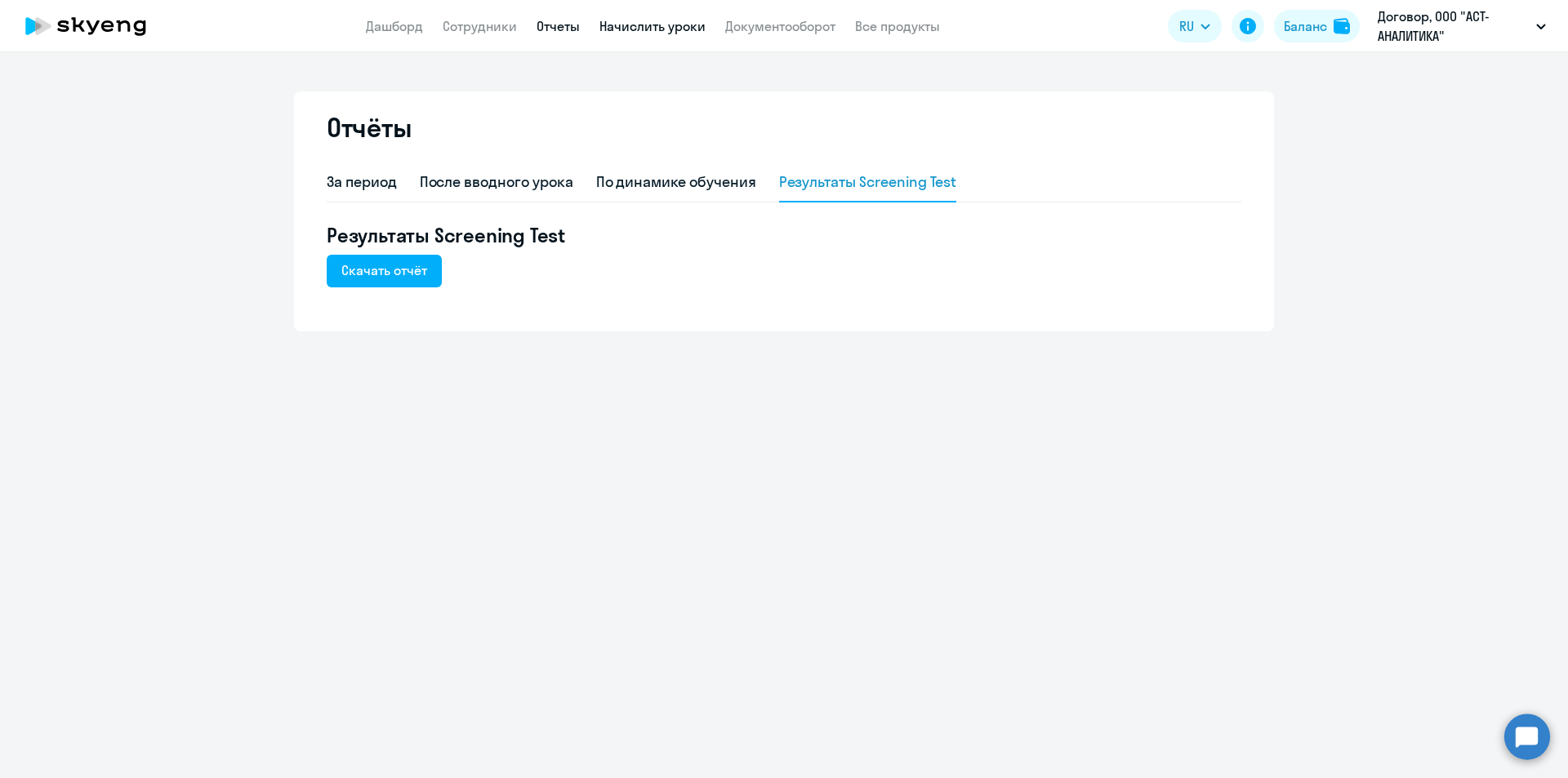
click at [660, 25] on link "Начислить уроки" at bounding box center [653, 26] width 107 height 17
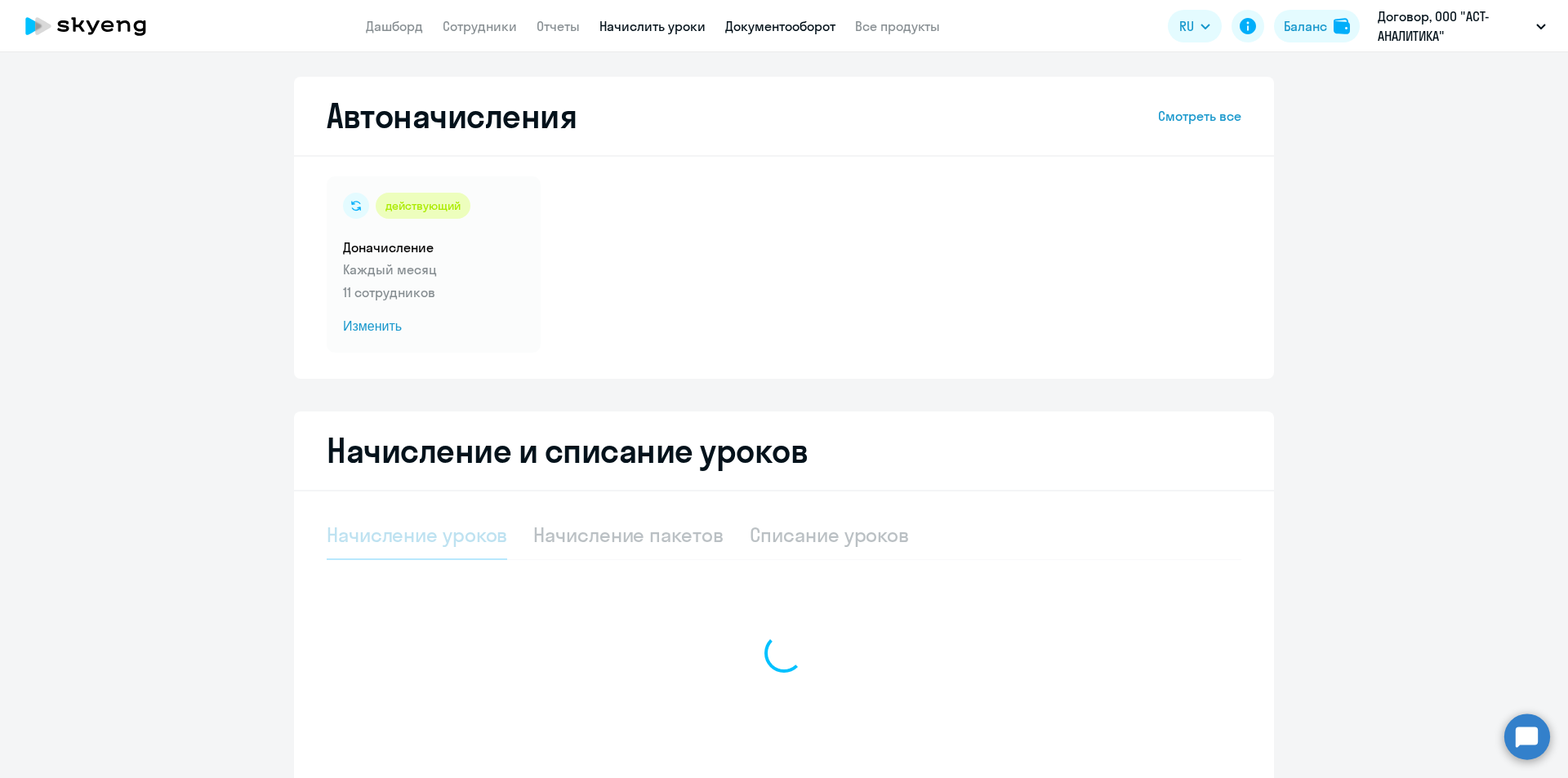
select select "10"
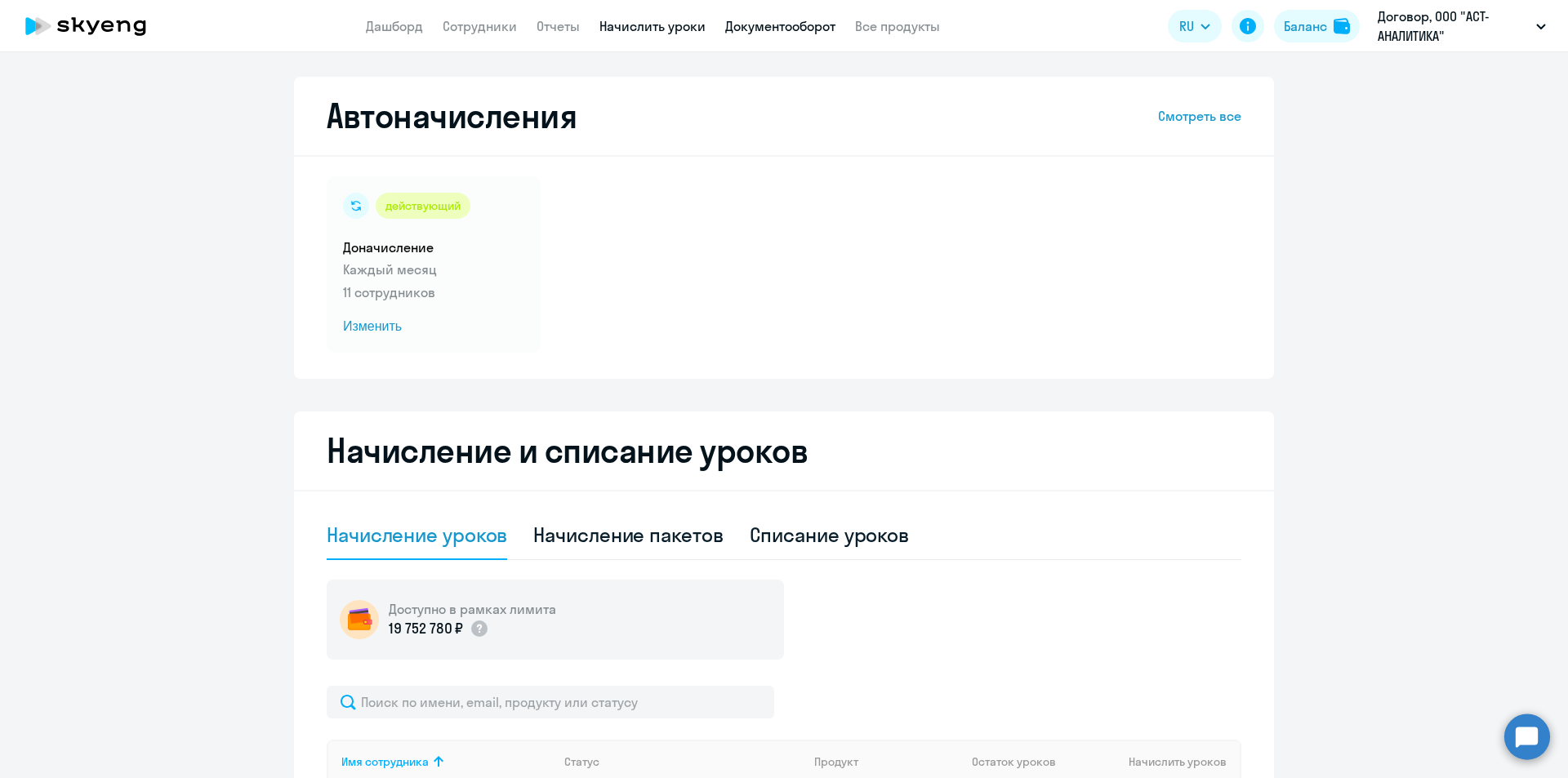
click at [784, 30] on link "Документооборот" at bounding box center [780, 26] width 110 height 17
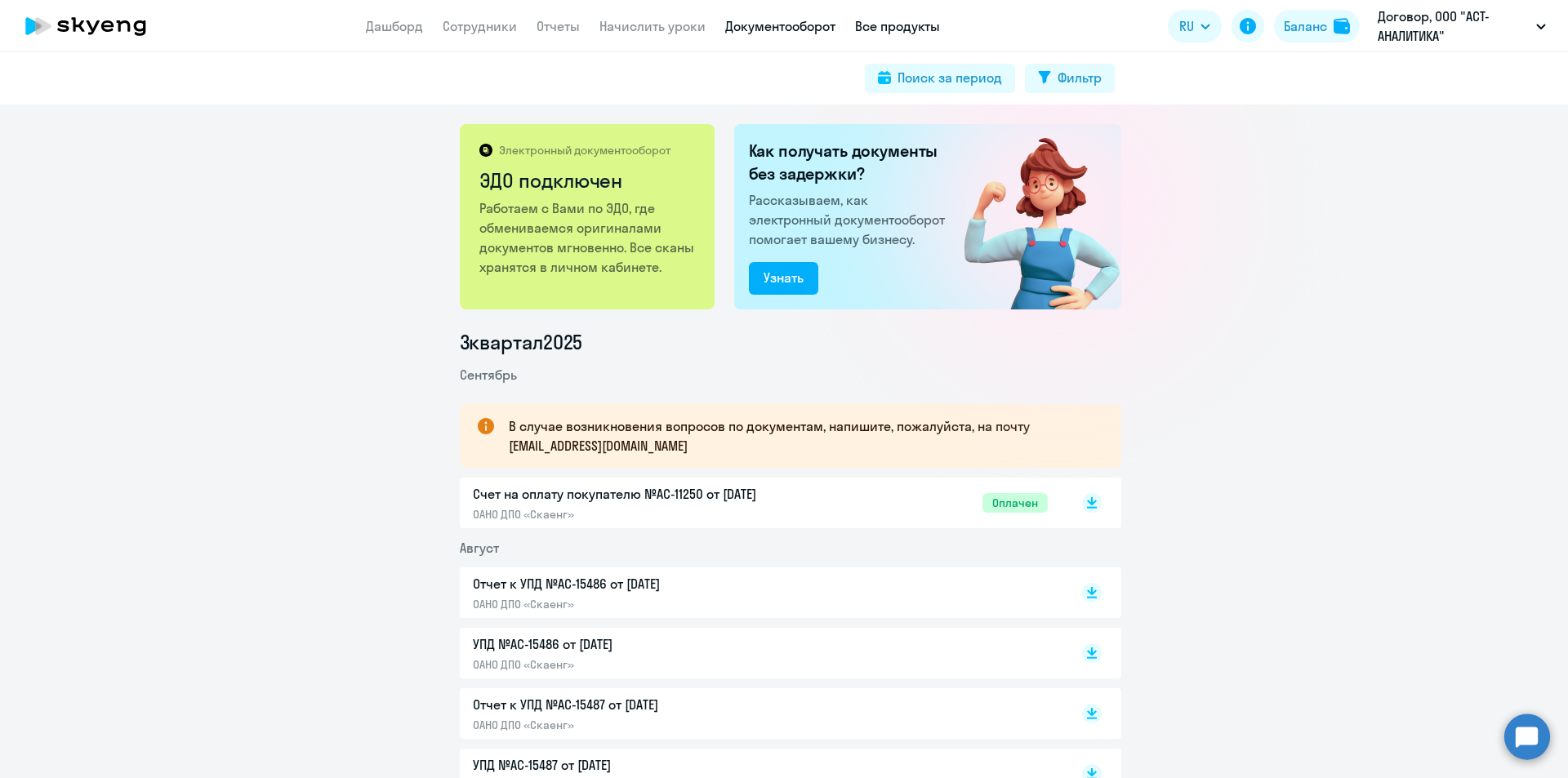
click at [899, 30] on link "Все продукты" at bounding box center [897, 26] width 85 height 17
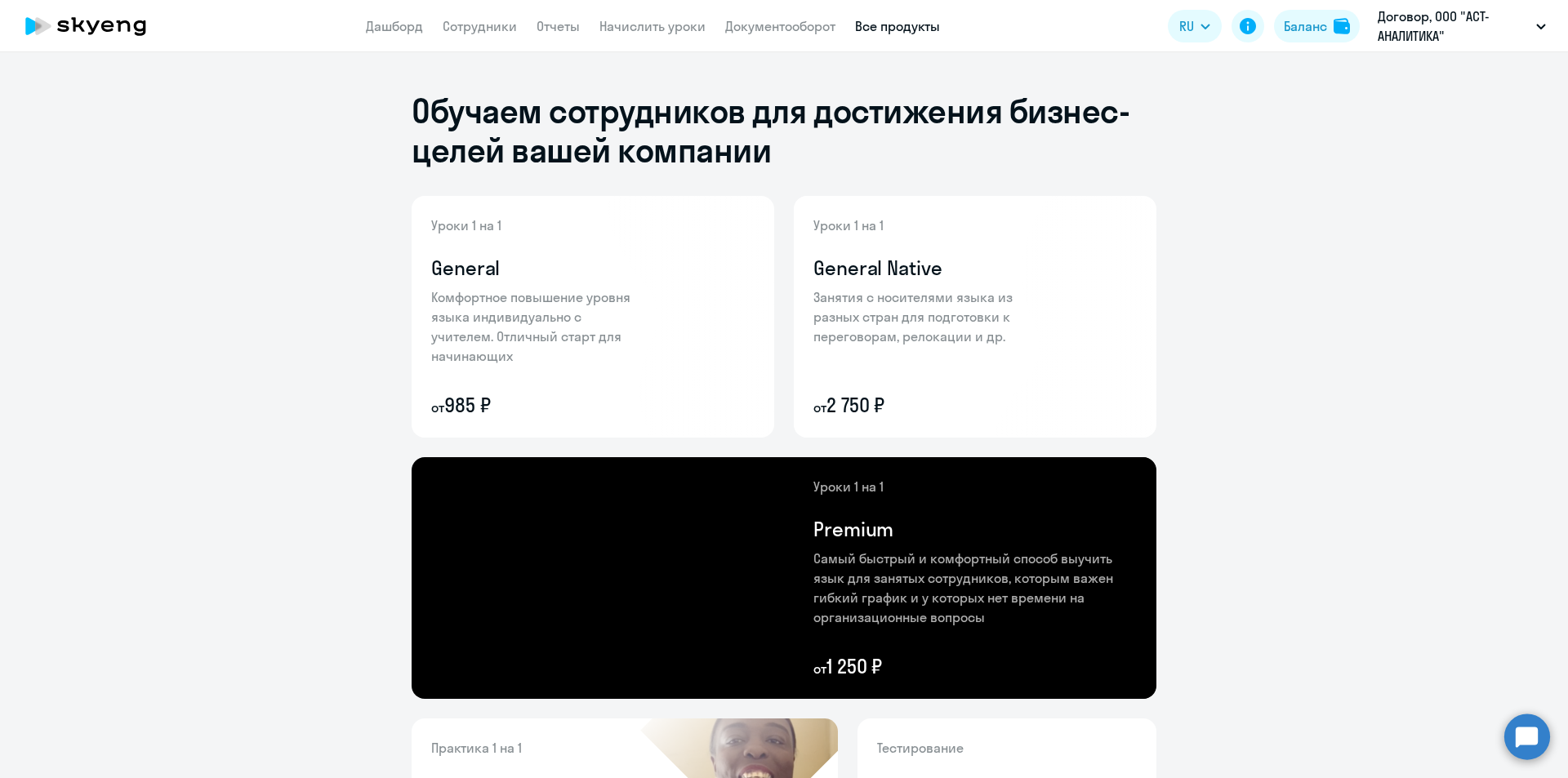
click at [552, 37] on app-header "Дашборд Сотрудники Отчеты Начислить уроки Документооборот Все продукты Дашборд …" at bounding box center [784, 26] width 1568 height 52
click at [475, 38] on app-header "Дашборд Сотрудники Отчеты Начислить уроки Документооборот Все продукты Дашборд …" at bounding box center [784, 26] width 1568 height 52
click at [479, 24] on link "Сотрудники" at bounding box center [480, 26] width 74 height 17
select select "30"
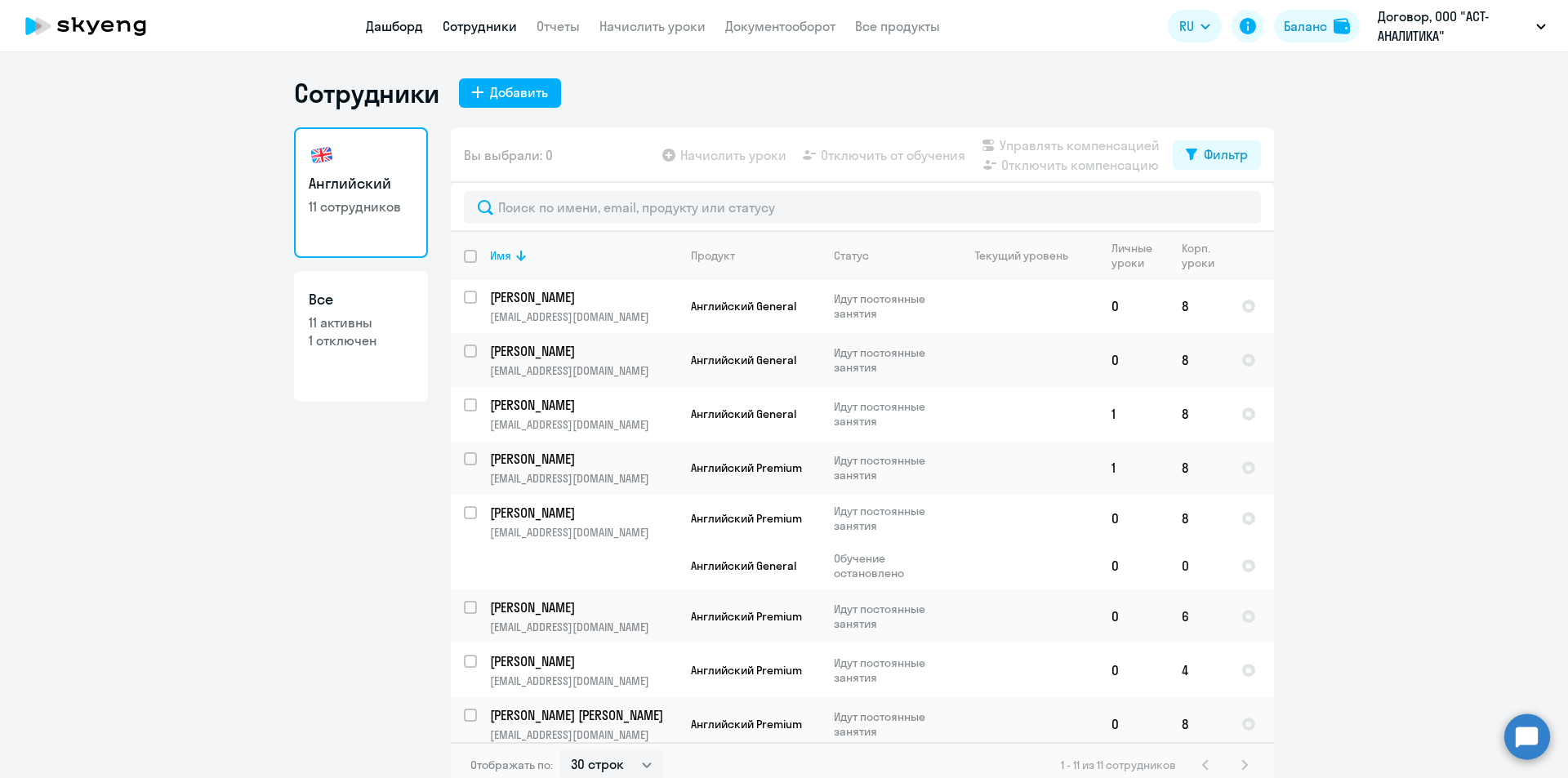
click at [416, 24] on link "Дашборд" at bounding box center [394, 26] width 57 height 17
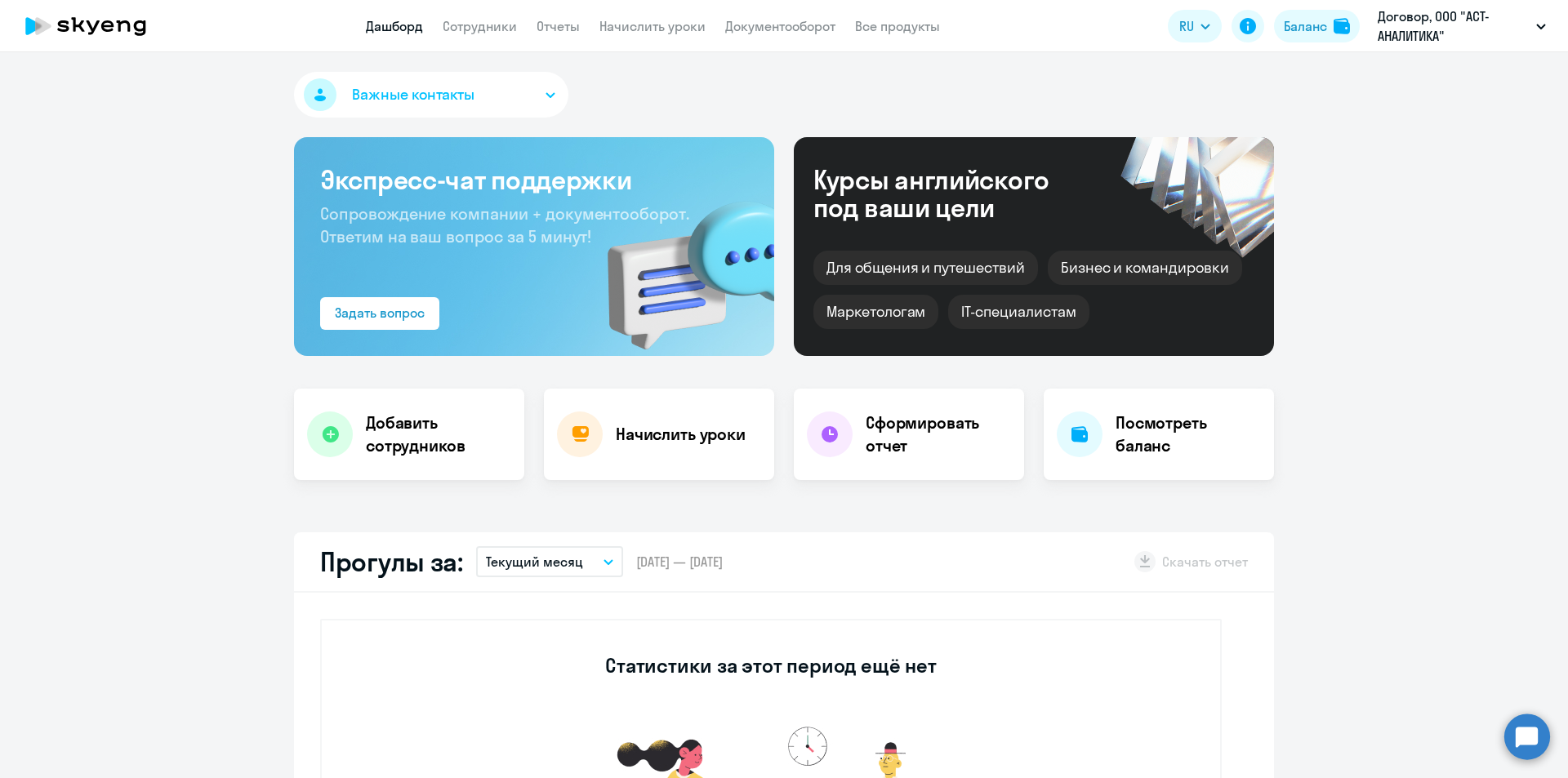
select select "30"
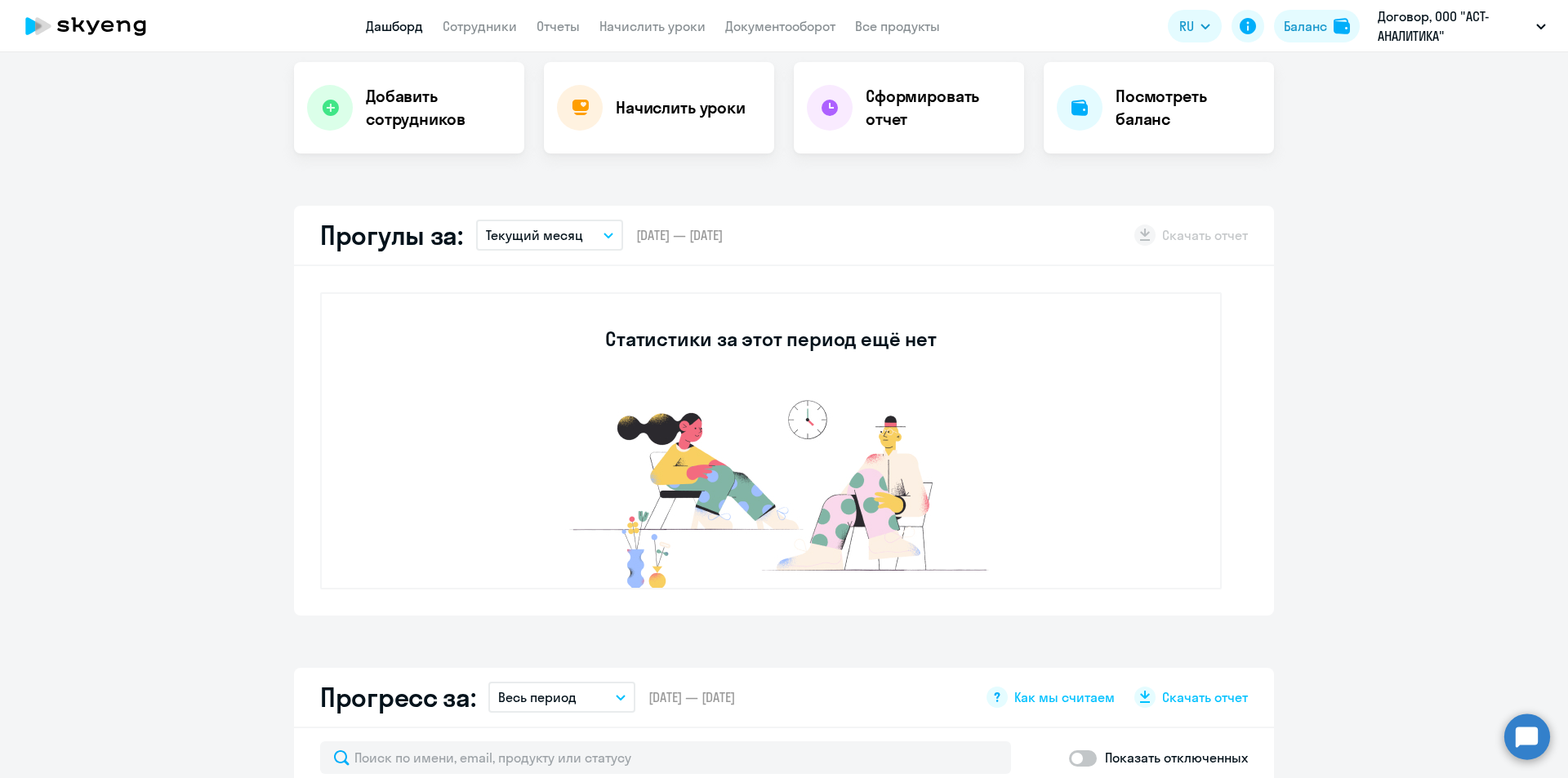
scroll to position [490, 0]
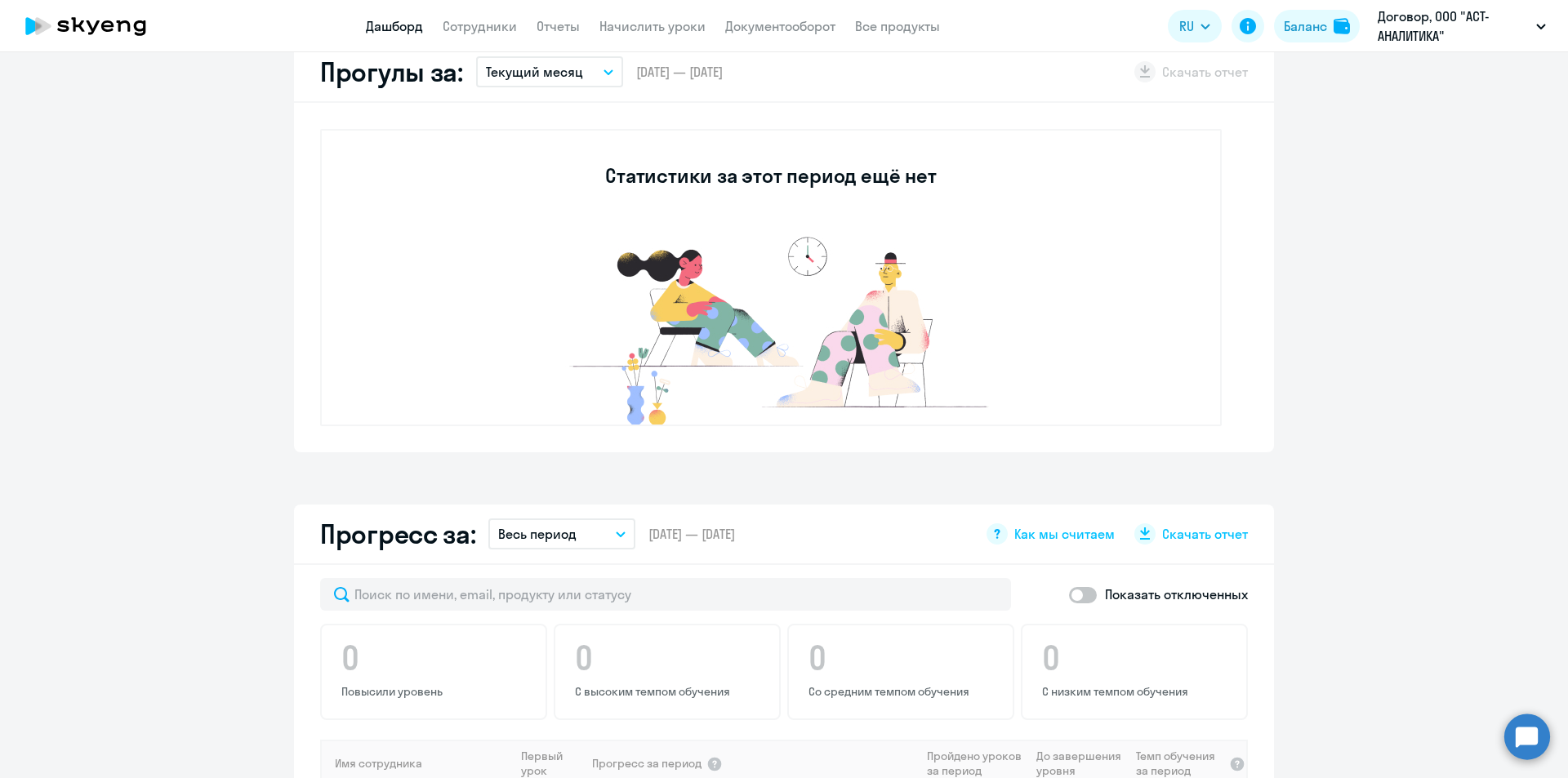
click at [528, 75] on p "Текущий месяц" at bounding box center [534, 72] width 97 height 19
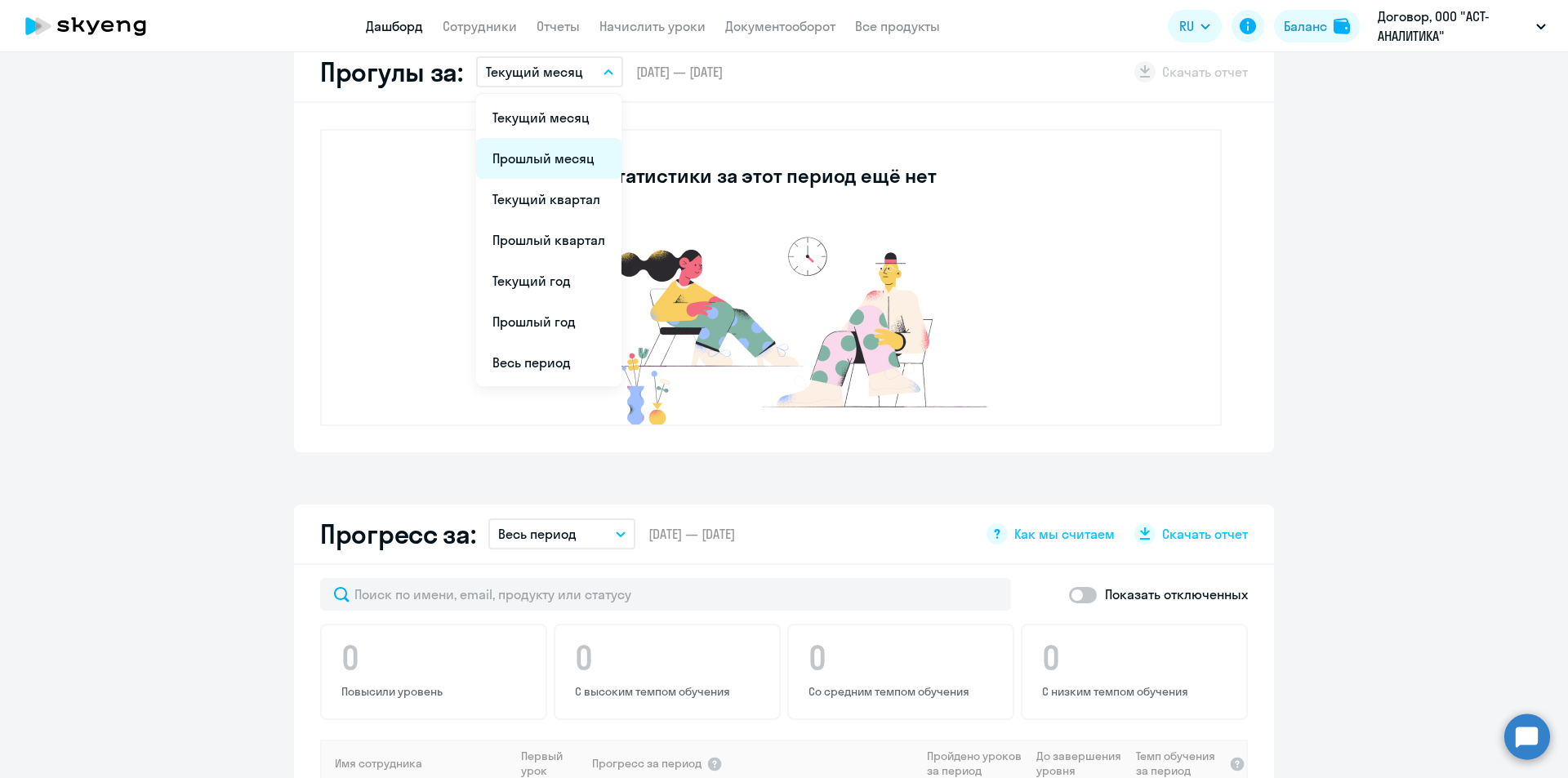
click at [544, 155] on li "Прошлый месяц" at bounding box center [549, 158] width 145 height 41
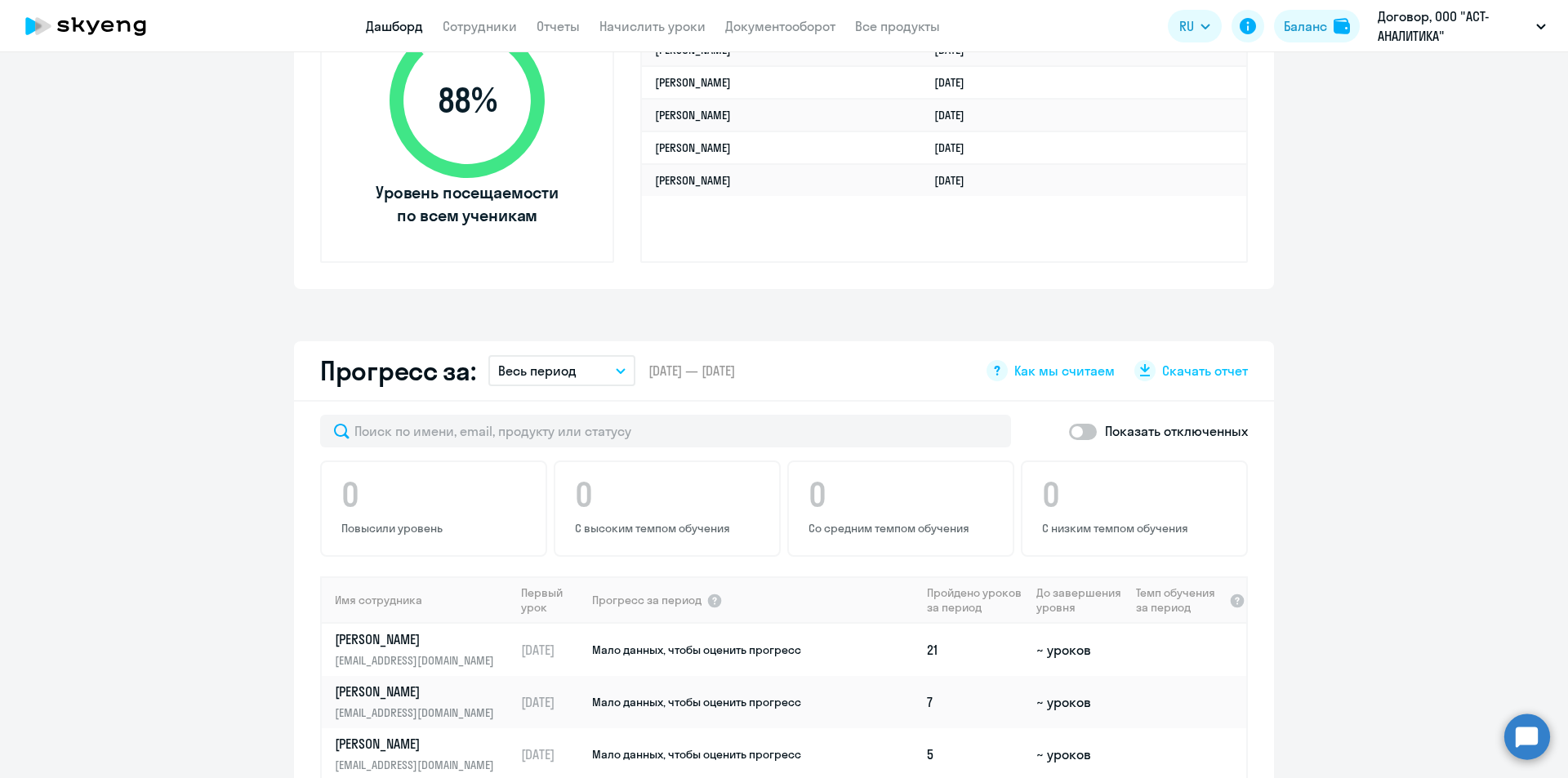
scroll to position [0, 0]
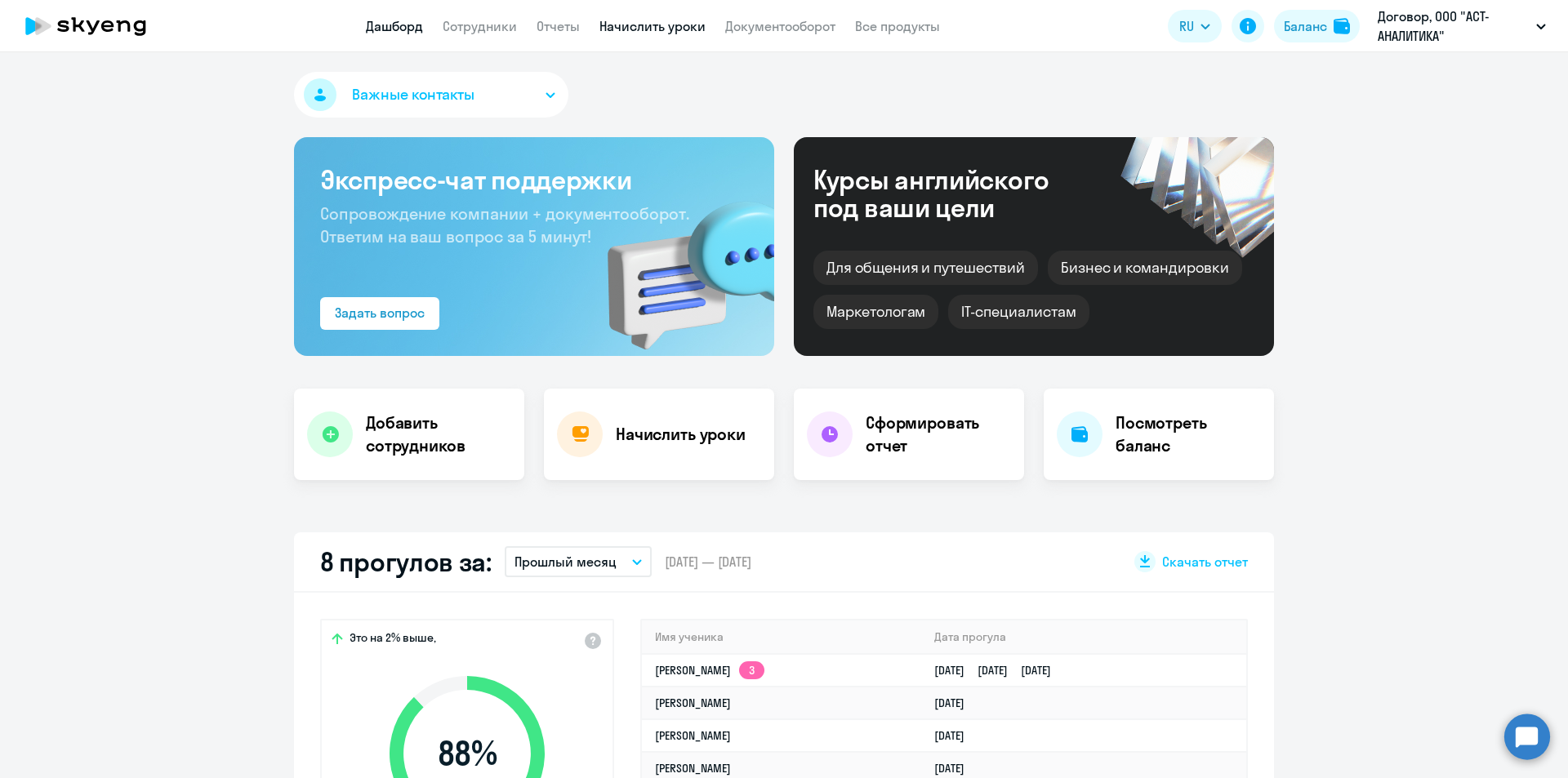
click at [640, 29] on link "Начислить уроки" at bounding box center [653, 26] width 107 height 17
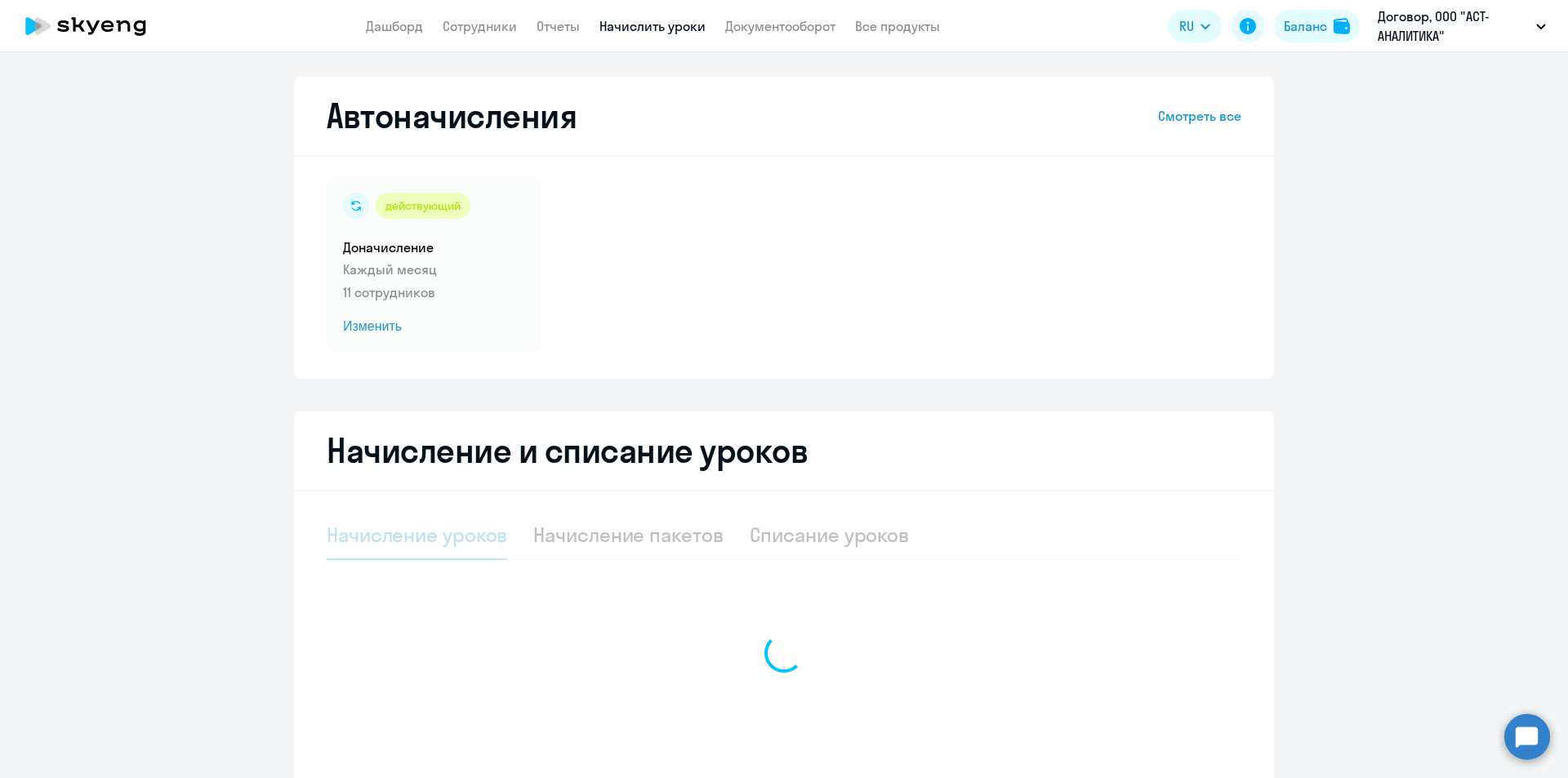
select select "10"
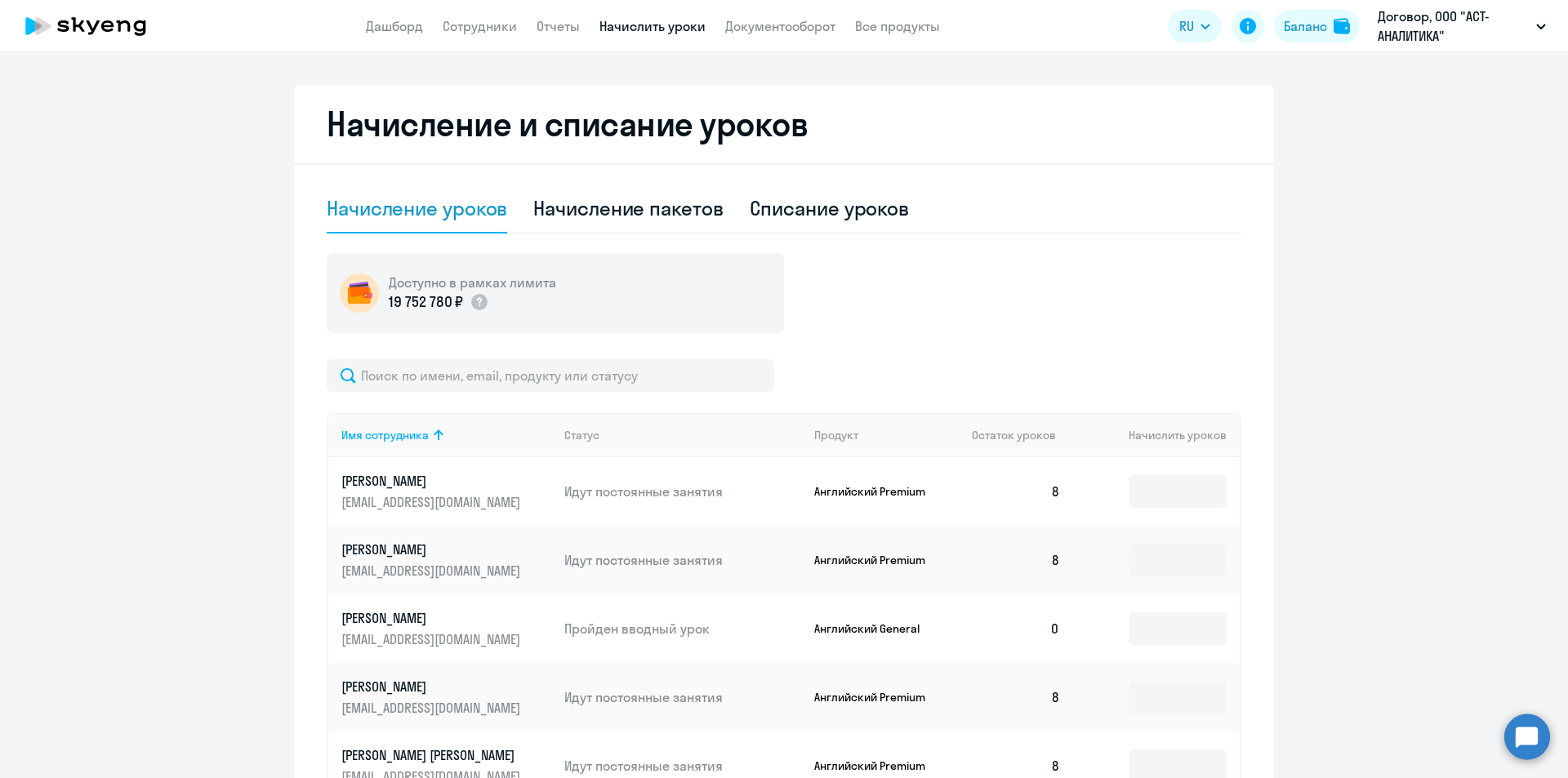
scroll to position [490, 0]
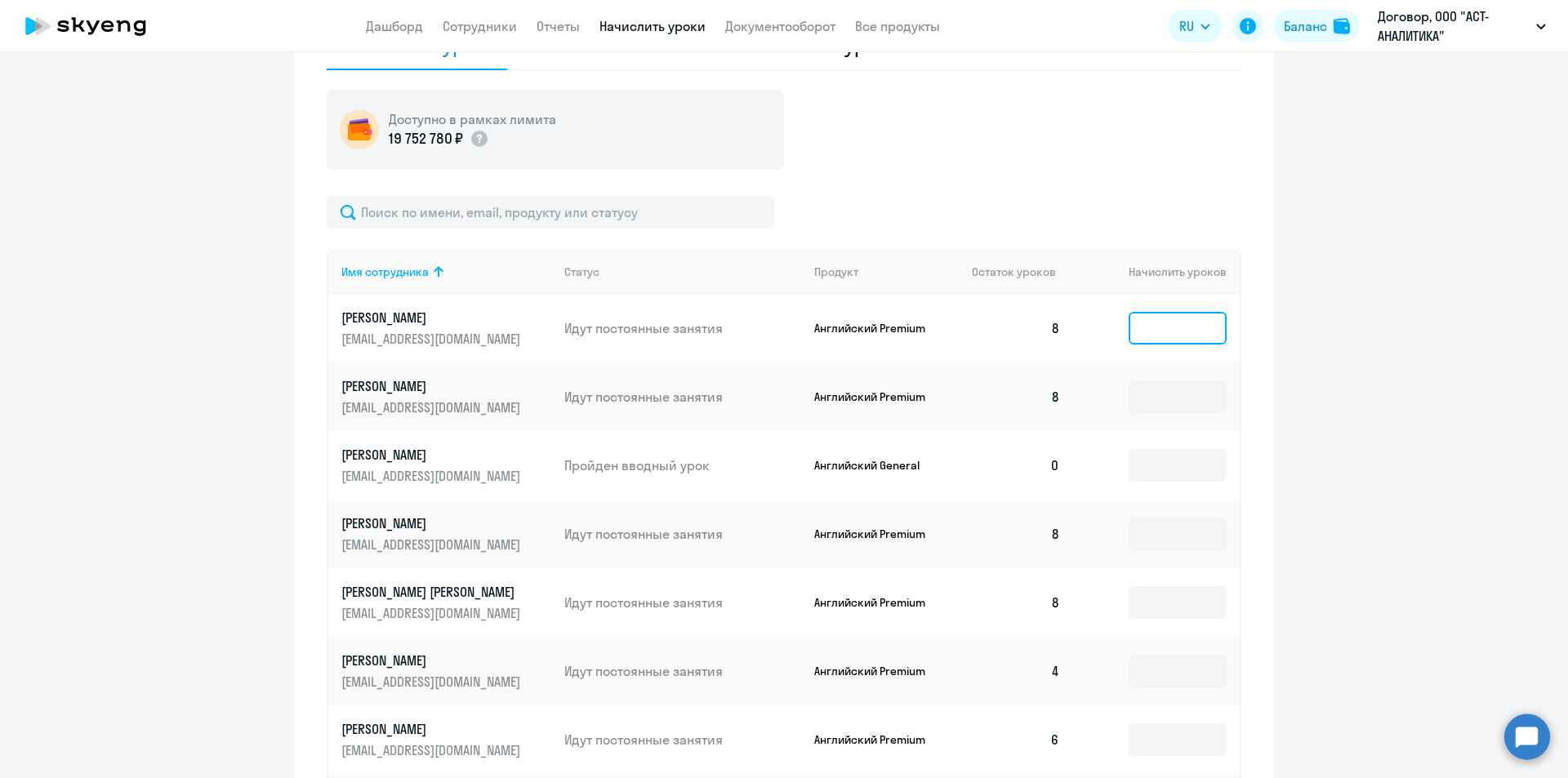
click at [1146, 332] on input at bounding box center [1178, 327] width 98 height 32
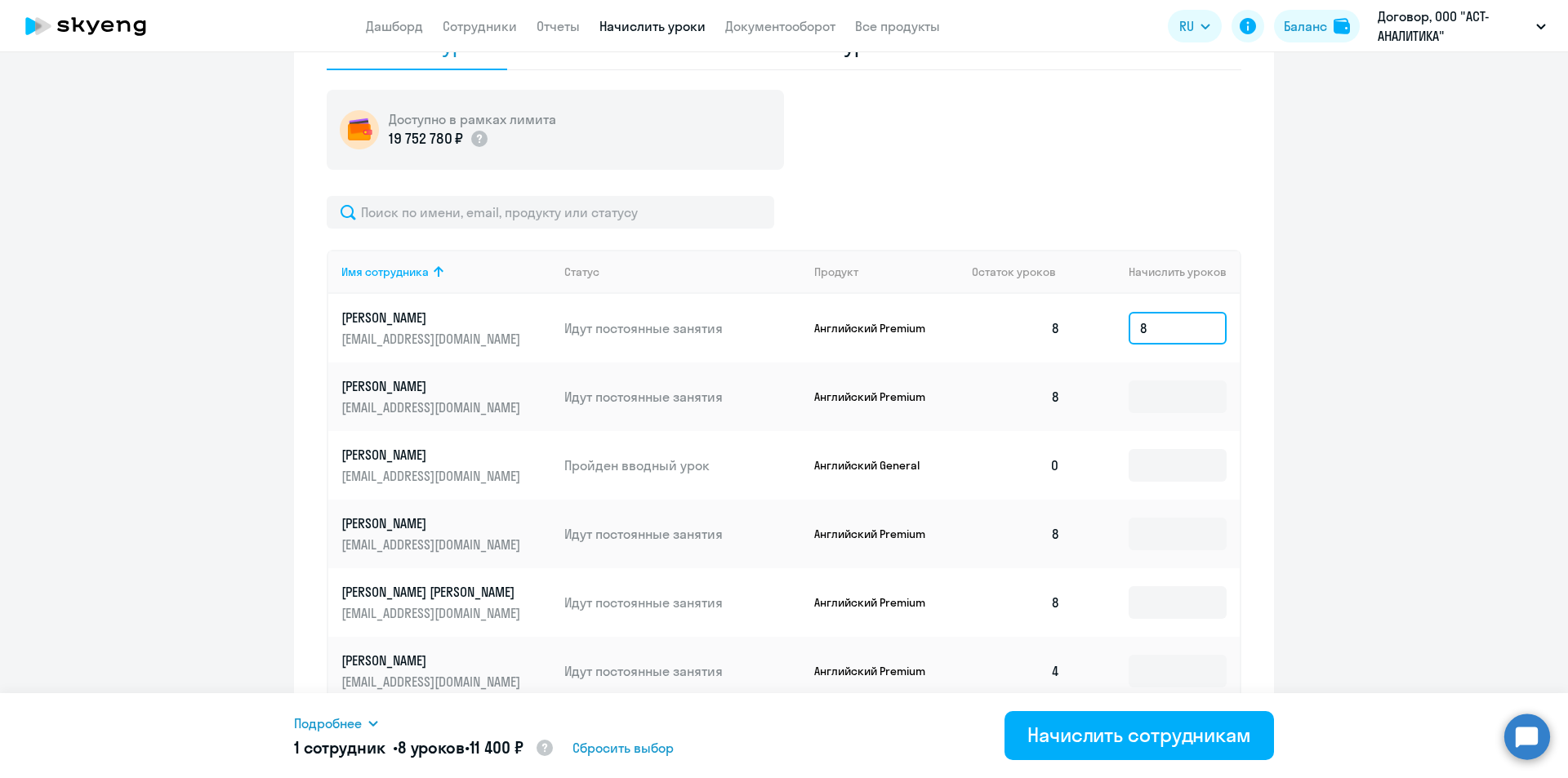
drag, startPoint x: 1096, startPoint y: 313, endPoint x: 1057, endPoint y: 309, distance: 39.2
click at [1057, 309] on tr "[PERSON_NAME] [EMAIL_ADDRESS][DOMAIN_NAME] Идут постоянные занятия Английский P…" at bounding box center [784, 328] width 911 height 69
type input "1"
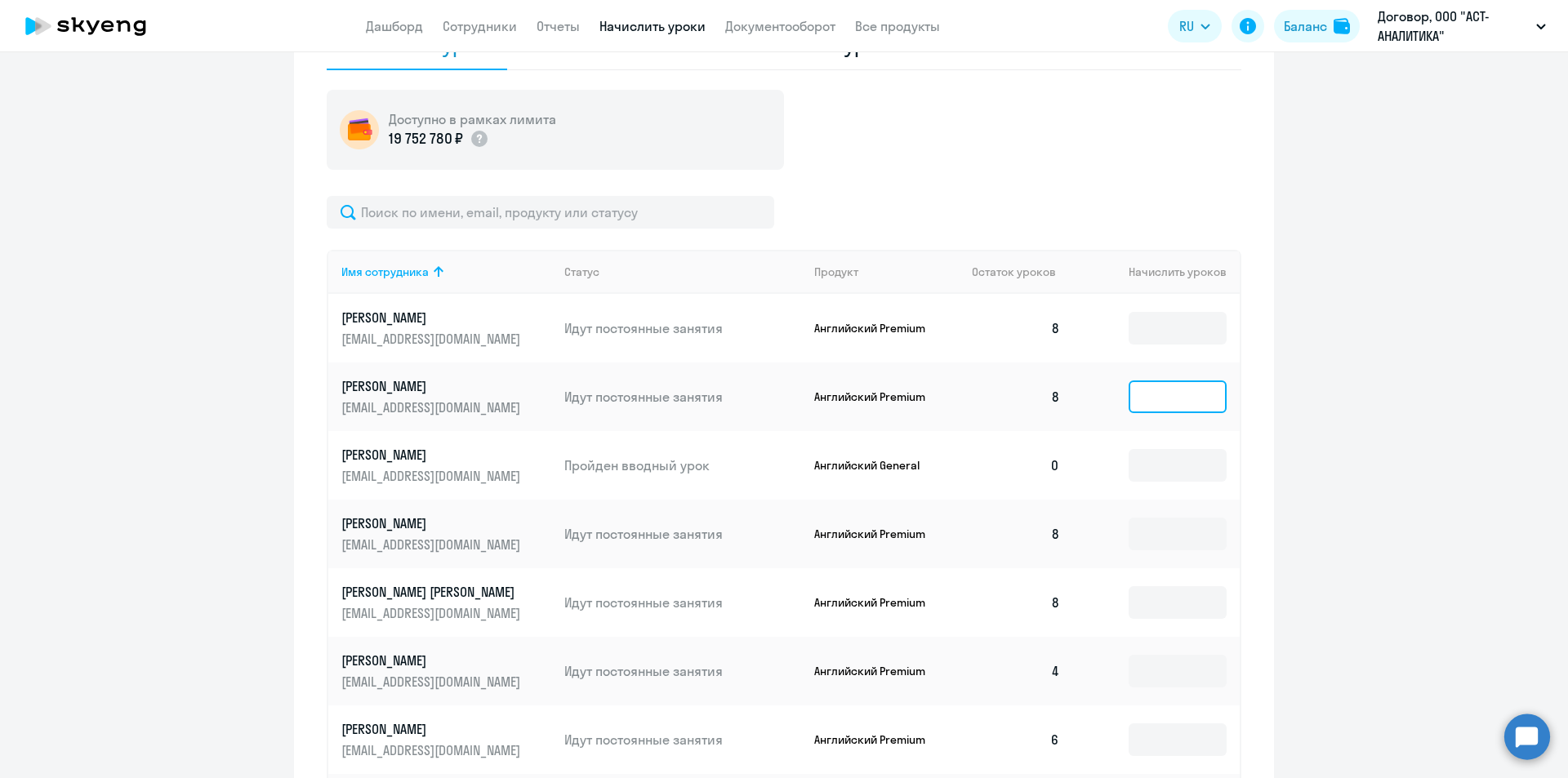
click at [1157, 397] on input at bounding box center [1178, 396] width 98 height 32
type input "1"
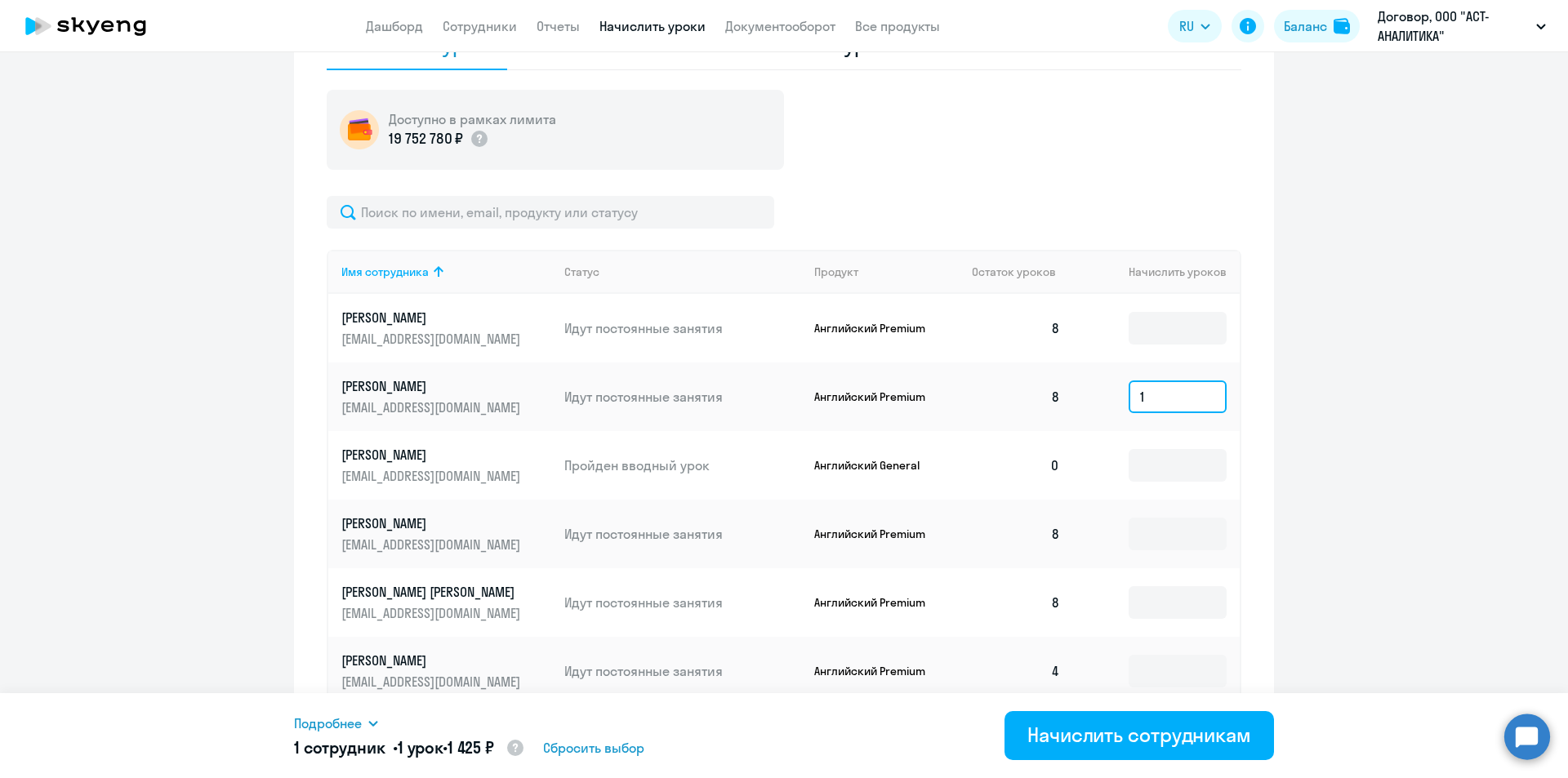
type input "10"
drag, startPoint x: 1174, startPoint y: 398, endPoint x: 1054, endPoint y: 396, distance: 120.0
click at [1054, 396] on tr "Валерьевна Екатерина [EMAIL_ADDRESS][DOMAIN_NAME] Идут постоянные занятия Англи…" at bounding box center [784, 396] width 911 height 69
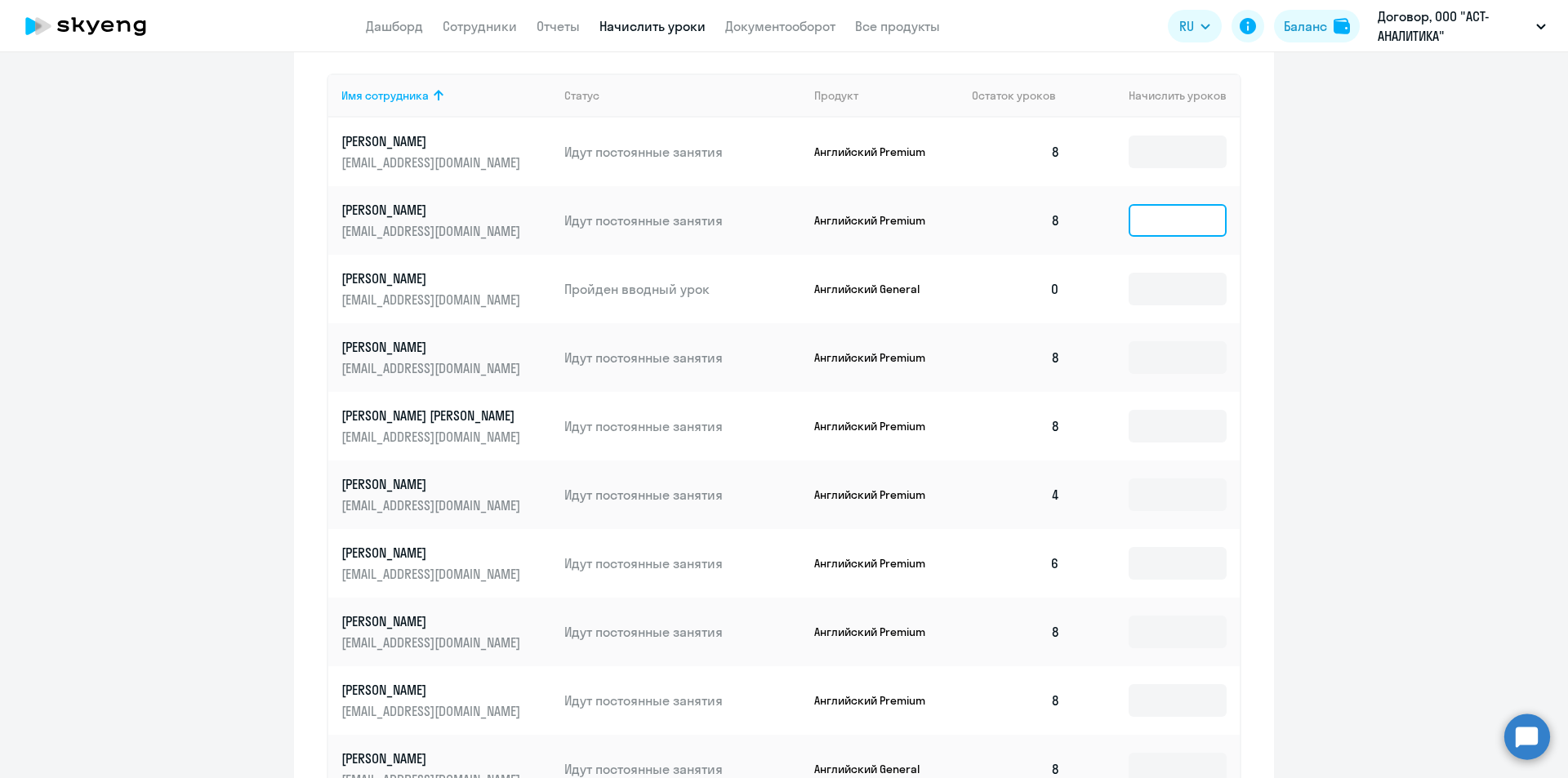
scroll to position [816, 0]
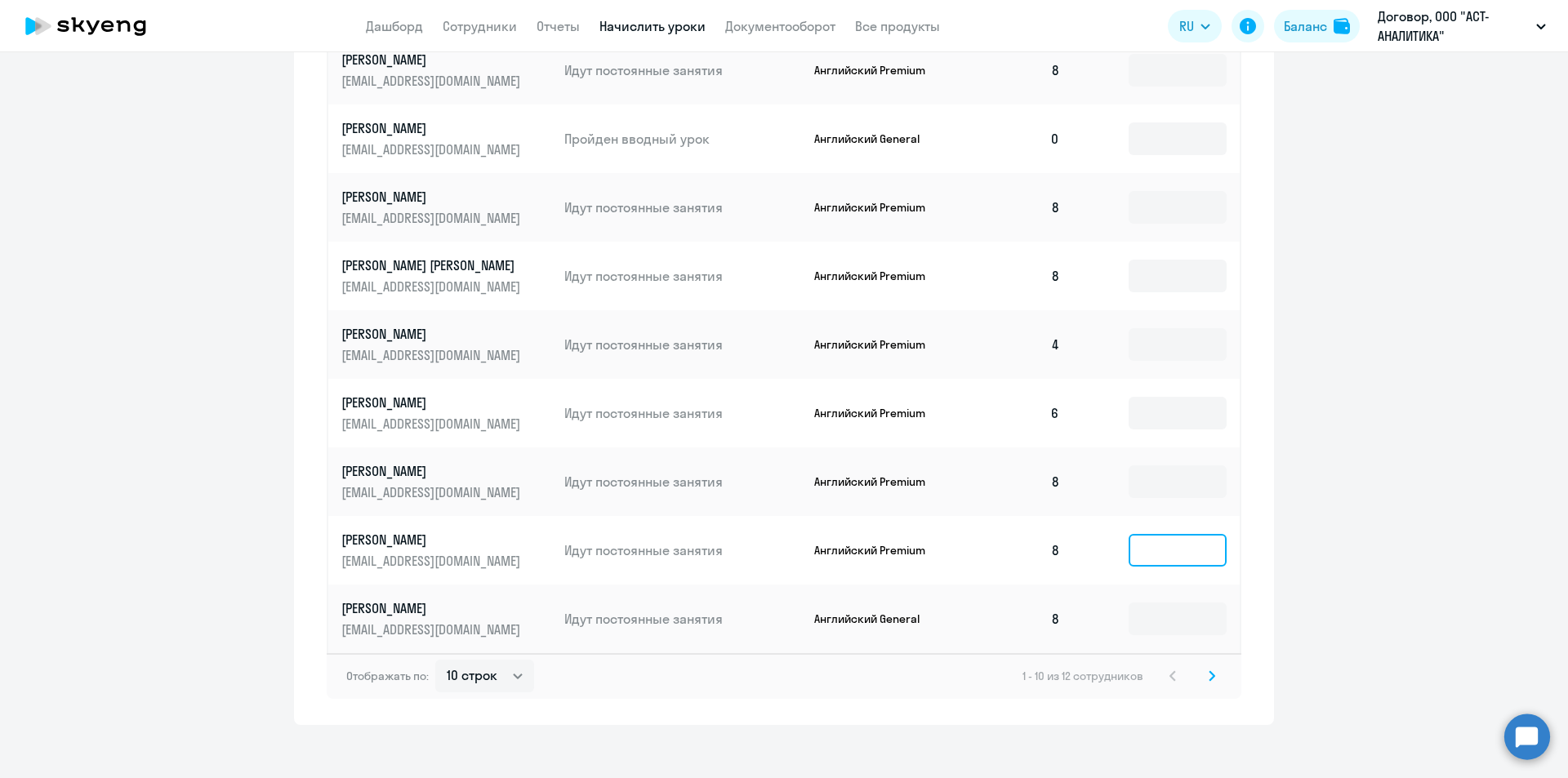
click at [1153, 542] on input at bounding box center [1178, 549] width 98 height 32
click at [1153, 614] on input at bounding box center [1178, 618] width 98 height 32
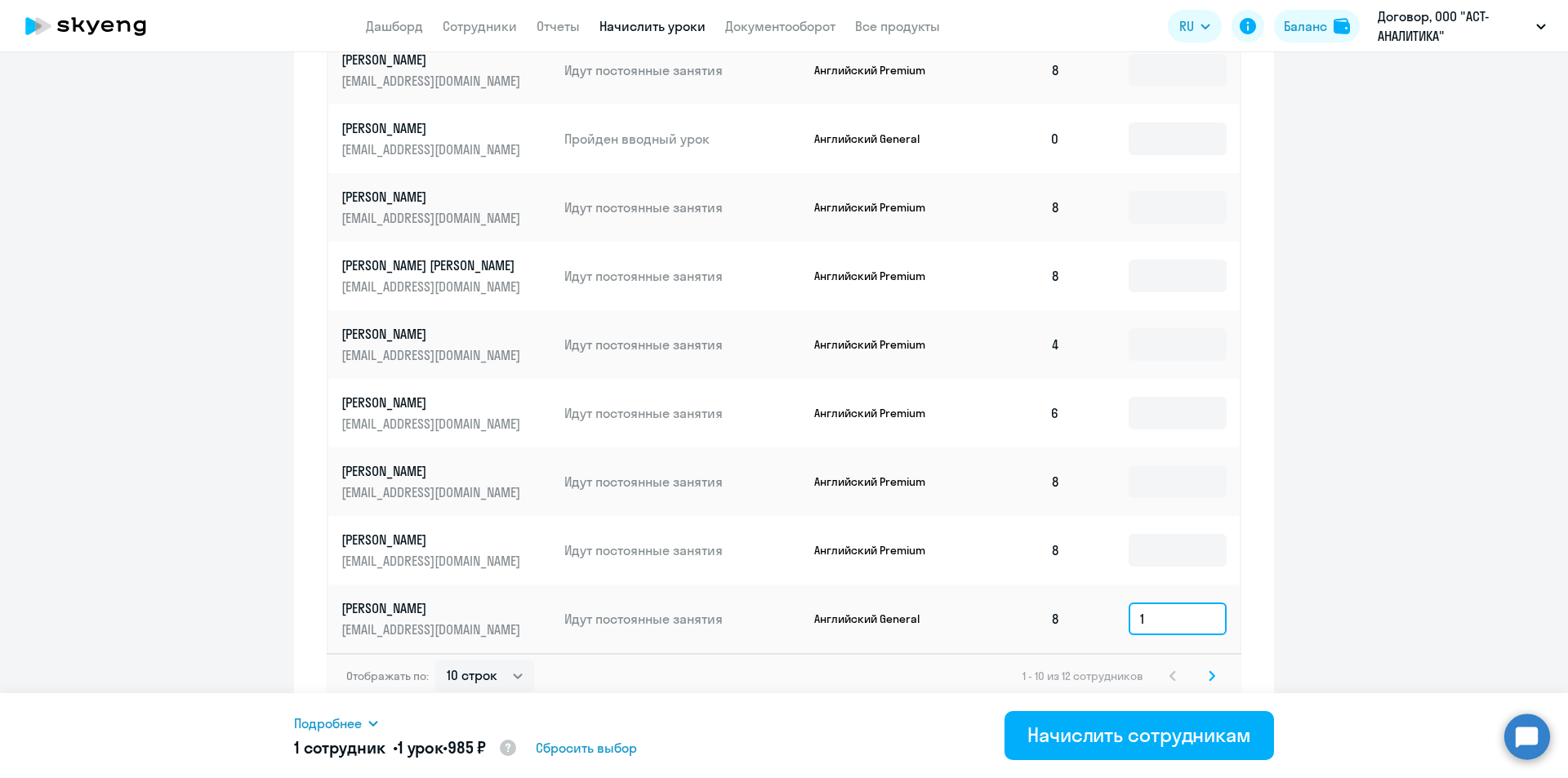
type input "10"
drag, startPoint x: 1153, startPoint y: 614, endPoint x: 1053, endPoint y: 609, distance: 100.1
click at [1053, 609] on tr "[PERSON_NAME] [EMAIL_ADDRESS][DOMAIN_NAME] Идут постоянные занятия Английский G…" at bounding box center [784, 618] width 911 height 69
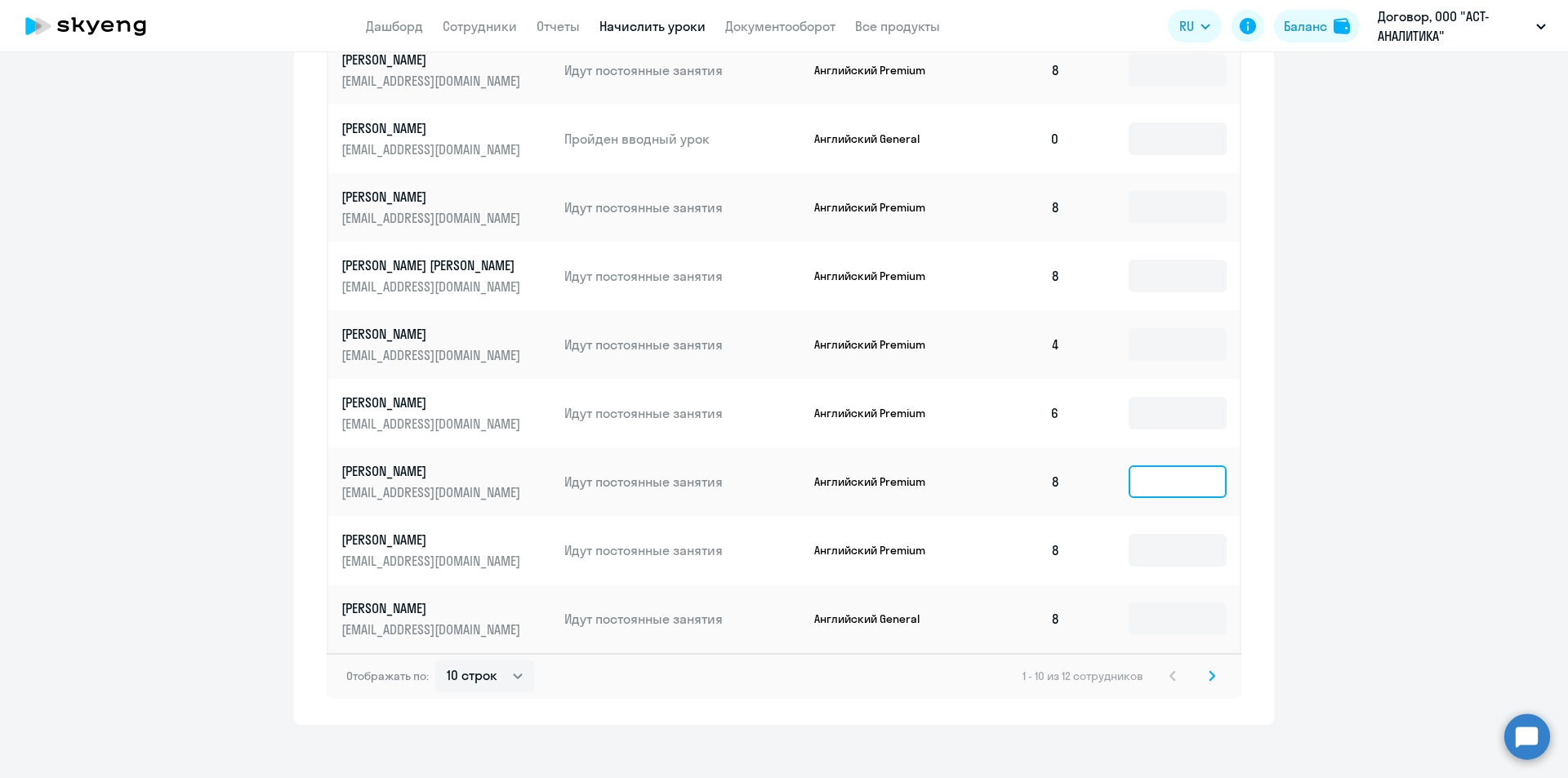
click at [1129, 479] on input at bounding box center [1178, 481] width 98 height 32
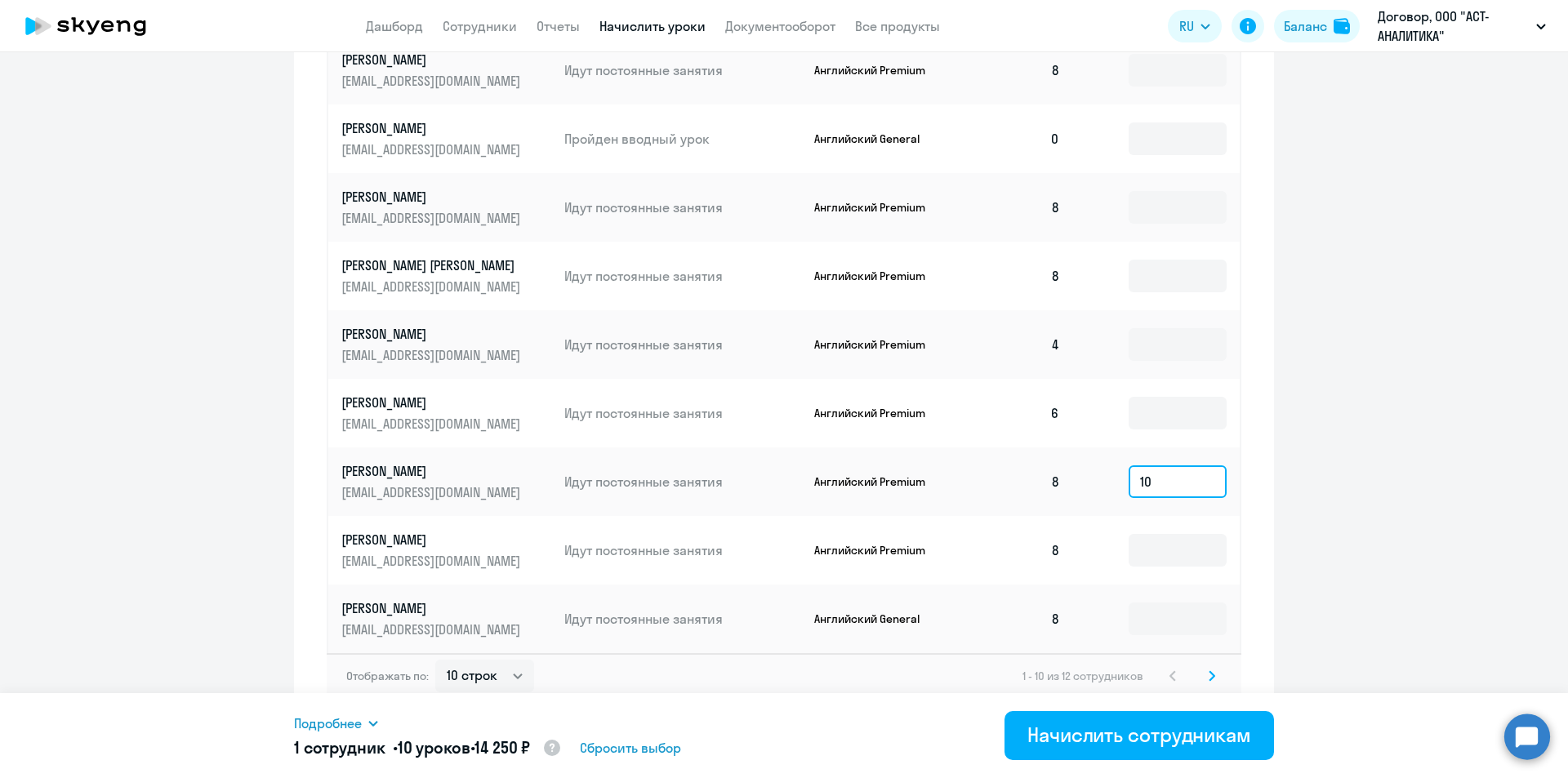
type input "1"
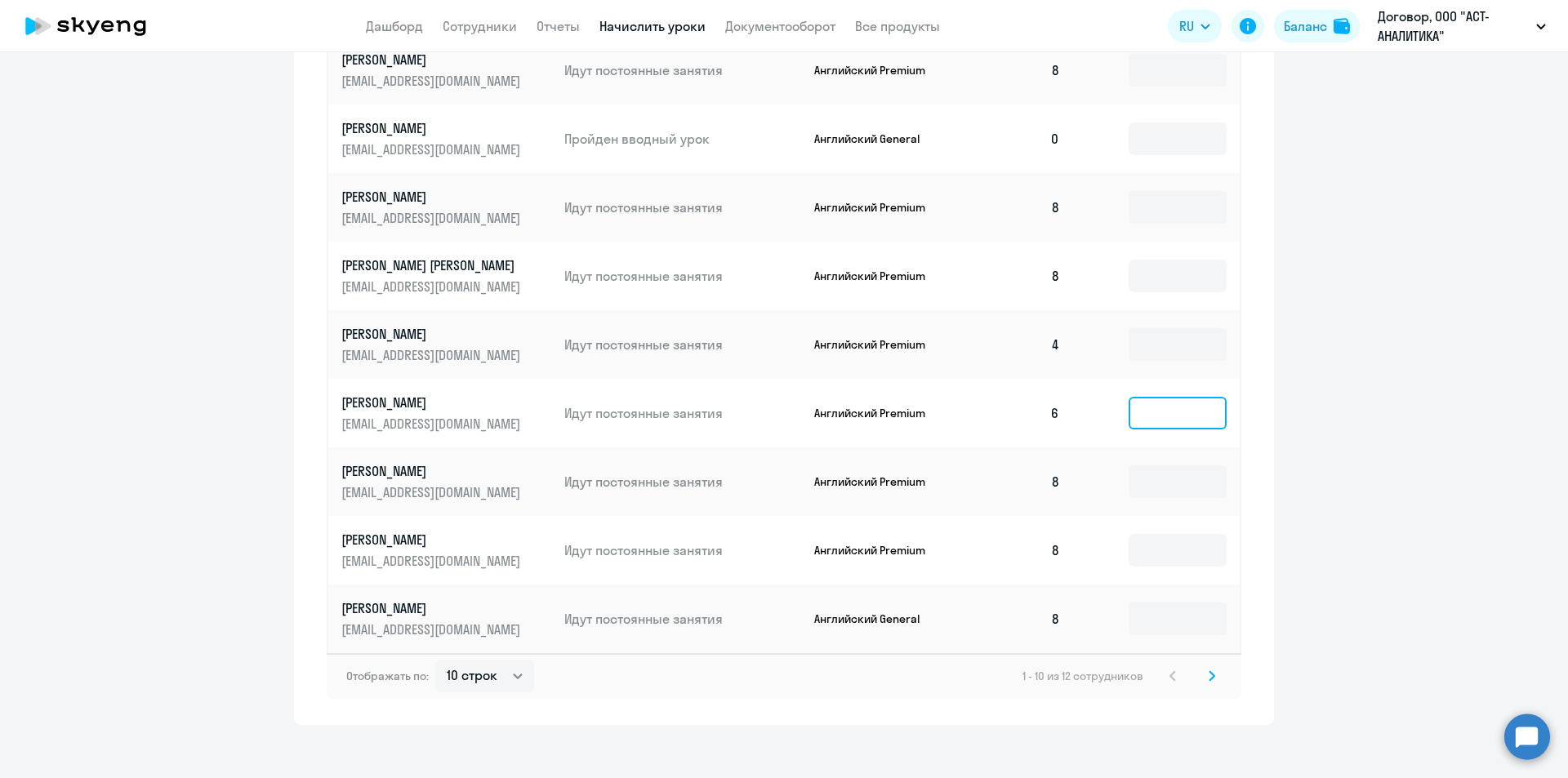
click at [1147, 412] on input at bounding box center [1178, 412] width 98 height 32
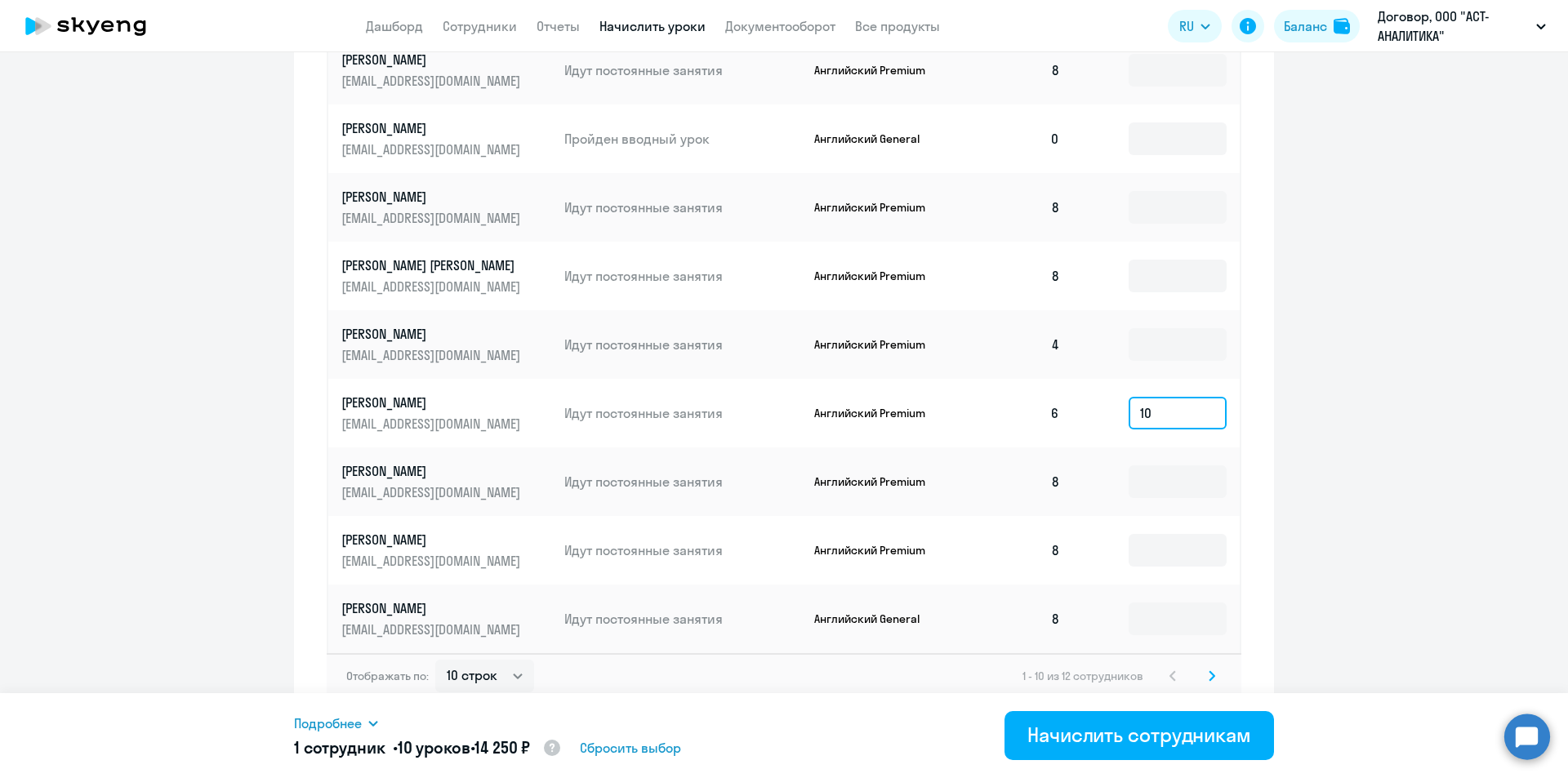
type input "1"
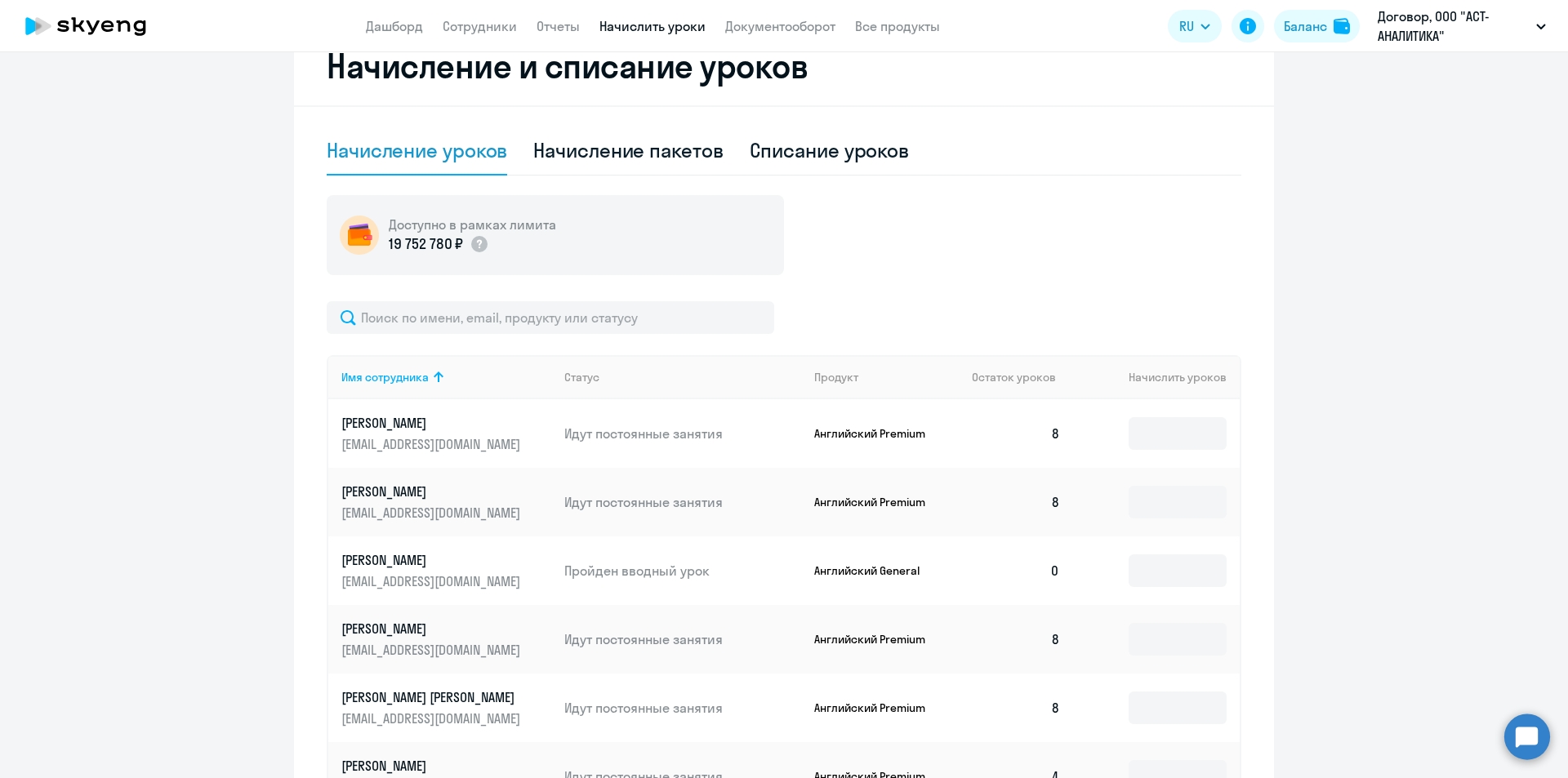
scroll to position [0, 0]
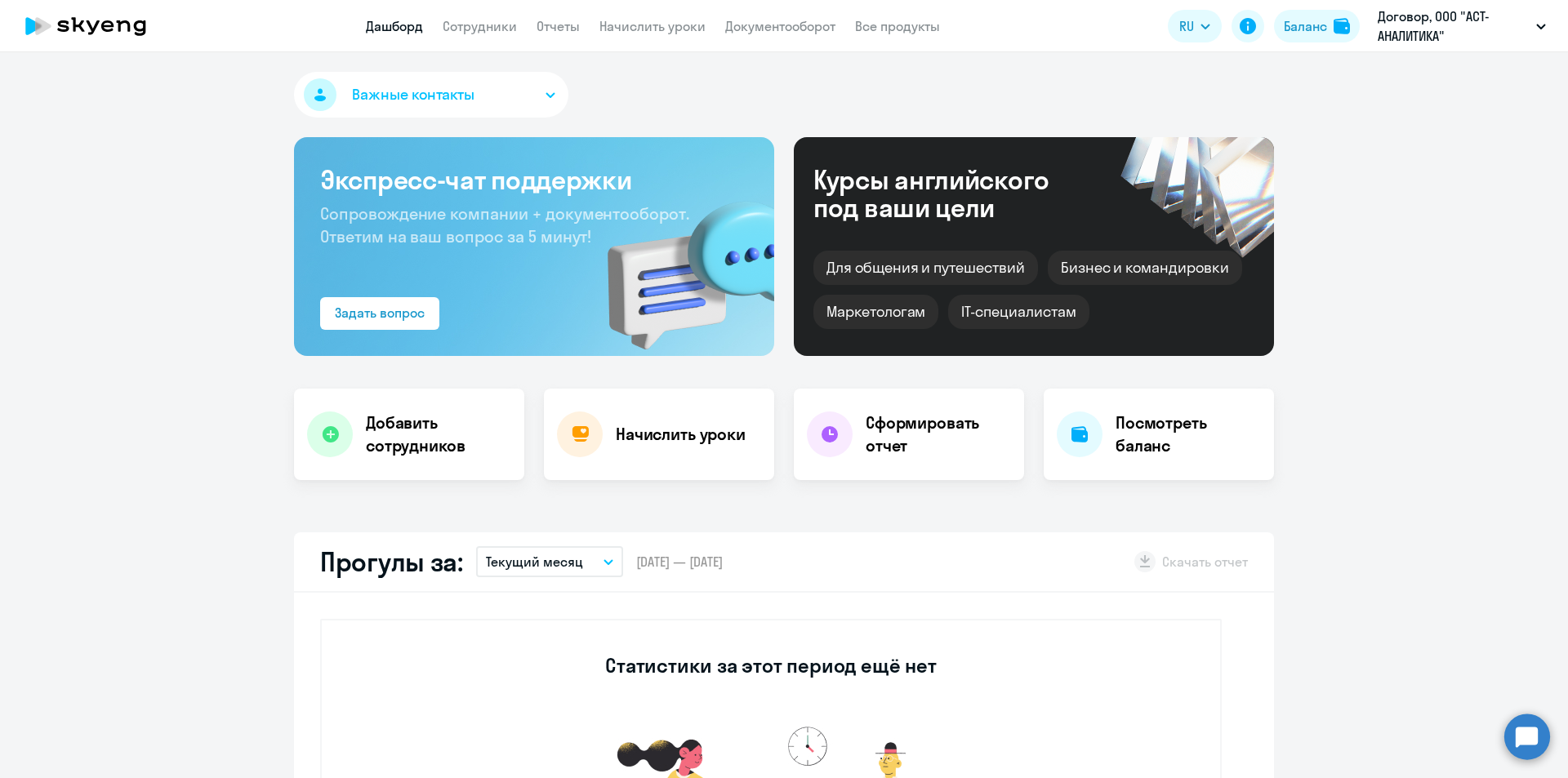
select select "30"
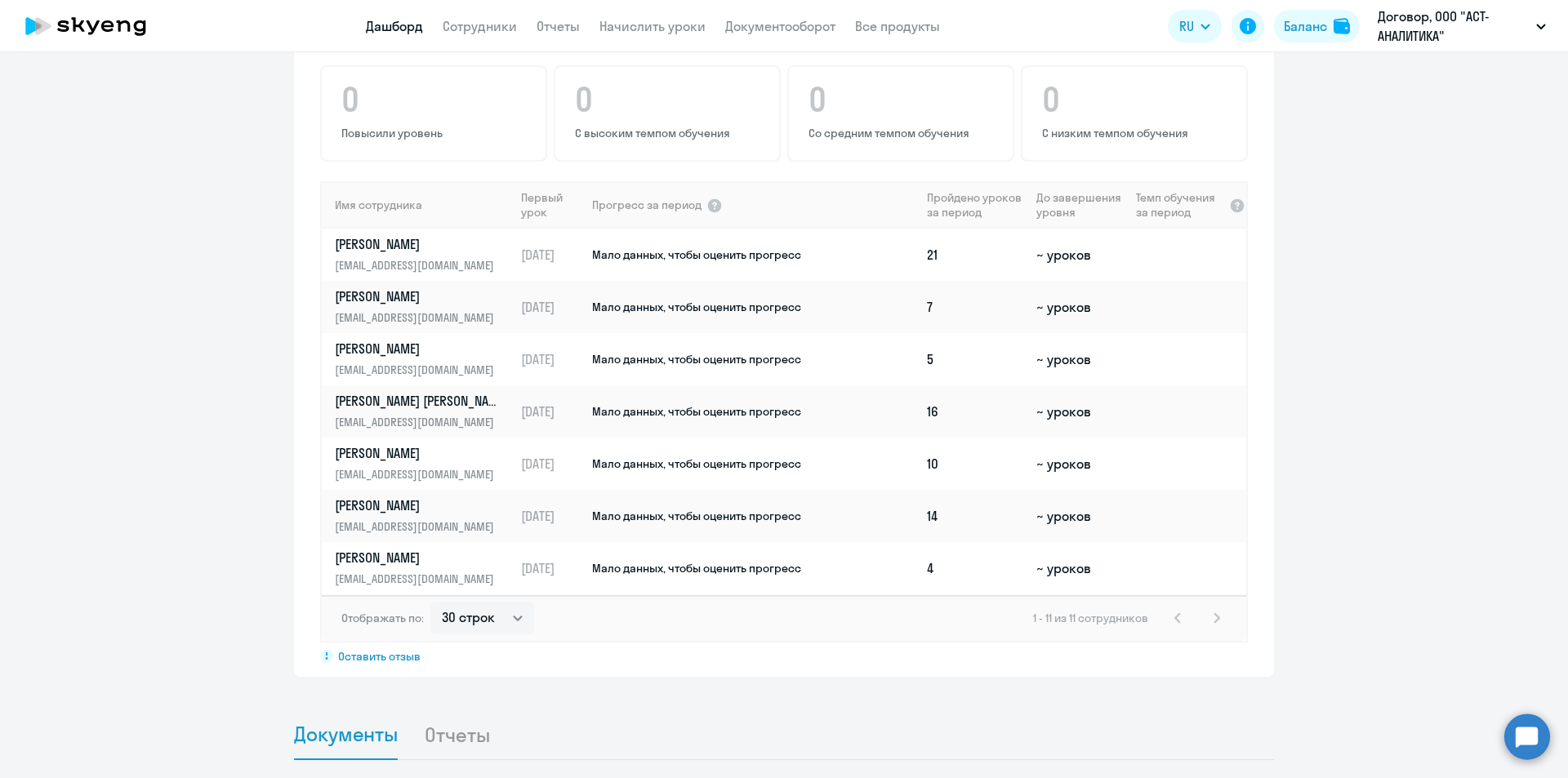
scroll to position [1143, 0]
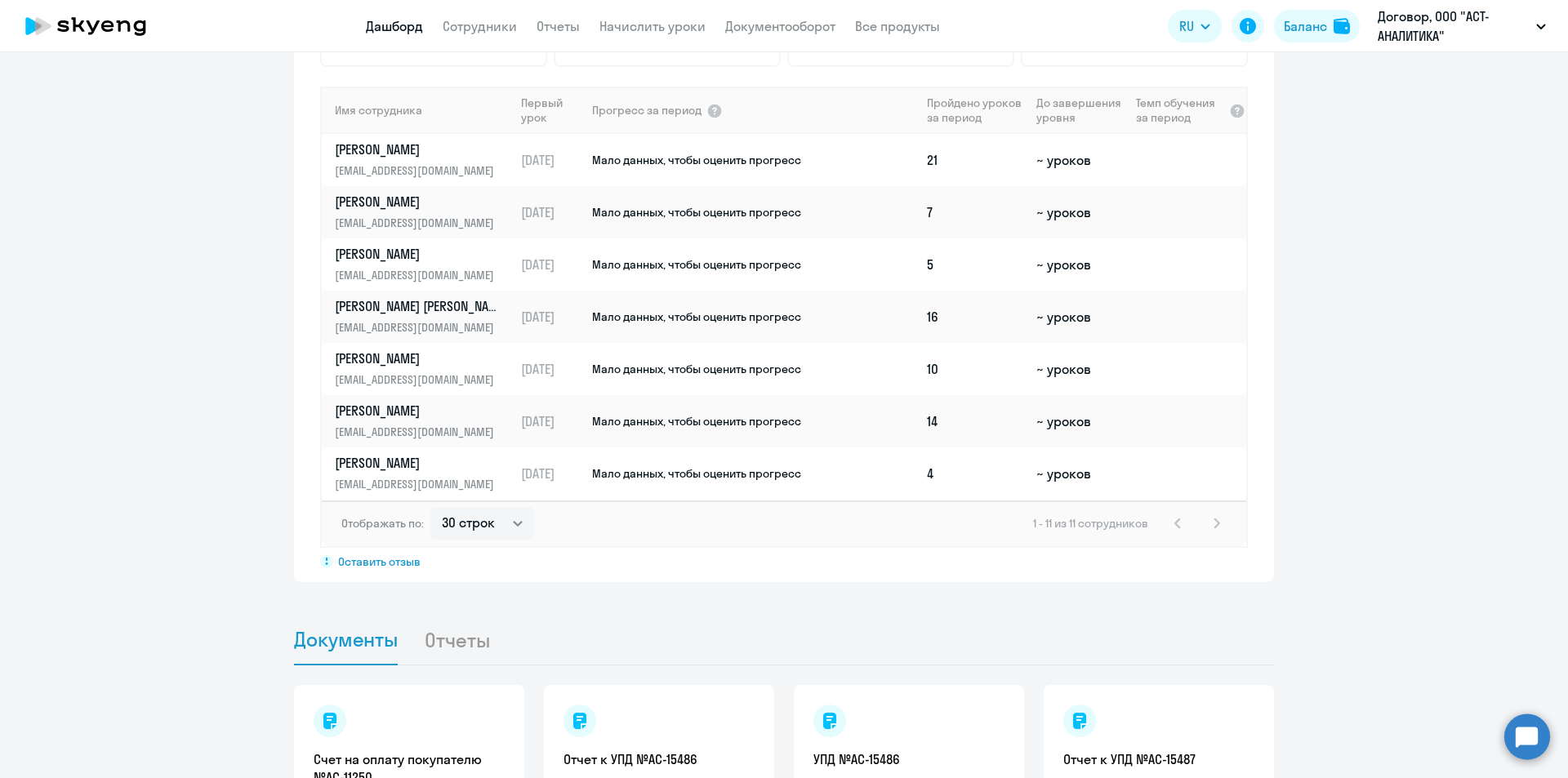
click at [1217, 525] on div "1 - 11 из 11 сотрудников" at bounding box center [1130, 523] width 194 height 19
click at [1211, 523] on div "1 - 11 из 11 сотрудников" at bounding box center [1130, 523] width 194 height 19
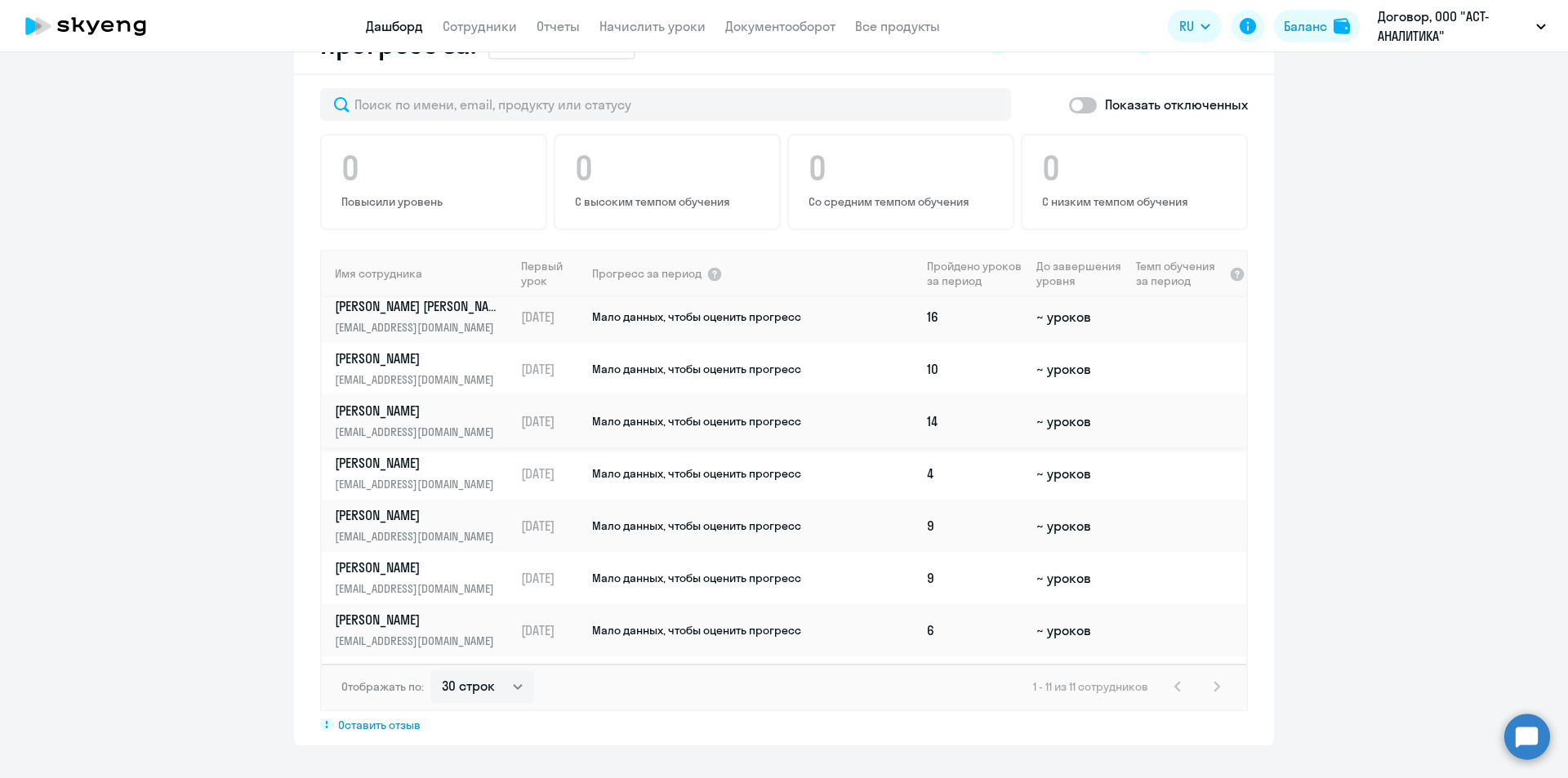
scroll to position [0, 0]
